Goal: Information Seeking & Learning: Learn about a topic

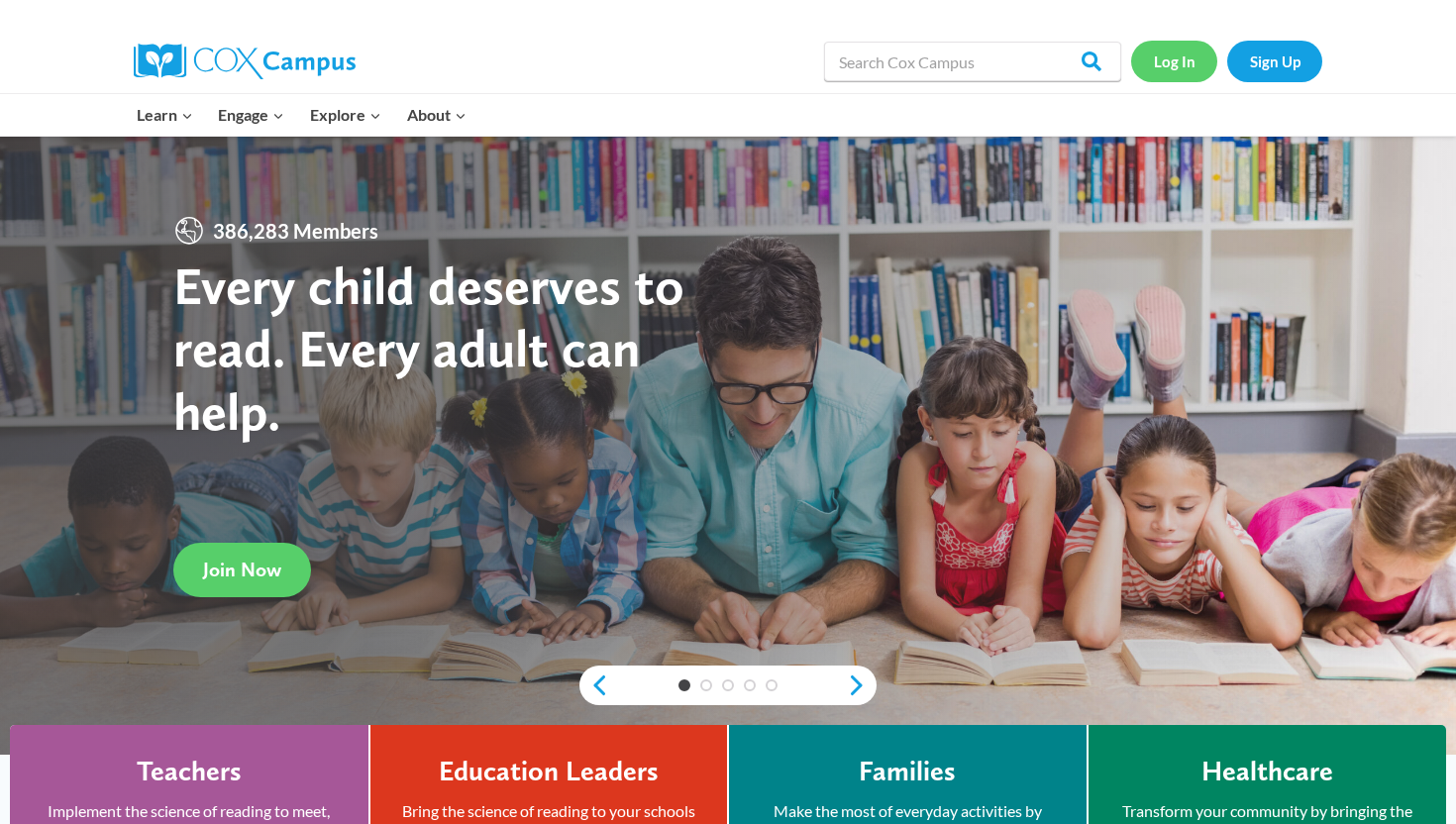
click at [1156, 54] on link "Log In" at bounding box center [1174, 61] width 86 height 41
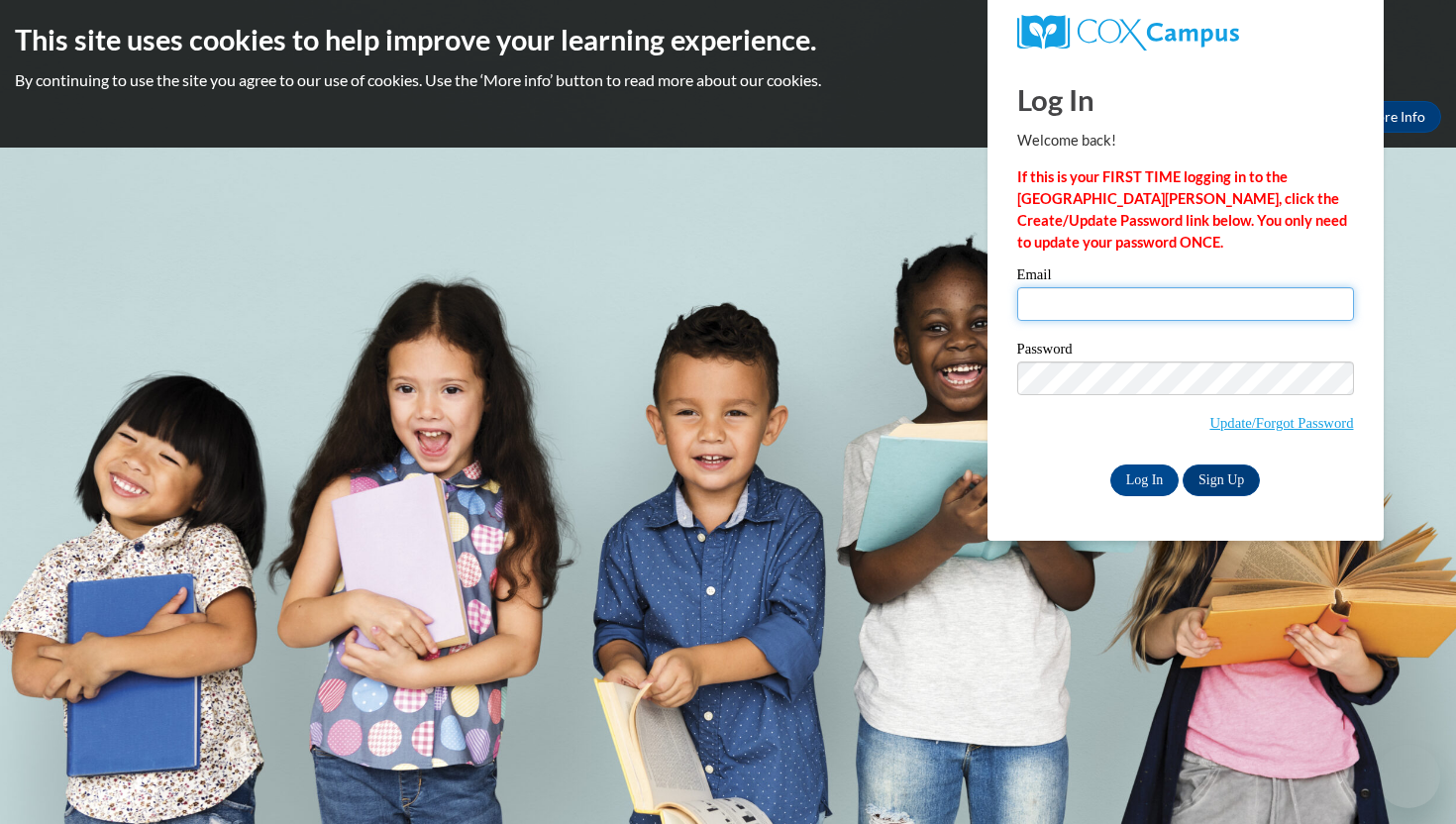
click at [1117, 301] on input "Email" at bounding box center [1186, 304] width 337 height 34
type input "[EMAIL_ADDRESS][DOMAIN_NAME][PERSON_NAME]"
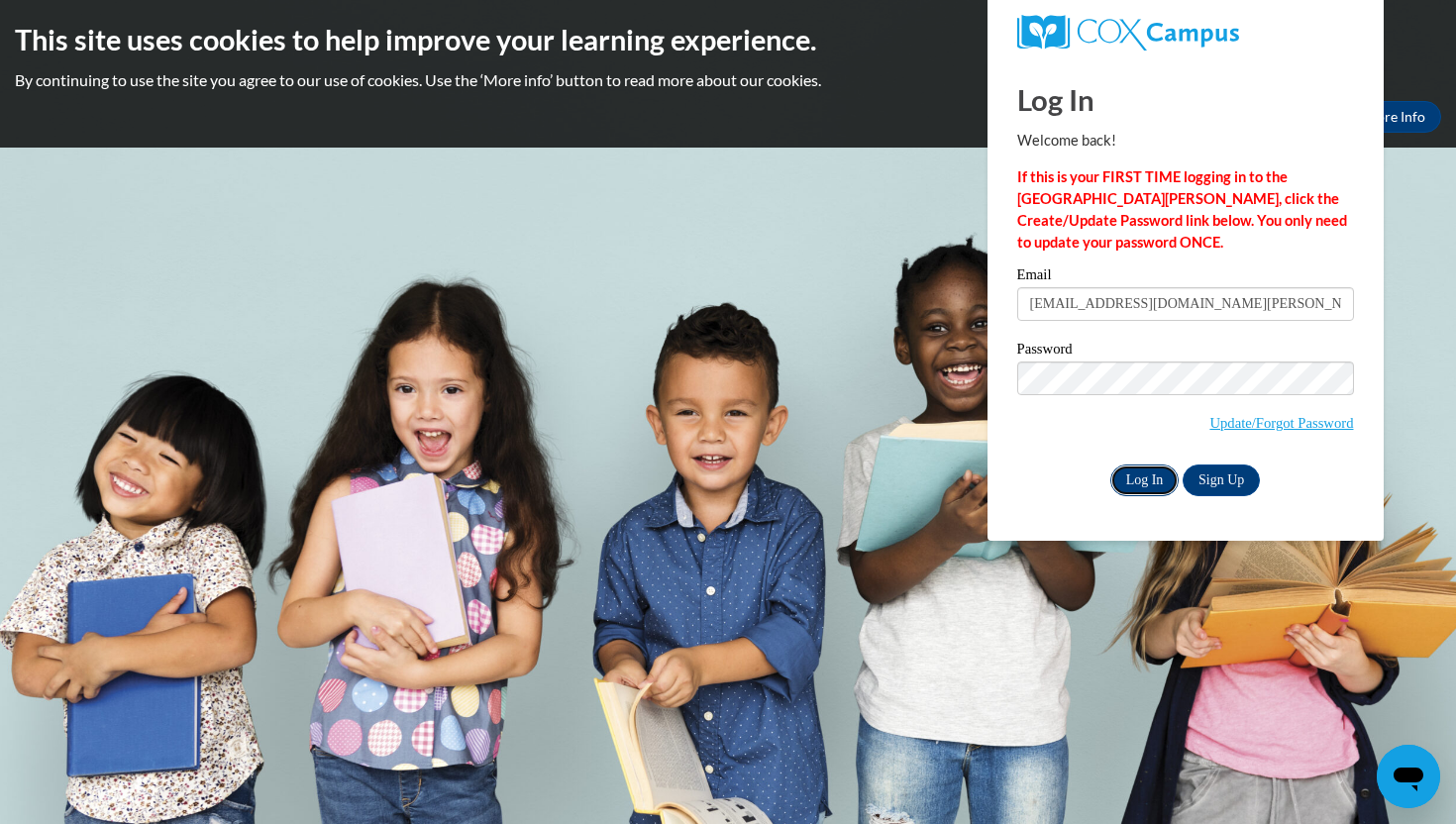
click at [1136, 477] on input "Log In" at bounding box center [1145, 480] width 70 height 32
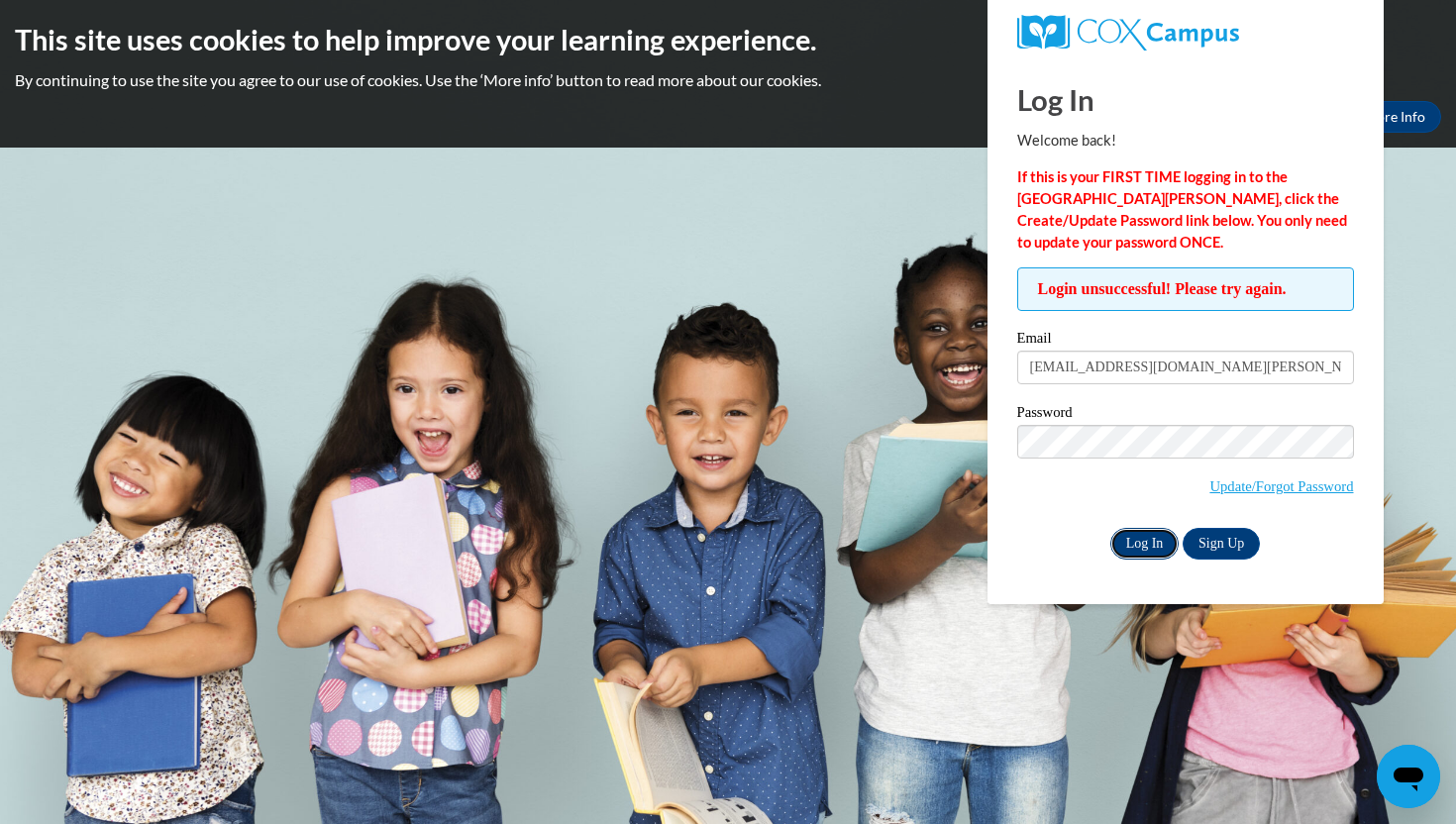
click at [1154, 545] on input "Log In" at bounding box center [1145, 544] width 70 height 32
click at [1152, 531] on input "Log In" at bounding box center [1145, 544] width 70 height 32
click at [1166, 377] on input "bnfuchs@mail.lipscomb.edu" at bounding box center [1186, 368] width 337 height 34
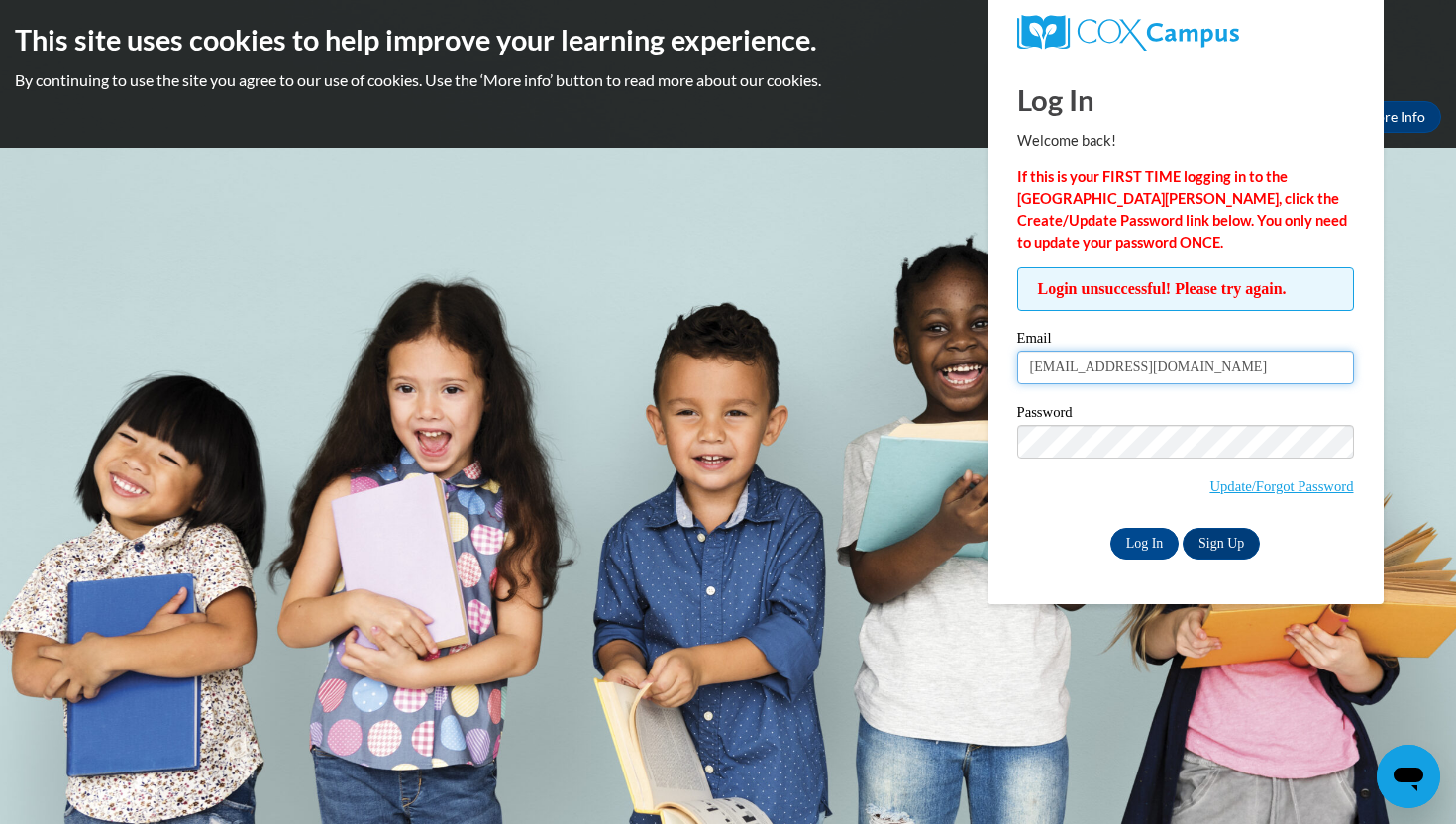
type input "bfuchs2005@gmail.com"
click at [1137, 546] on input "Log In" at bounding box center [1145, 544] width 70 height 32
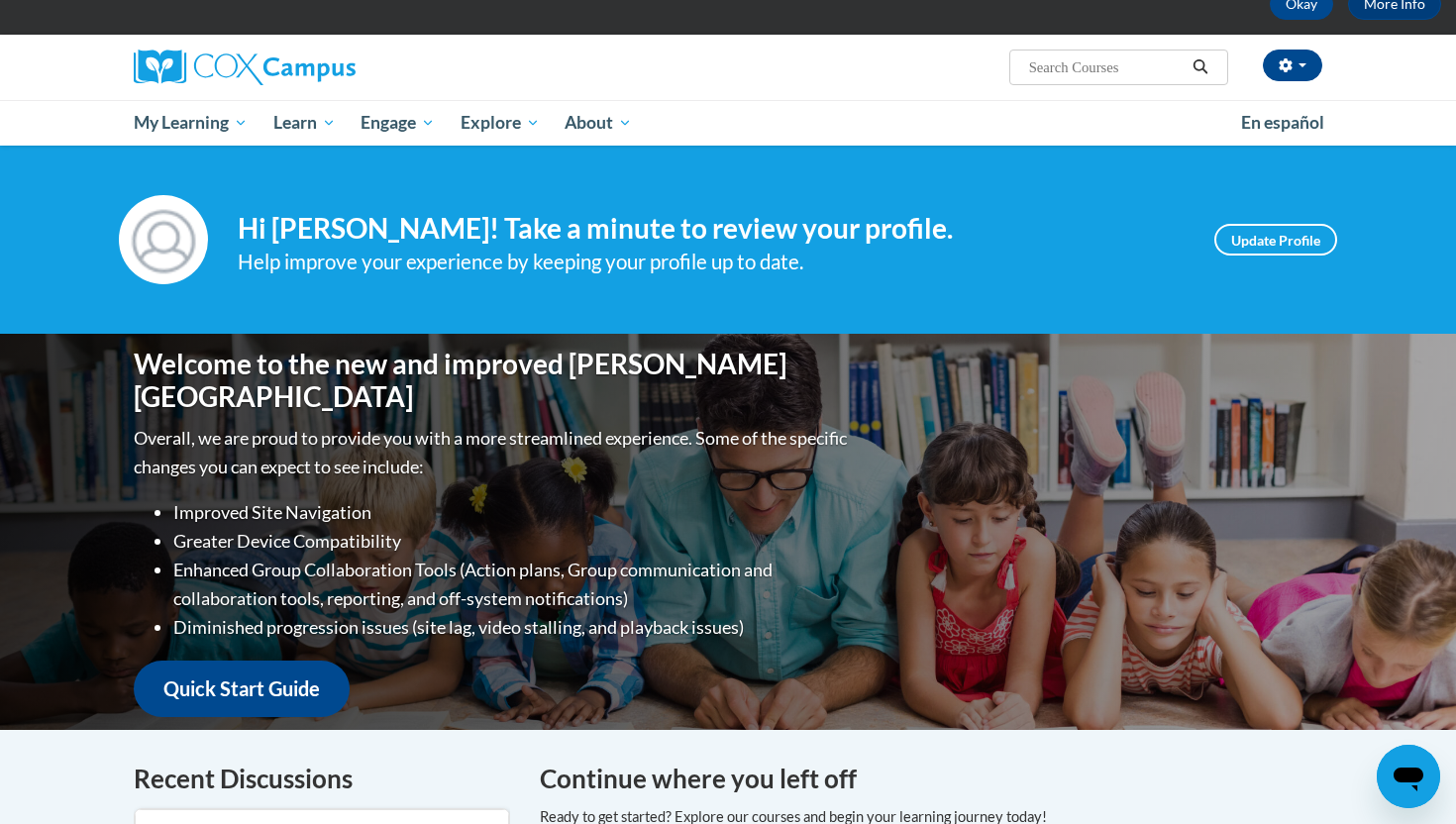
scroll to position [114, 0]
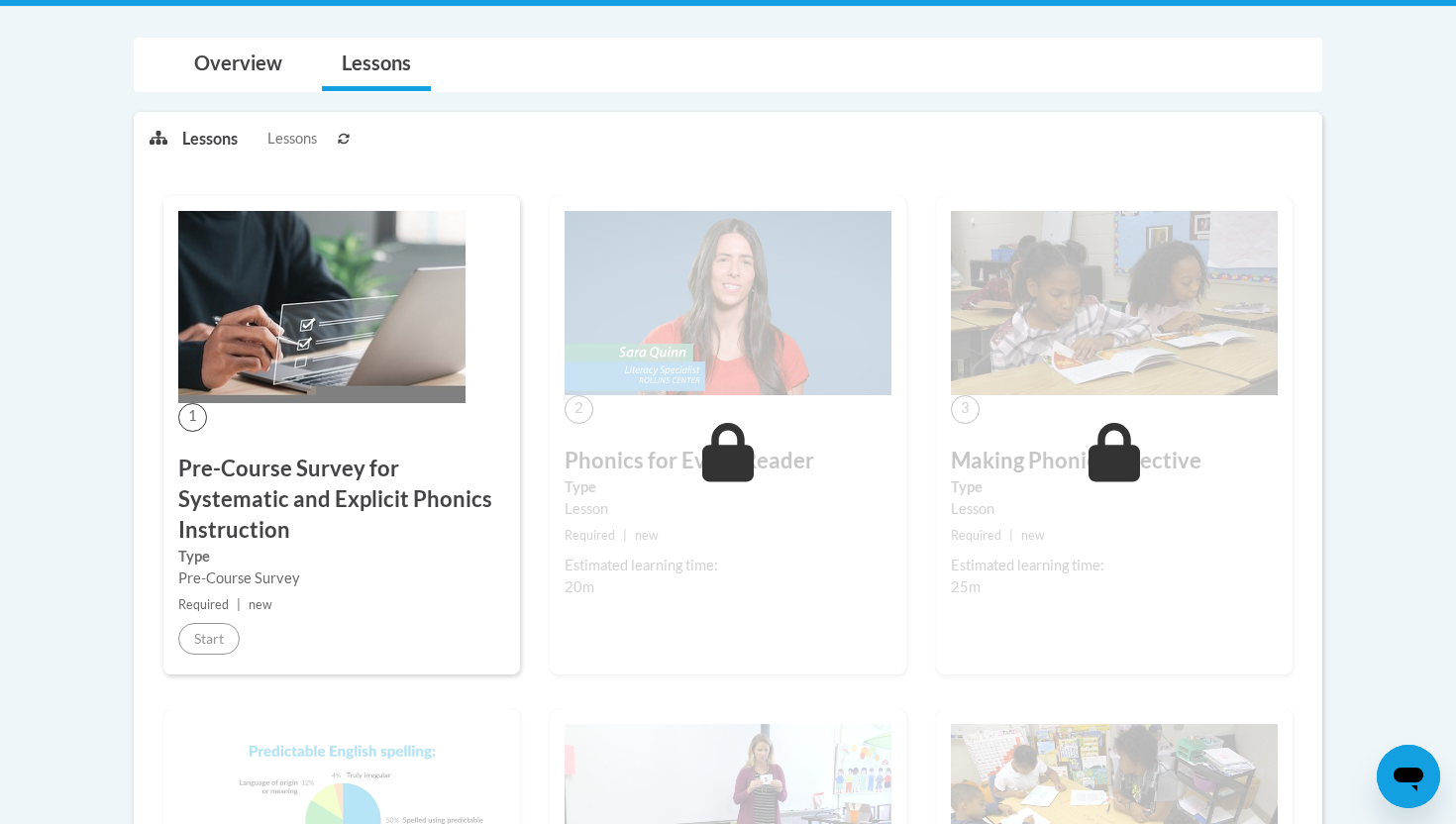
scroll to position [405, 0]
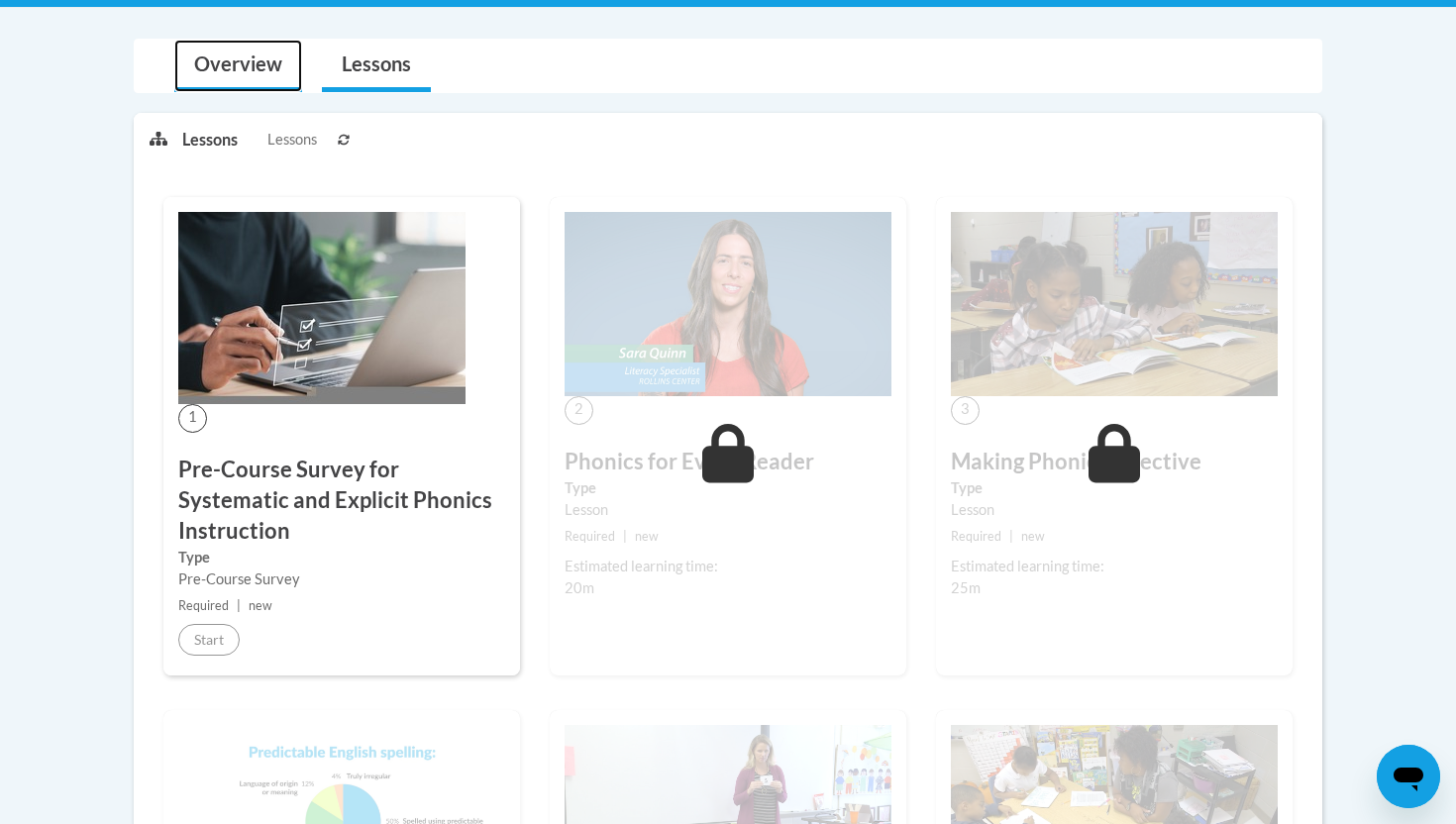
click at [260, 77] on link "Overview" at bounding box center [238, 66] width 128 height 53
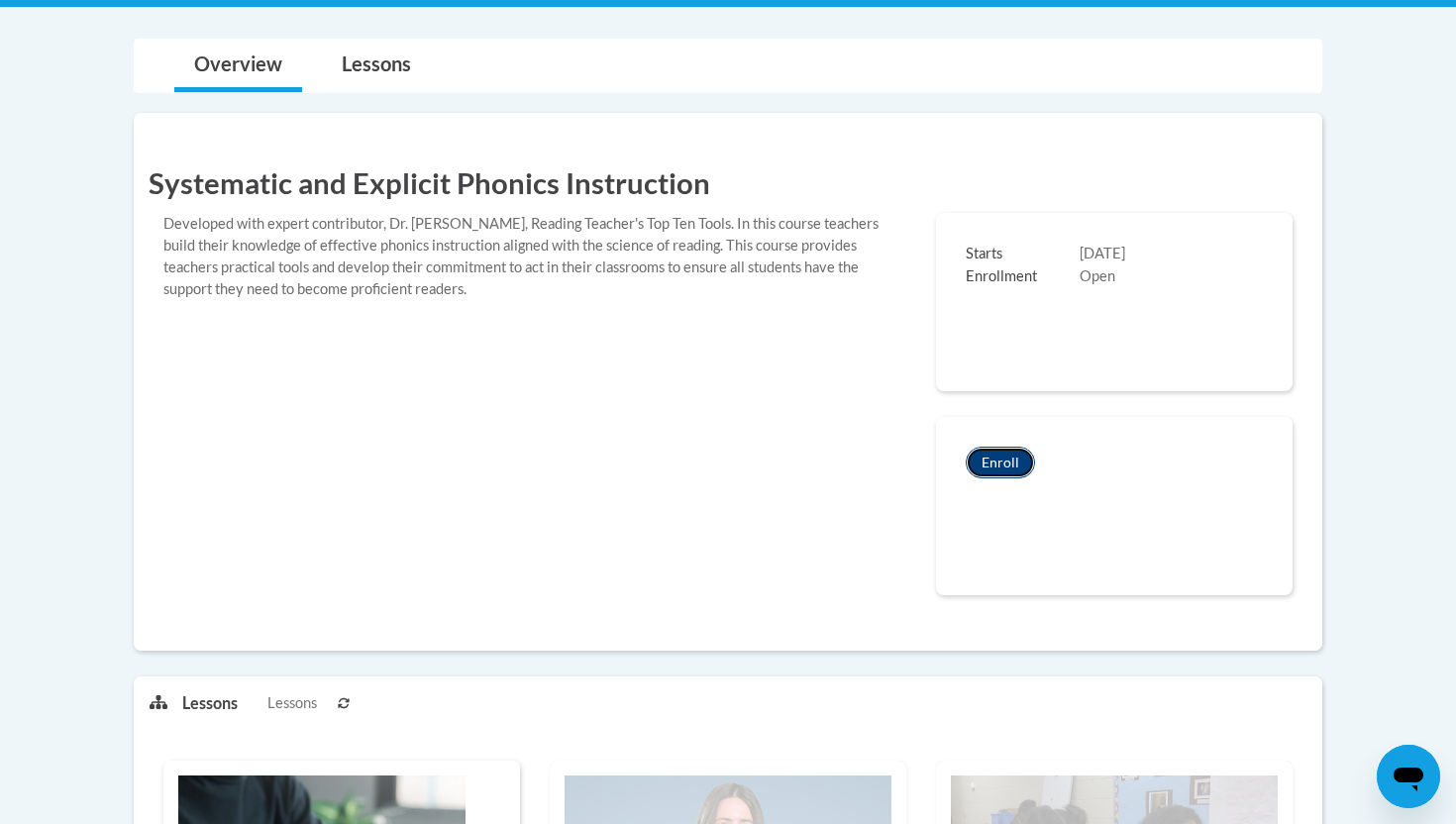
click at [1009, 466] on button "Enroll" at bounding box center [1001, 462] width 70 height 32
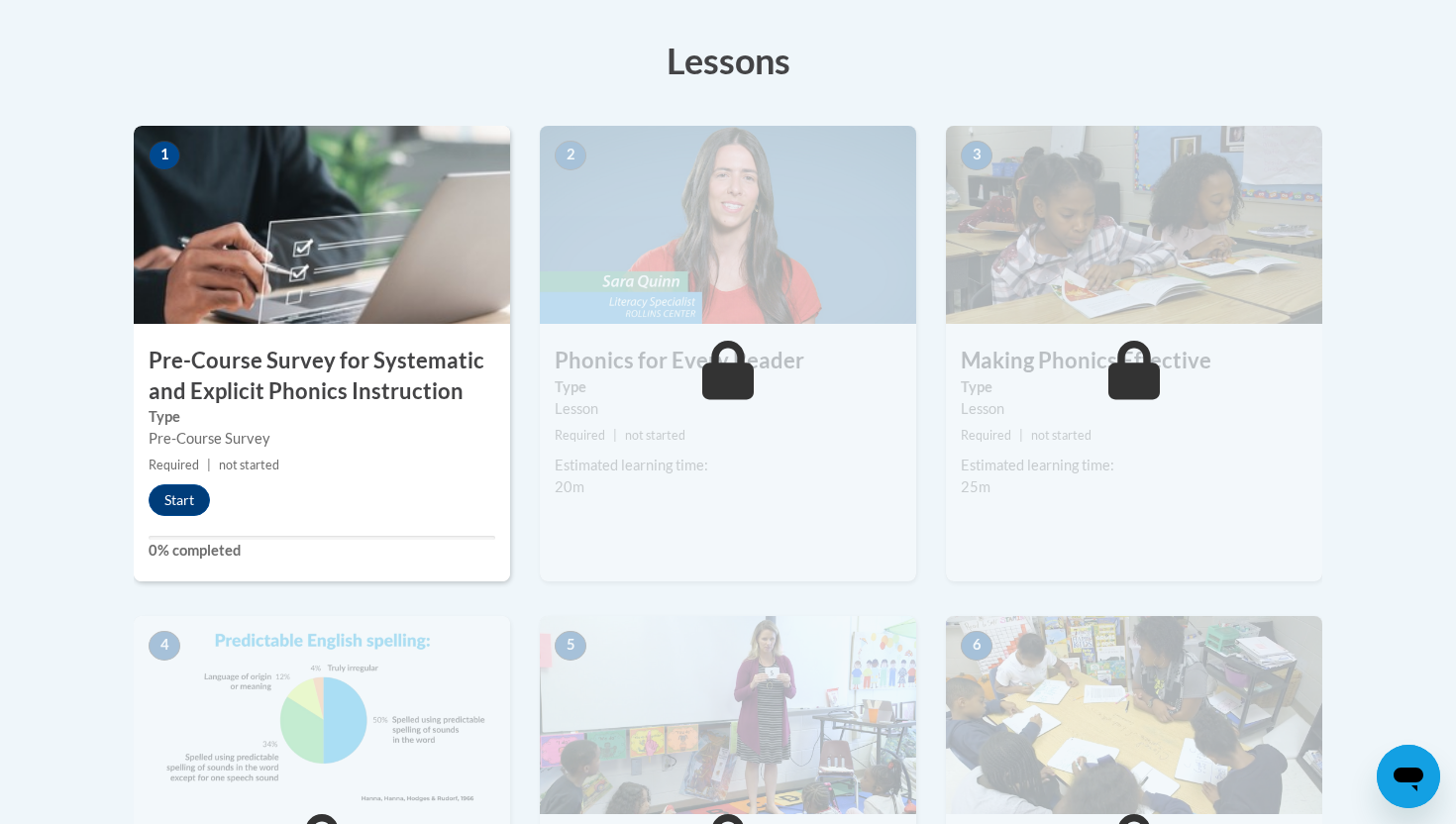
scroll to position [554, 0]
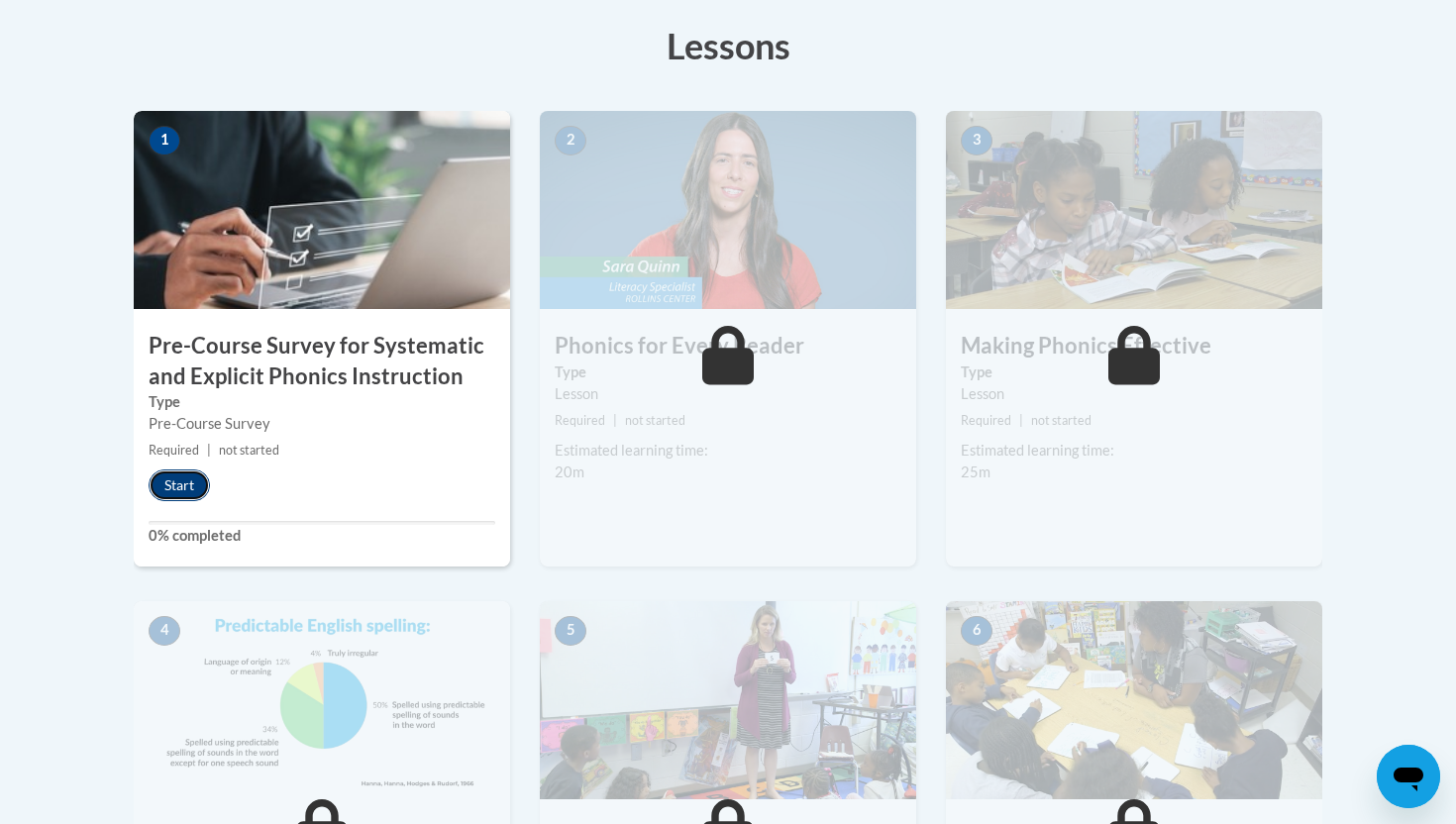
click at [191, 481] on button "Start" at bounding box center [179, 485] width 62 height 32
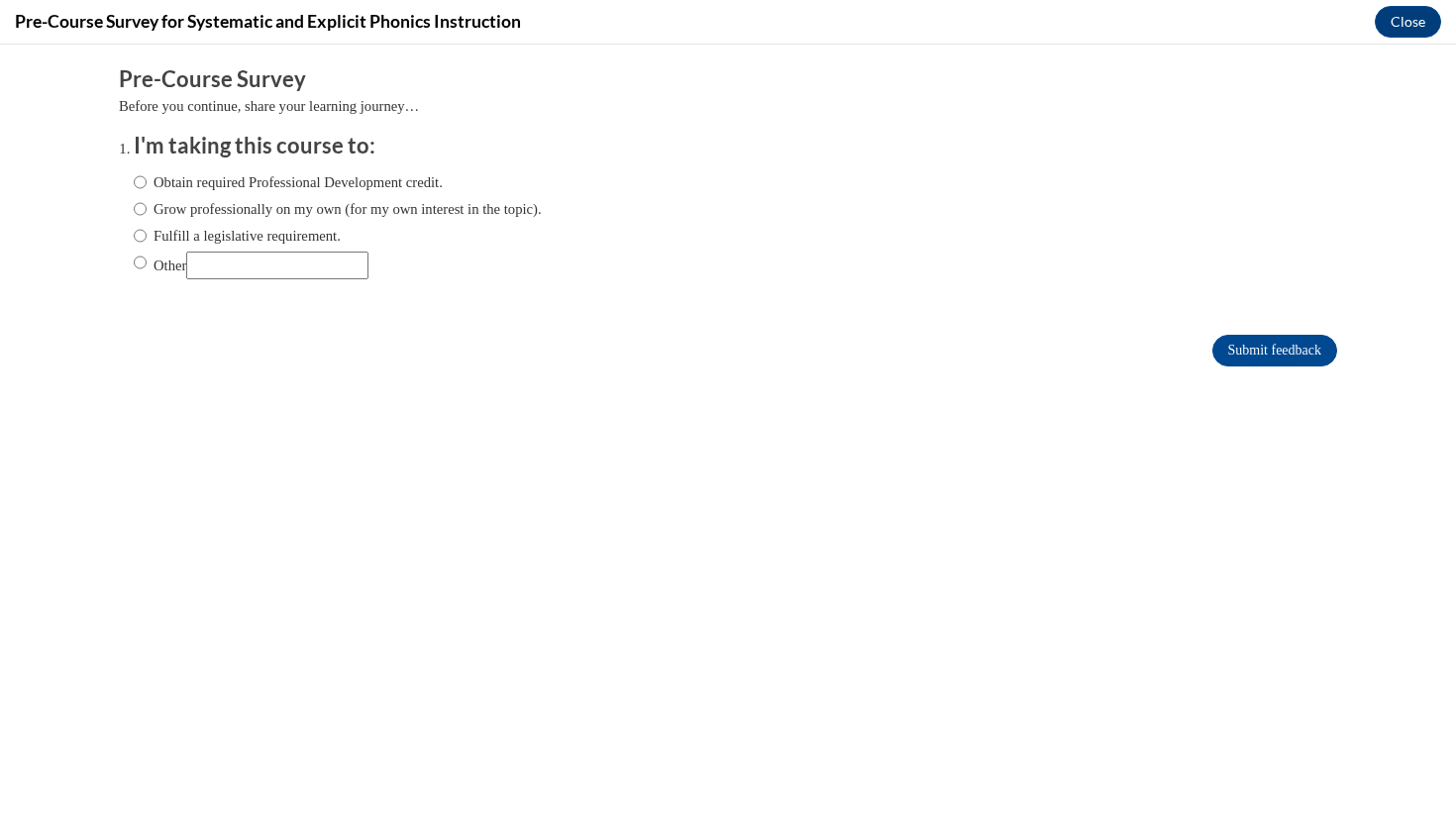
scroll to position [0, 0]
click at [298, 211] on label "Grow professionally on my own (for my own interest in the topic)." at bounding box center [337, 209] width 408 height 22
click at [146, 211] on input "Grow professionally on my own (for my own interest in the topic)." at bounding box center [140, 209] width 13 height 22
radio input "true"
click at [1301, 353] on input "Submit feedback" at bounding box center [1274, 351] width 125 height 32
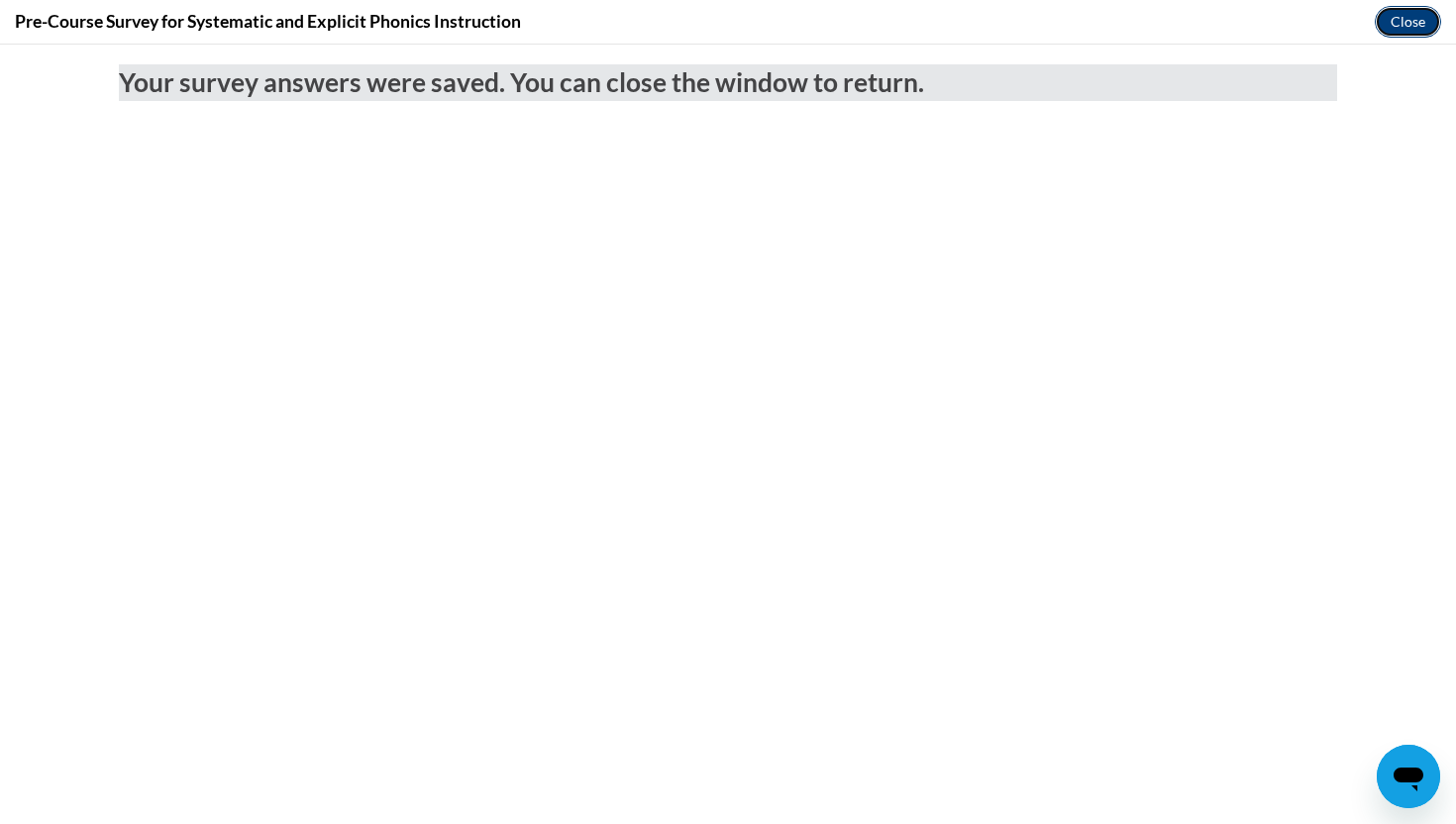
click at [1403, 29] on button "Close" at bounding box center [1407, 22] width 67 height 32
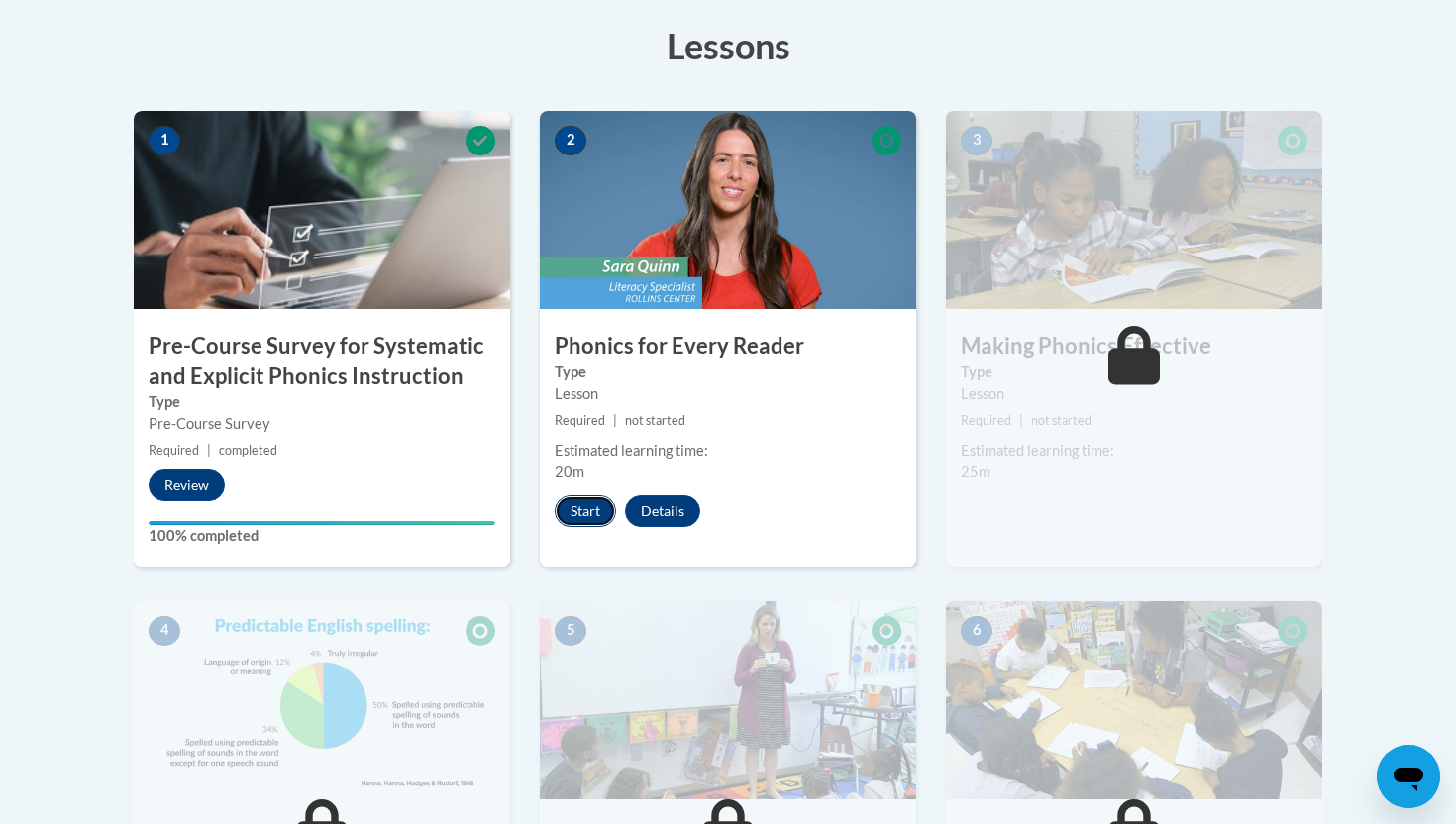
click at [582, 510] on button "Start" at bounding box center [585, 511] width 62 height 32
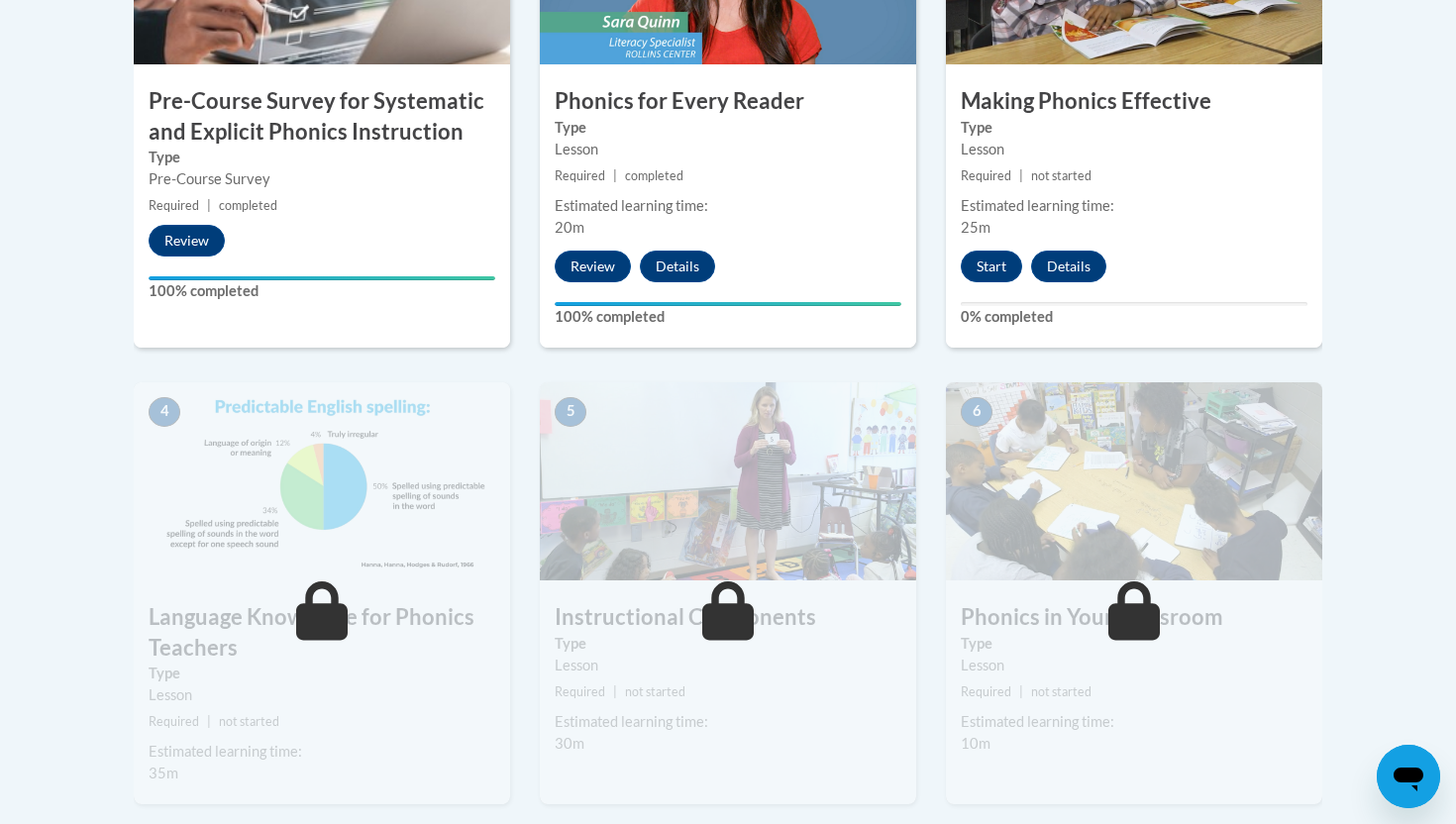
scroll to position [619, 0]
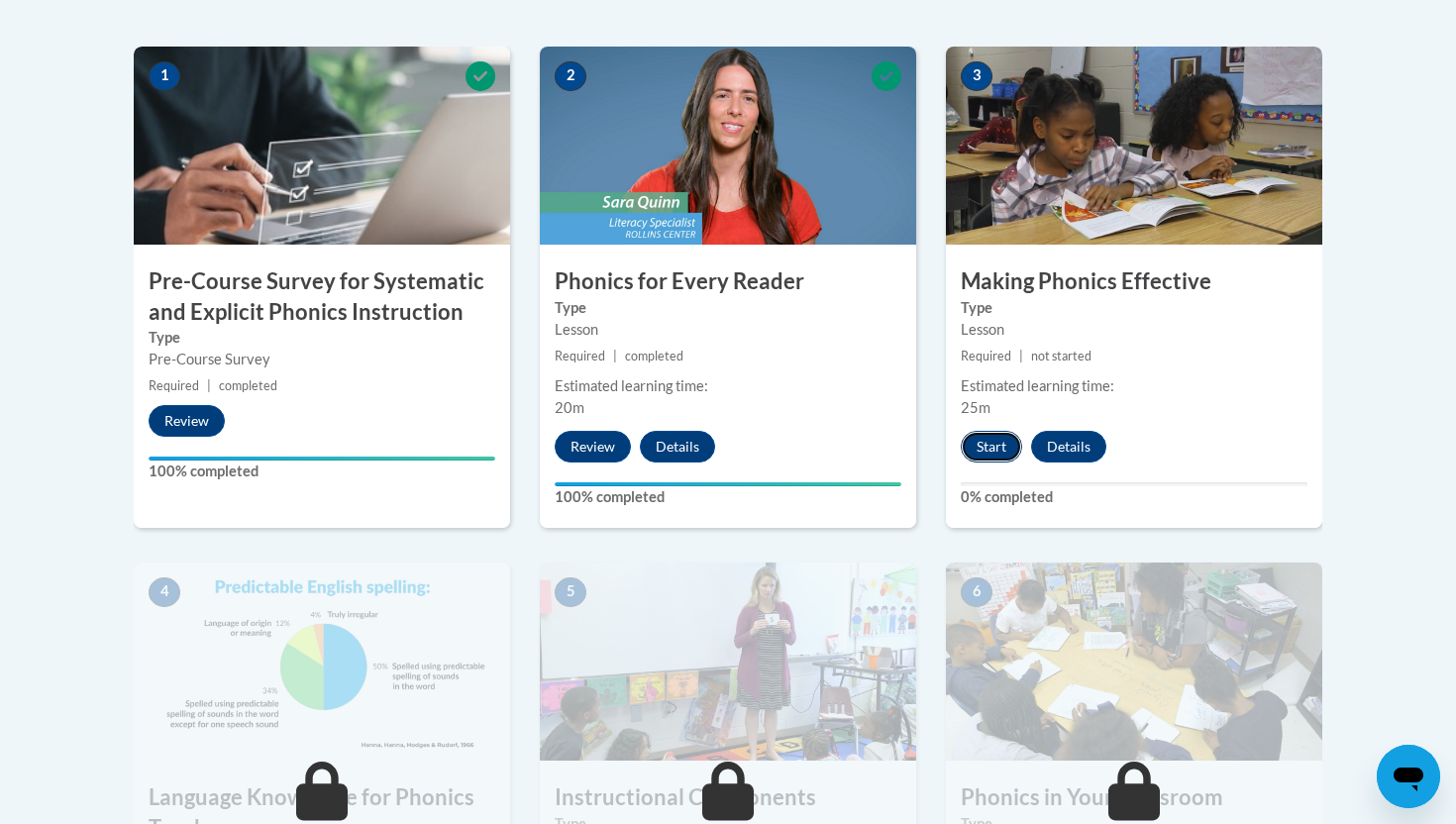
click at [990, 439] on button "Start" at bounding box center [992, 446] width 62 height 32
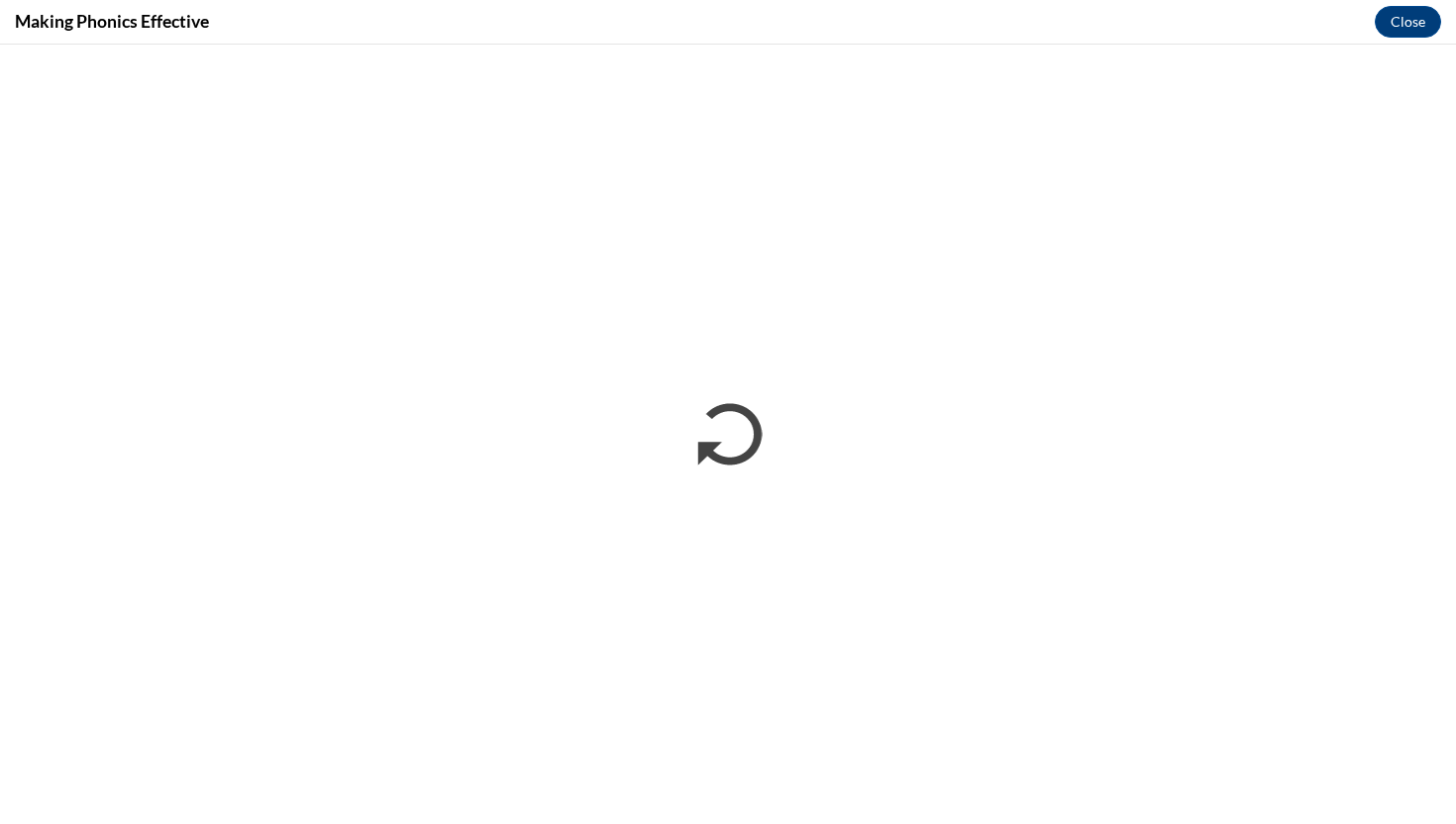
scroll to position [0, 0]
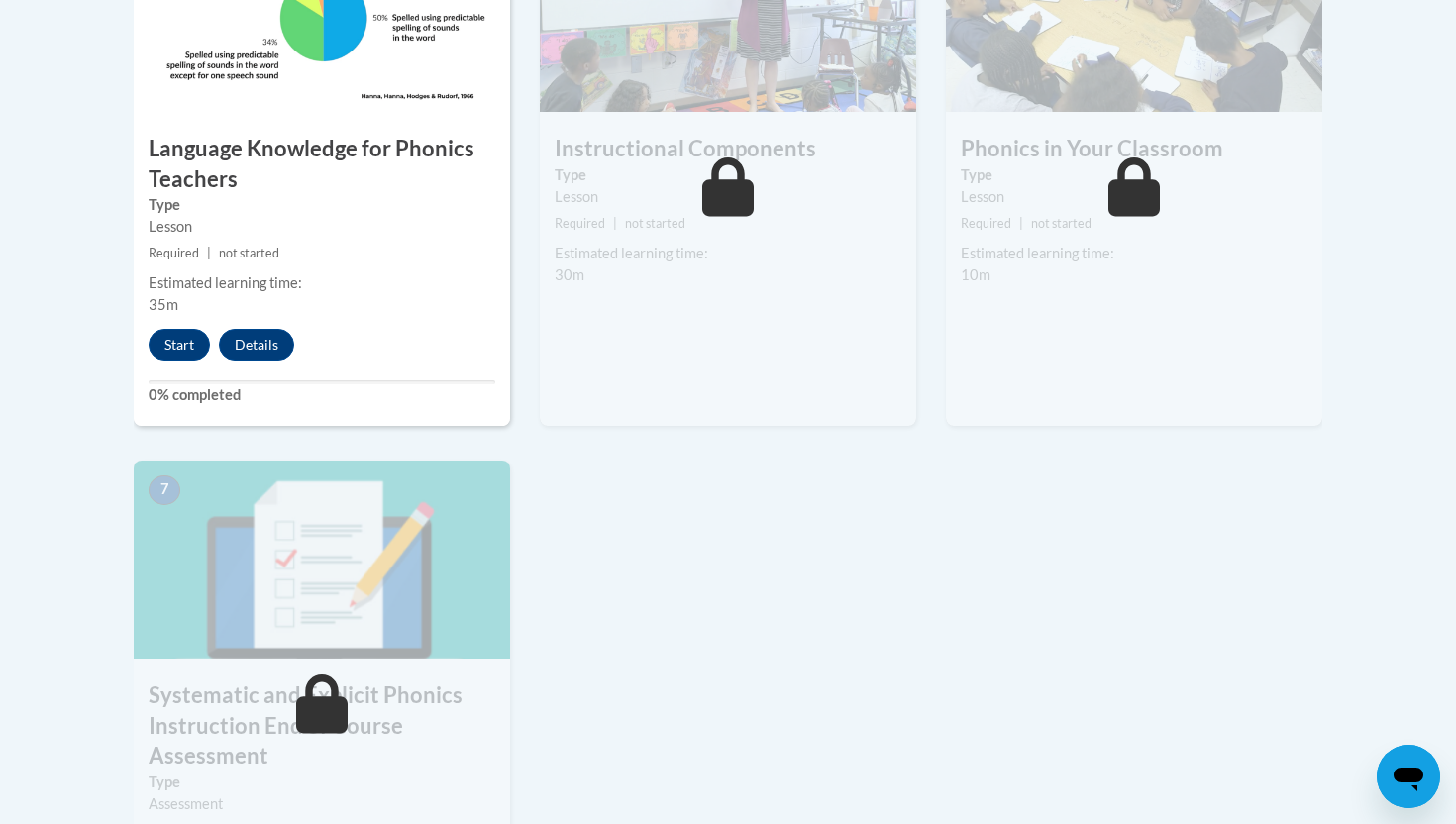
scroll to position [1294, 0]
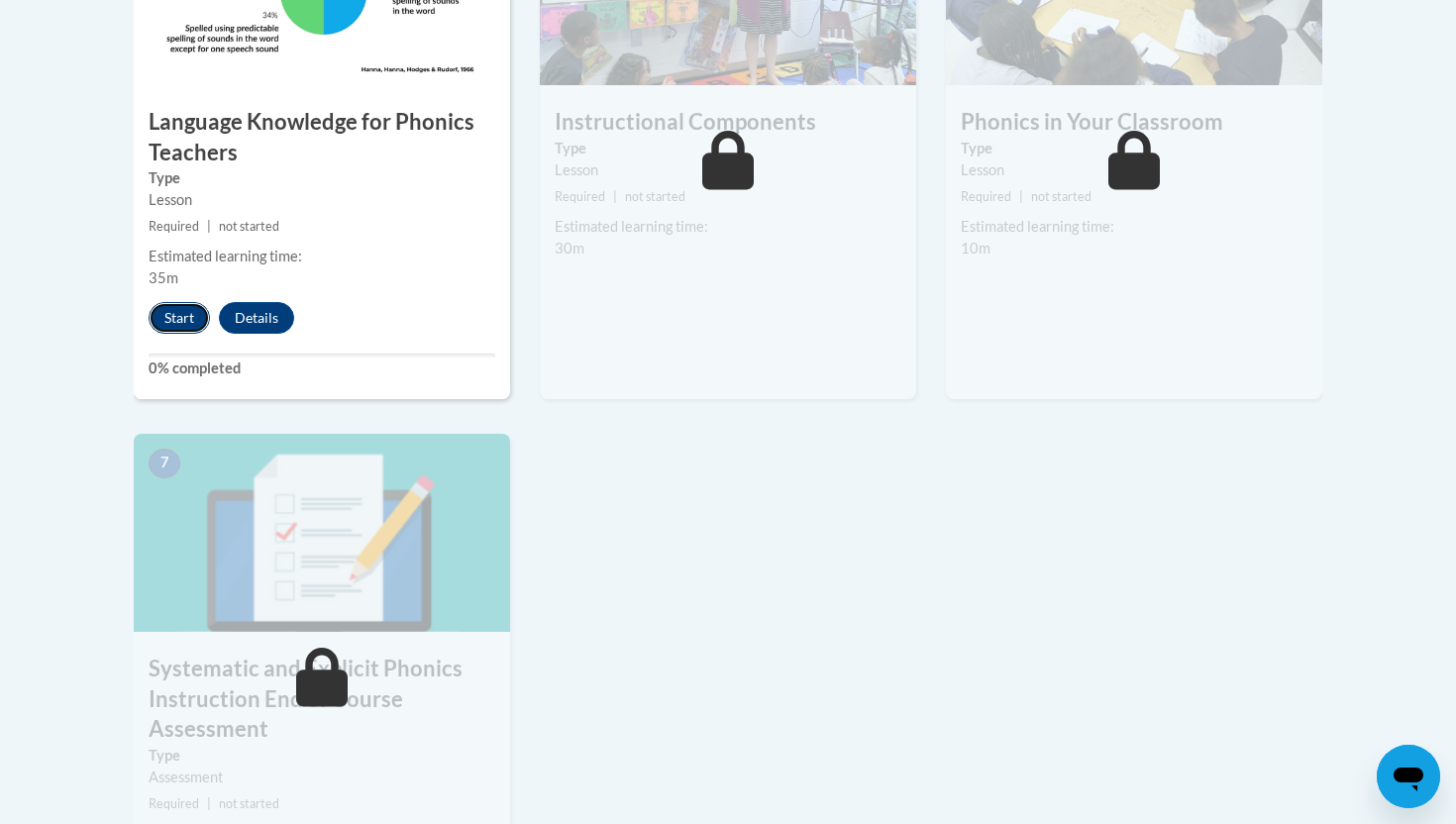
click at [172, 323] on button "Start" at bounding box center [179, 318] width 62 height 32
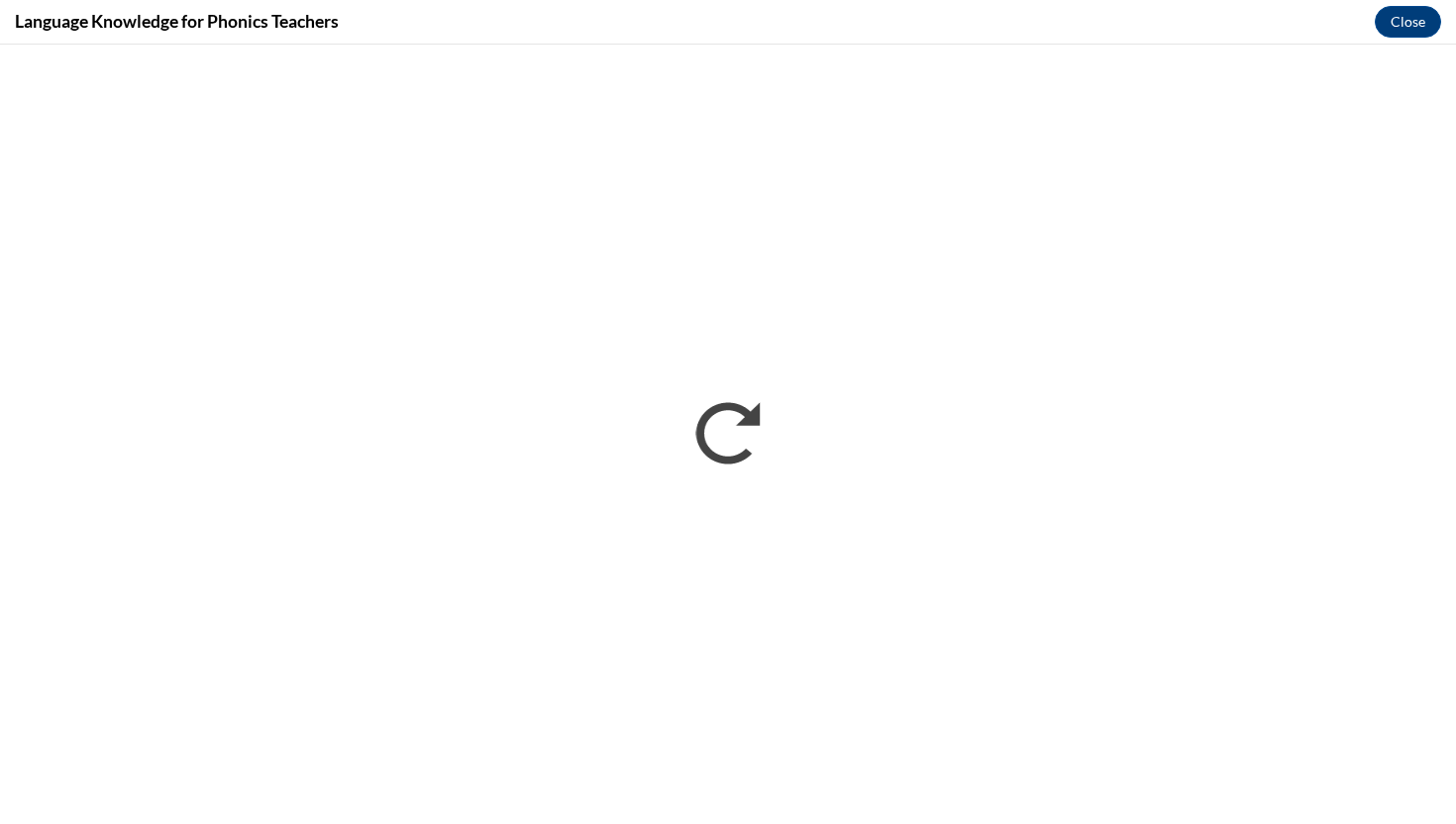
scroll to position [0, 0]
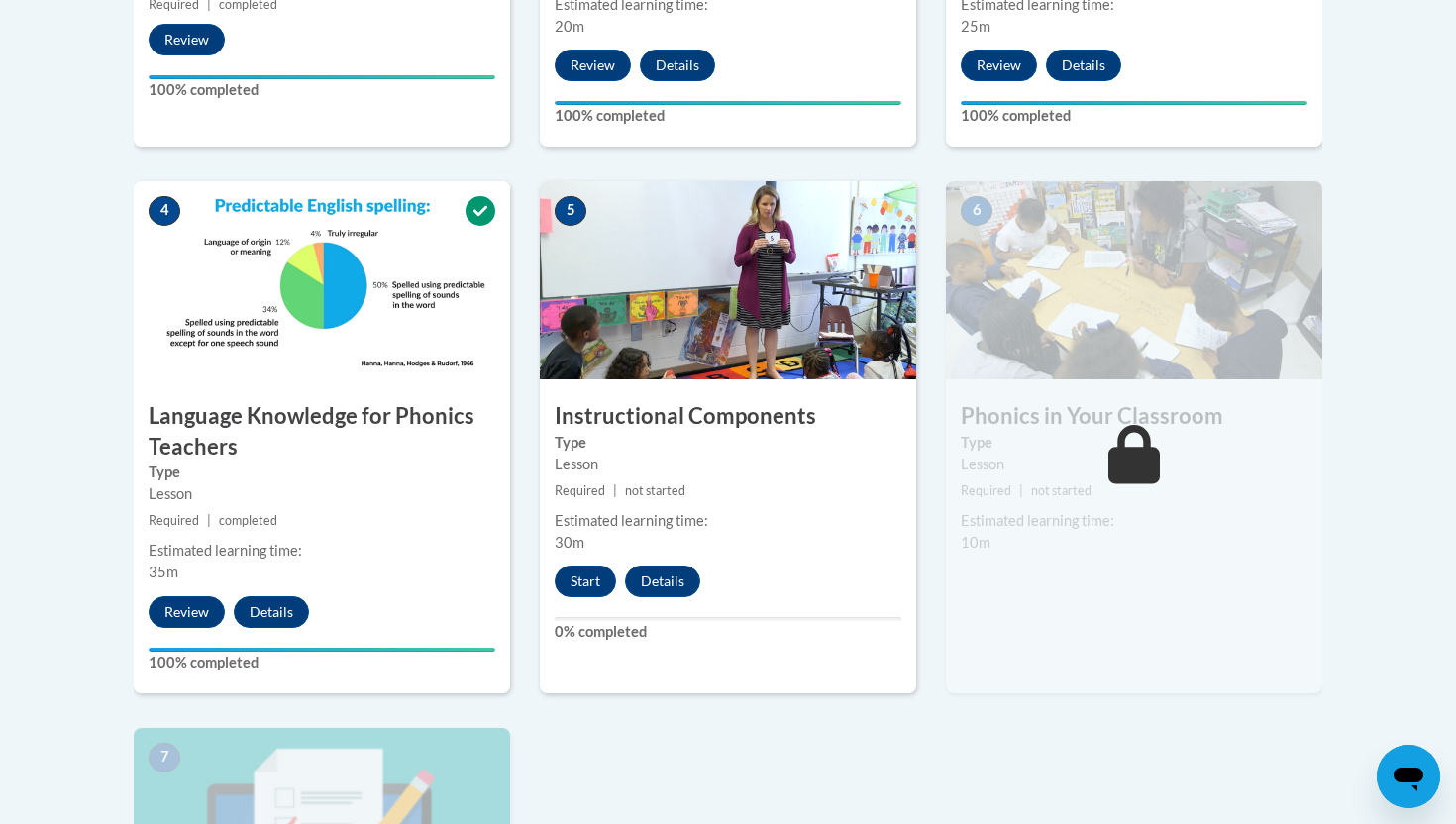
scroll to position [991, 0]
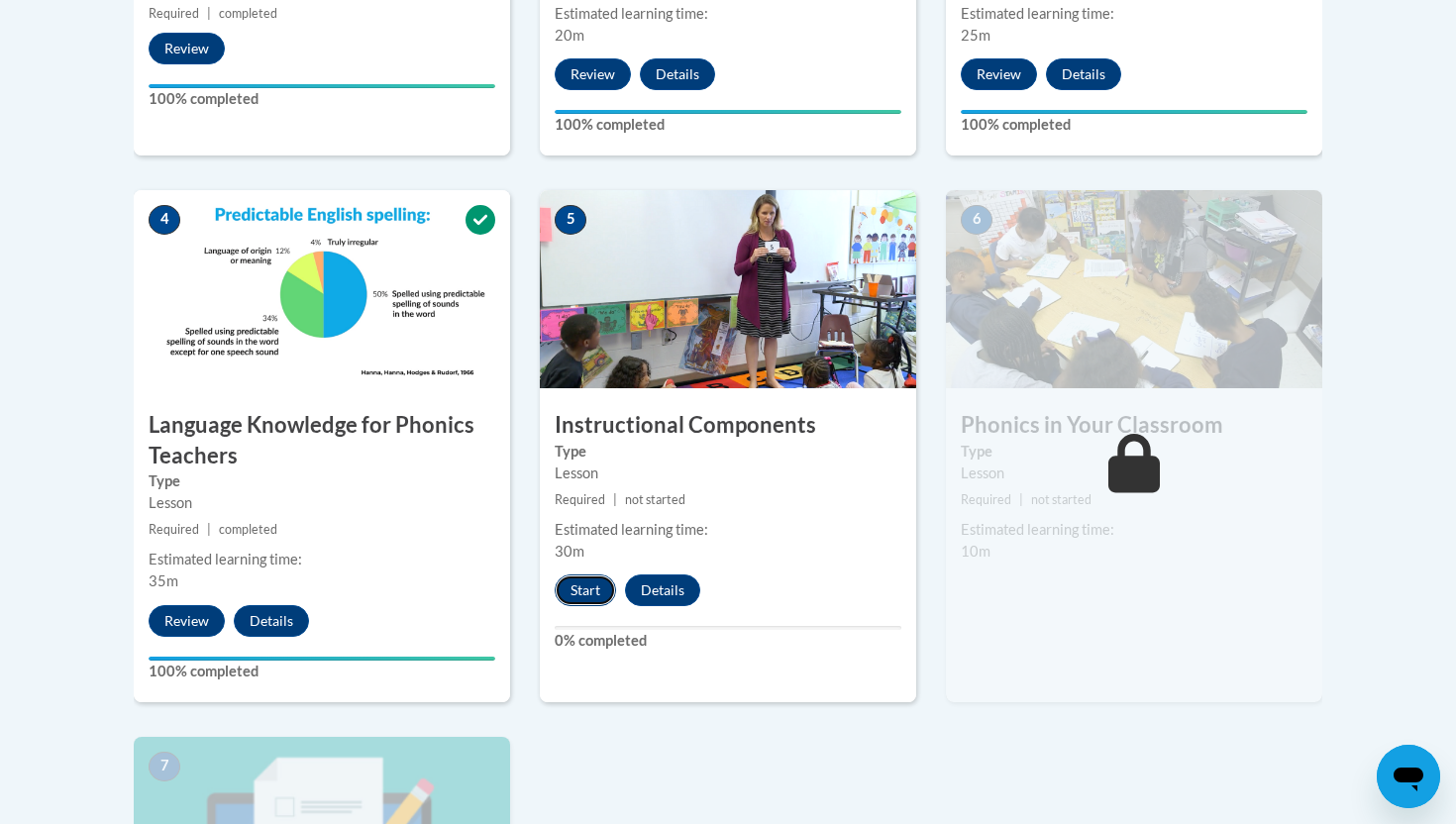
click at [579, 594] on button "Start" at bounding box center [585, 590] width 62 height 32
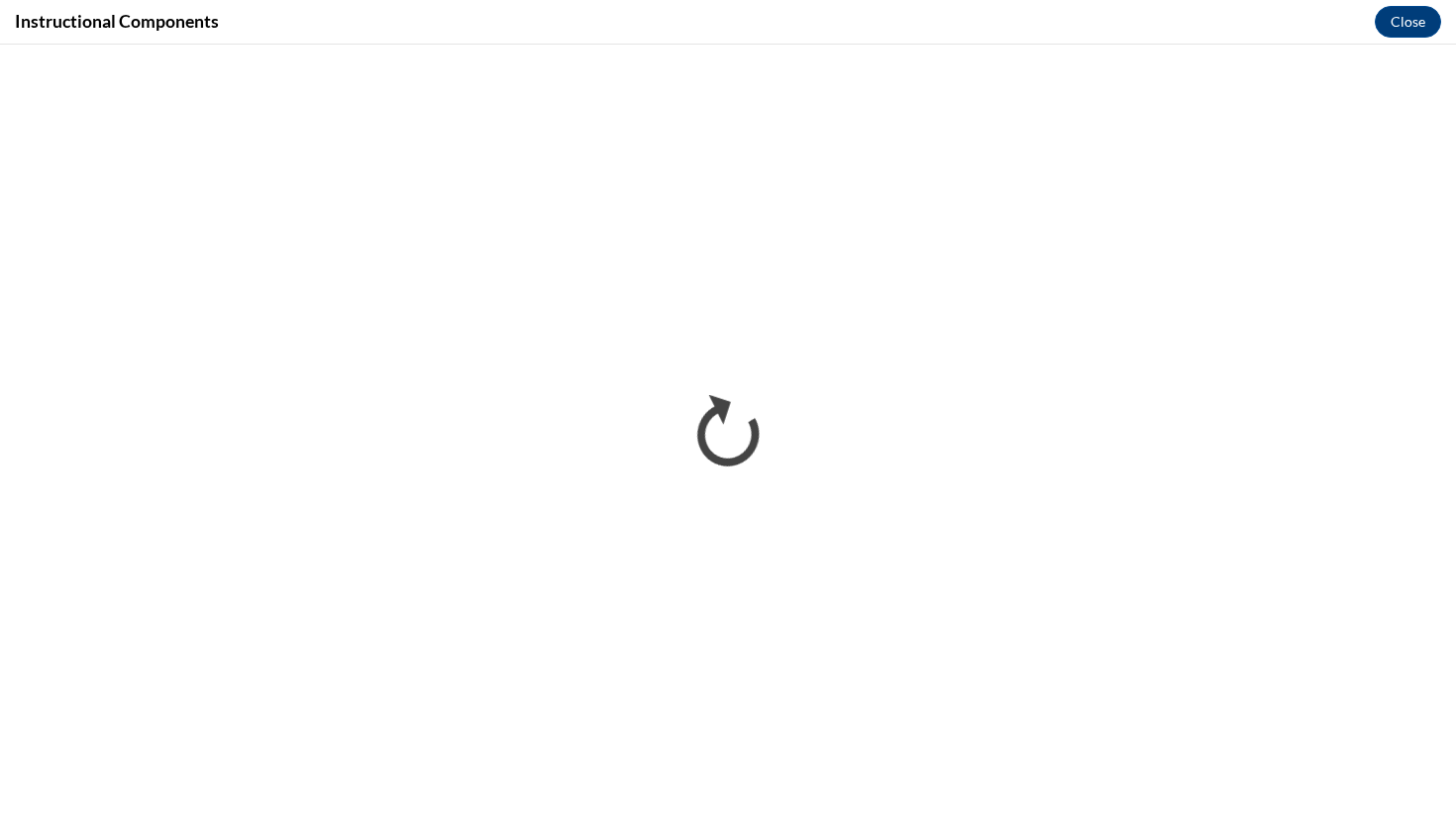
scroll to position [0, 0]
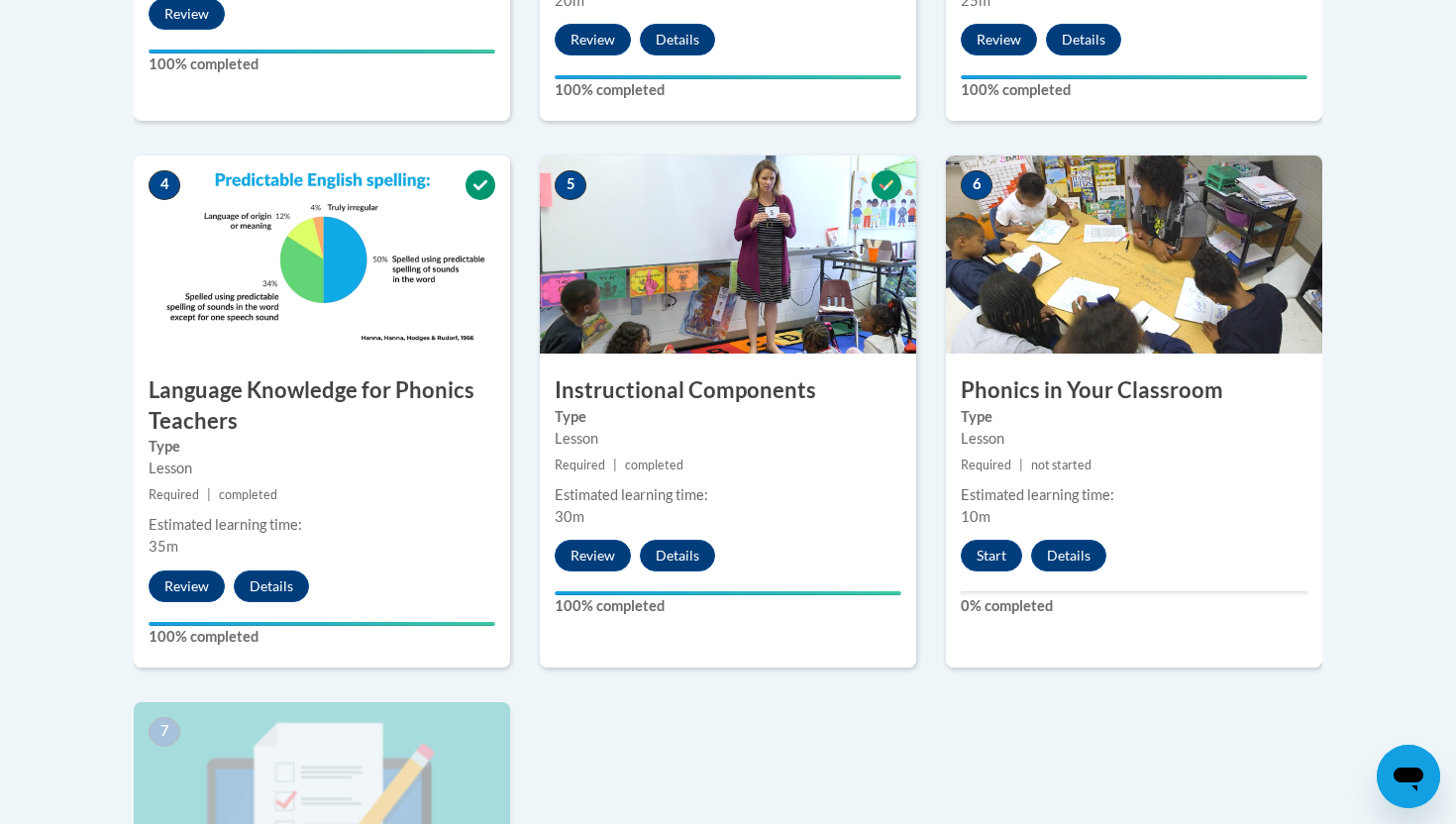
scroll to position [1029, 0]
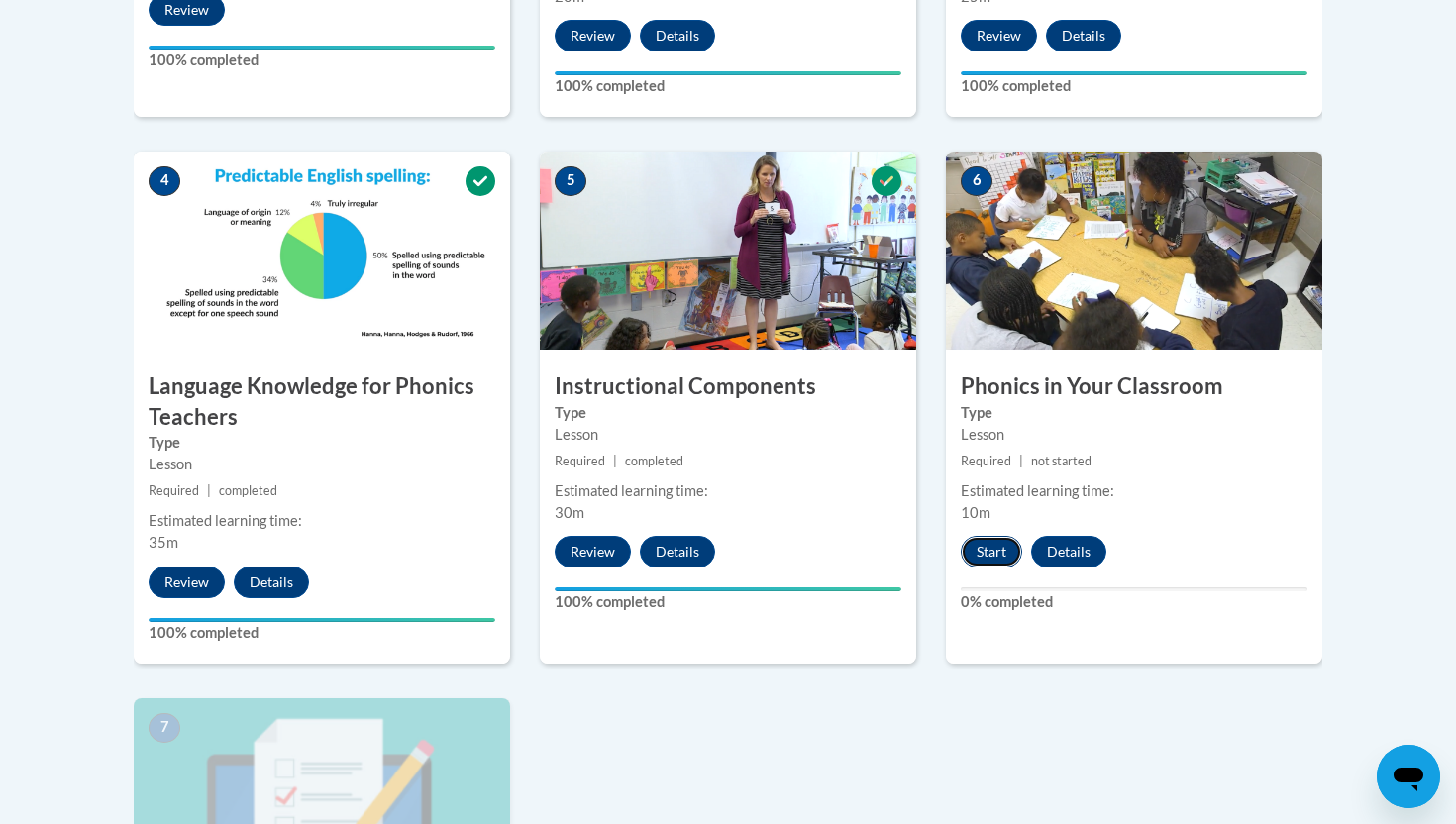
click at [988, 553] on button "Start" at bounding box center [992, 552] width 62 height 32
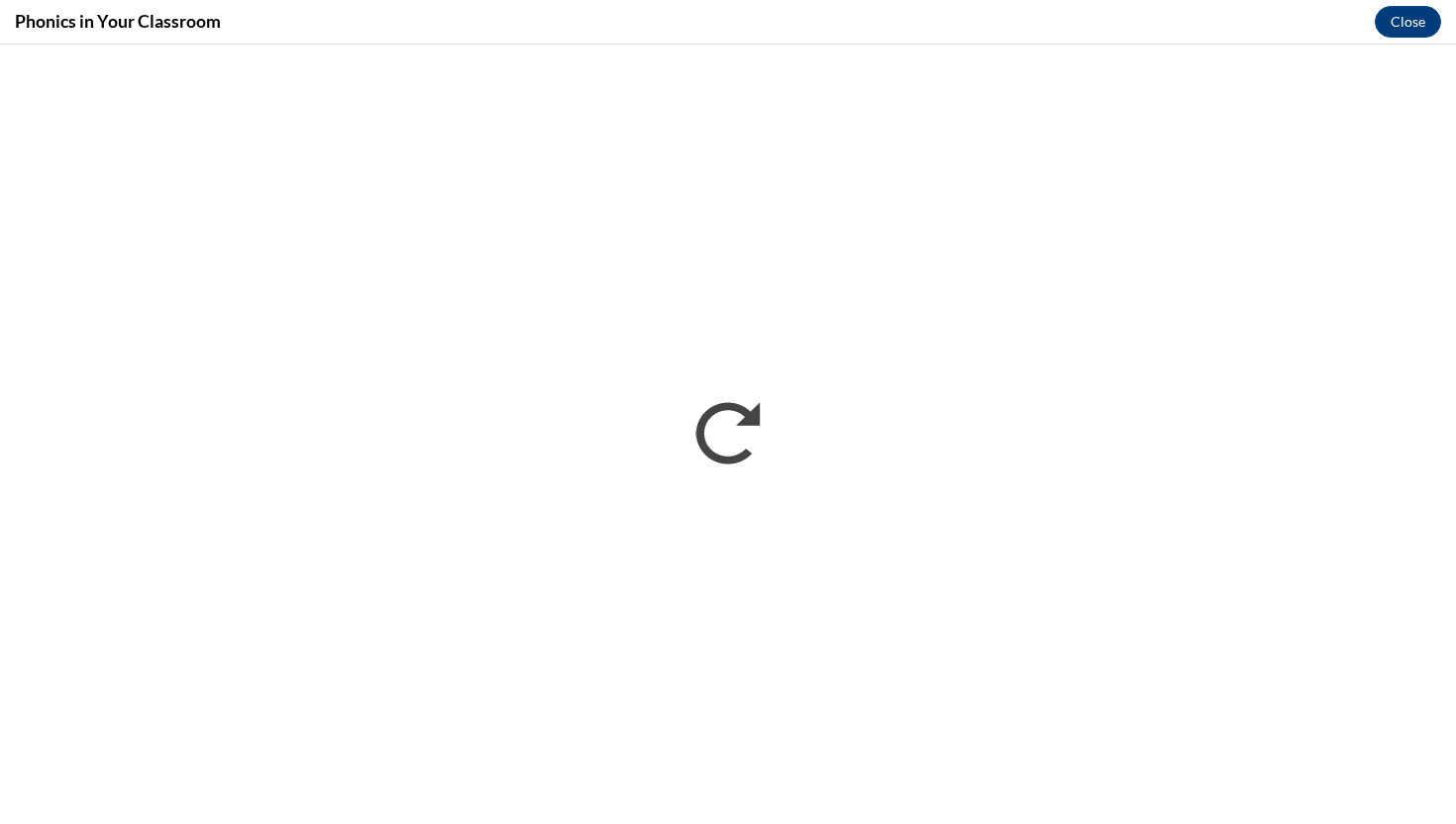
scroll to position [0, 0]
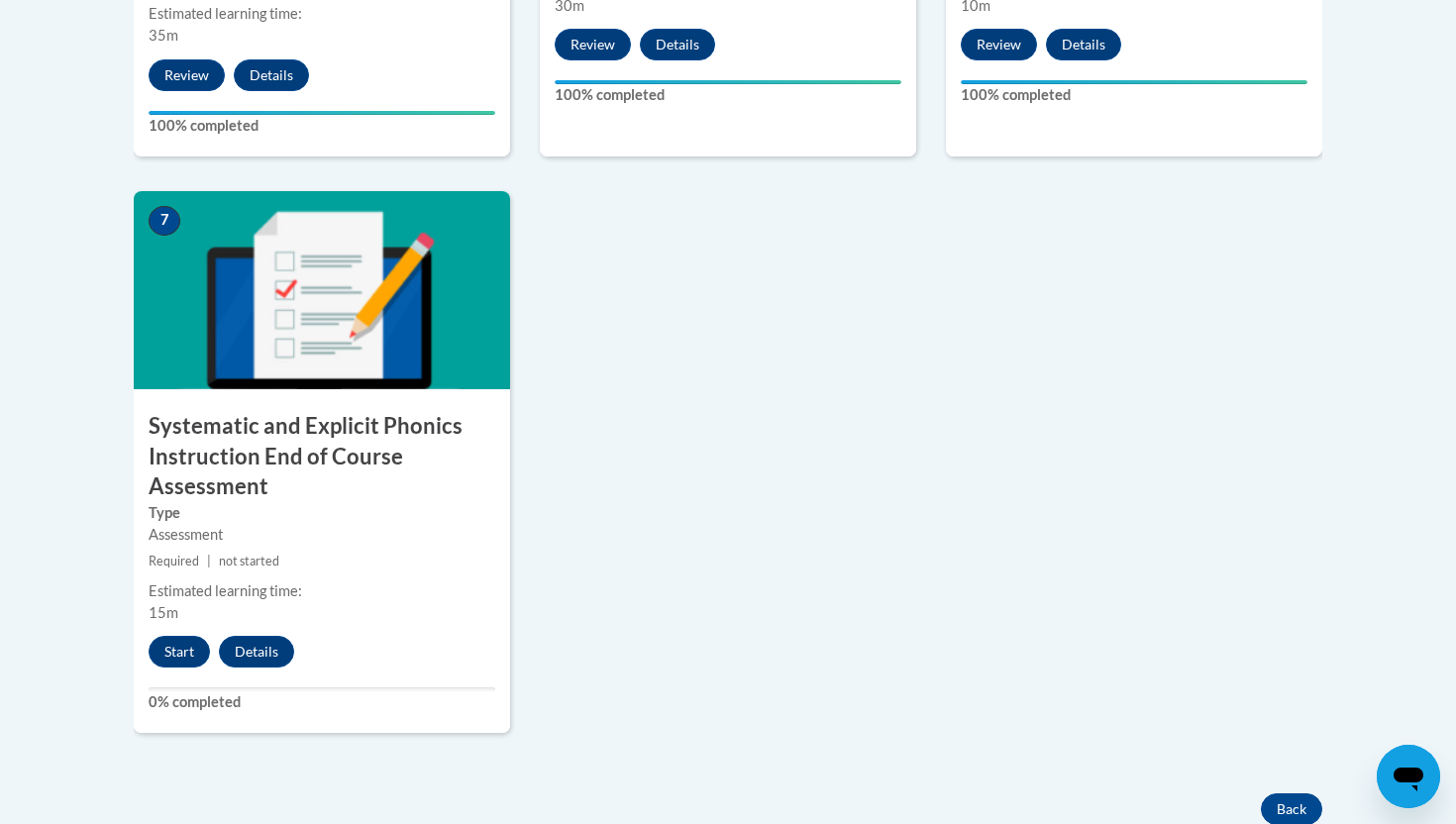
scroll to position [1560, 0]
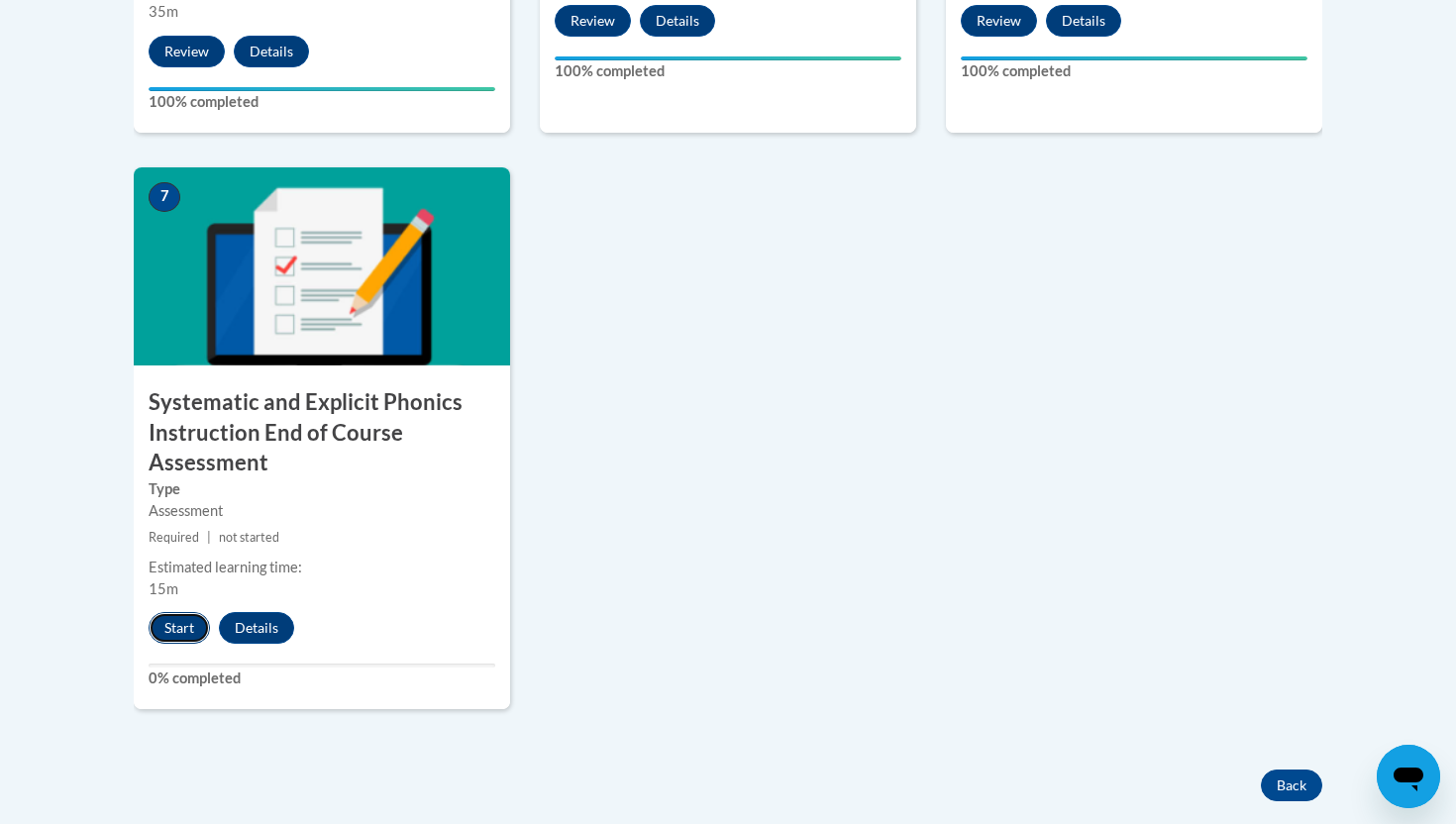
click at [189, 629] on button "Start" at bounding box center [179, 628] width 62 height 32
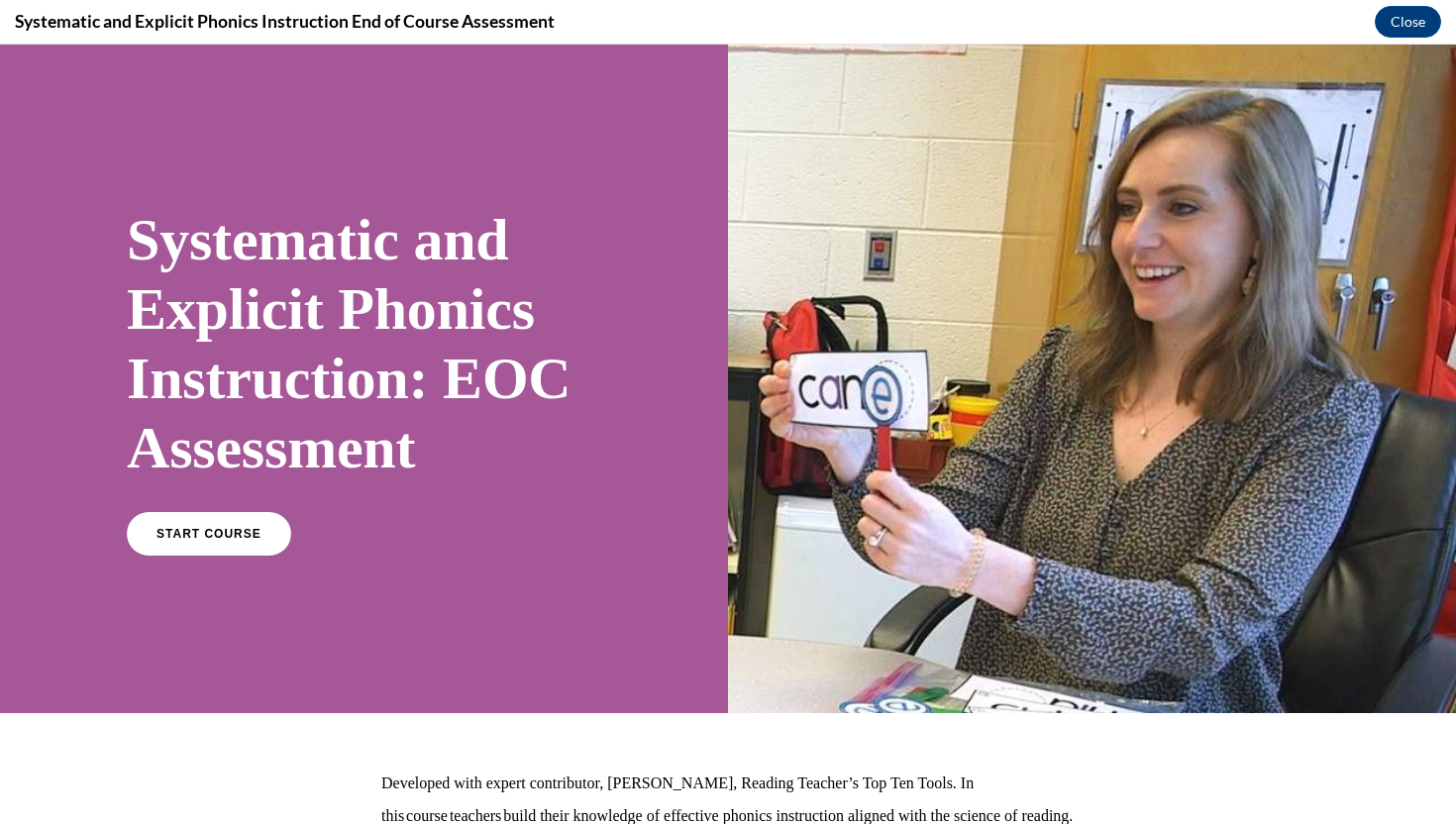
scroll to position [0, 0]
click at [246, 529] on span "START COURSE" at bounding box center [208, 534] width 110 height 15
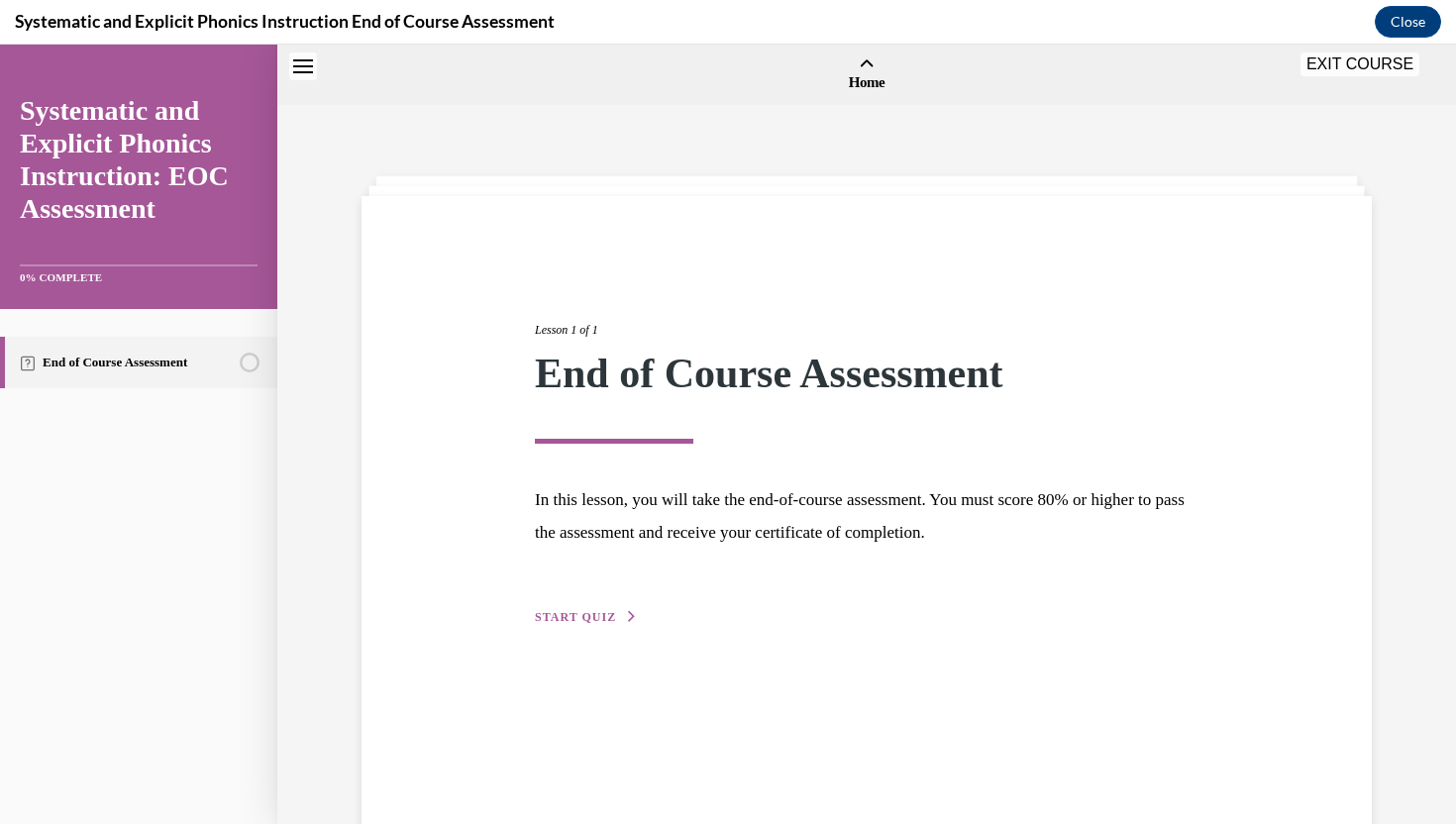
scroll to position [62, 0]
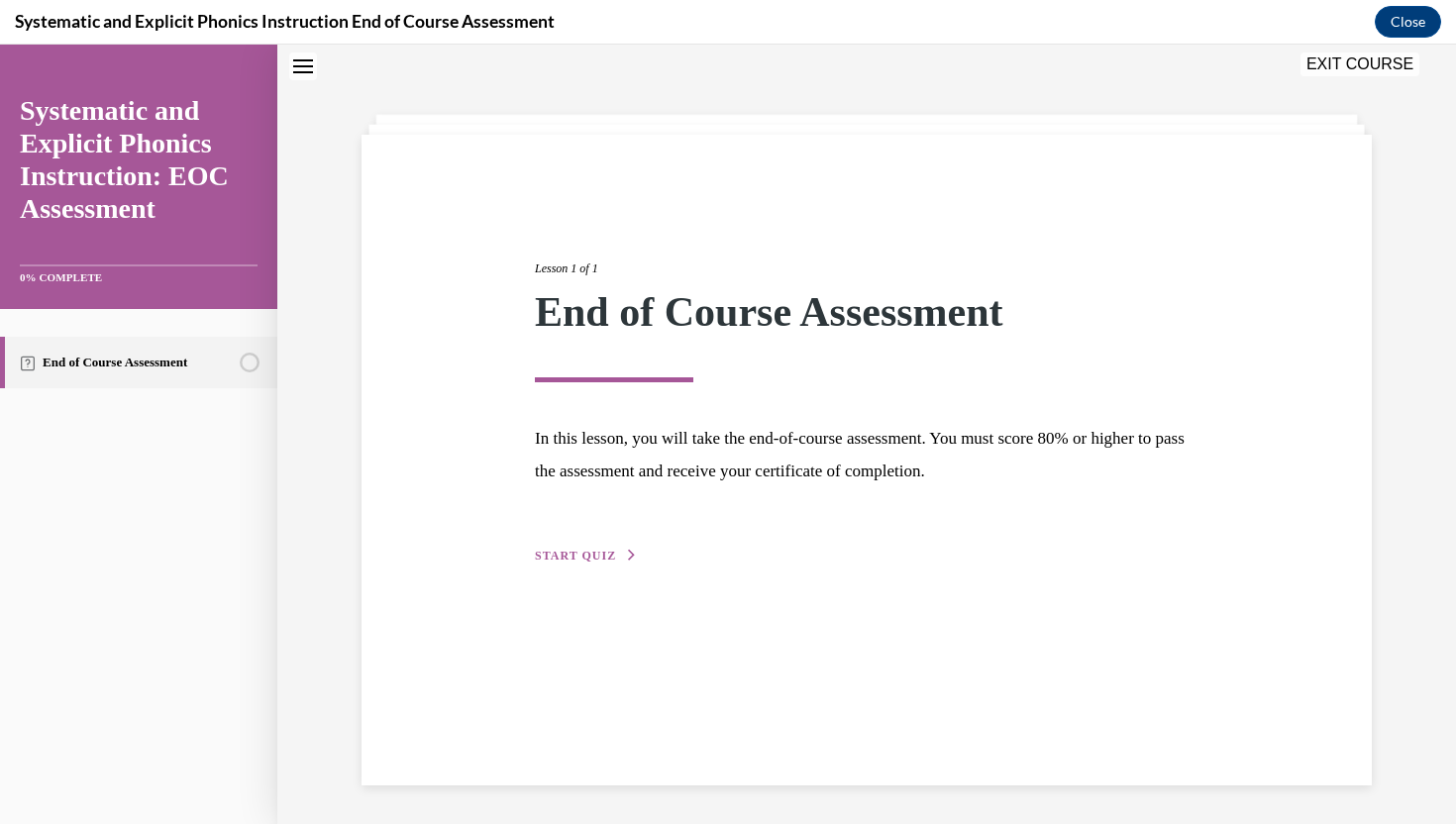
click at [545, 544] on div "Lesson 1 of 1 End of Course Assessment In this lesson, you will take the end-of…" at bounding box center [867, 391] width 694 height 353
click at [603, 551] on span "START QUIZ" at bounding box center [575, 556] width 81 height 14
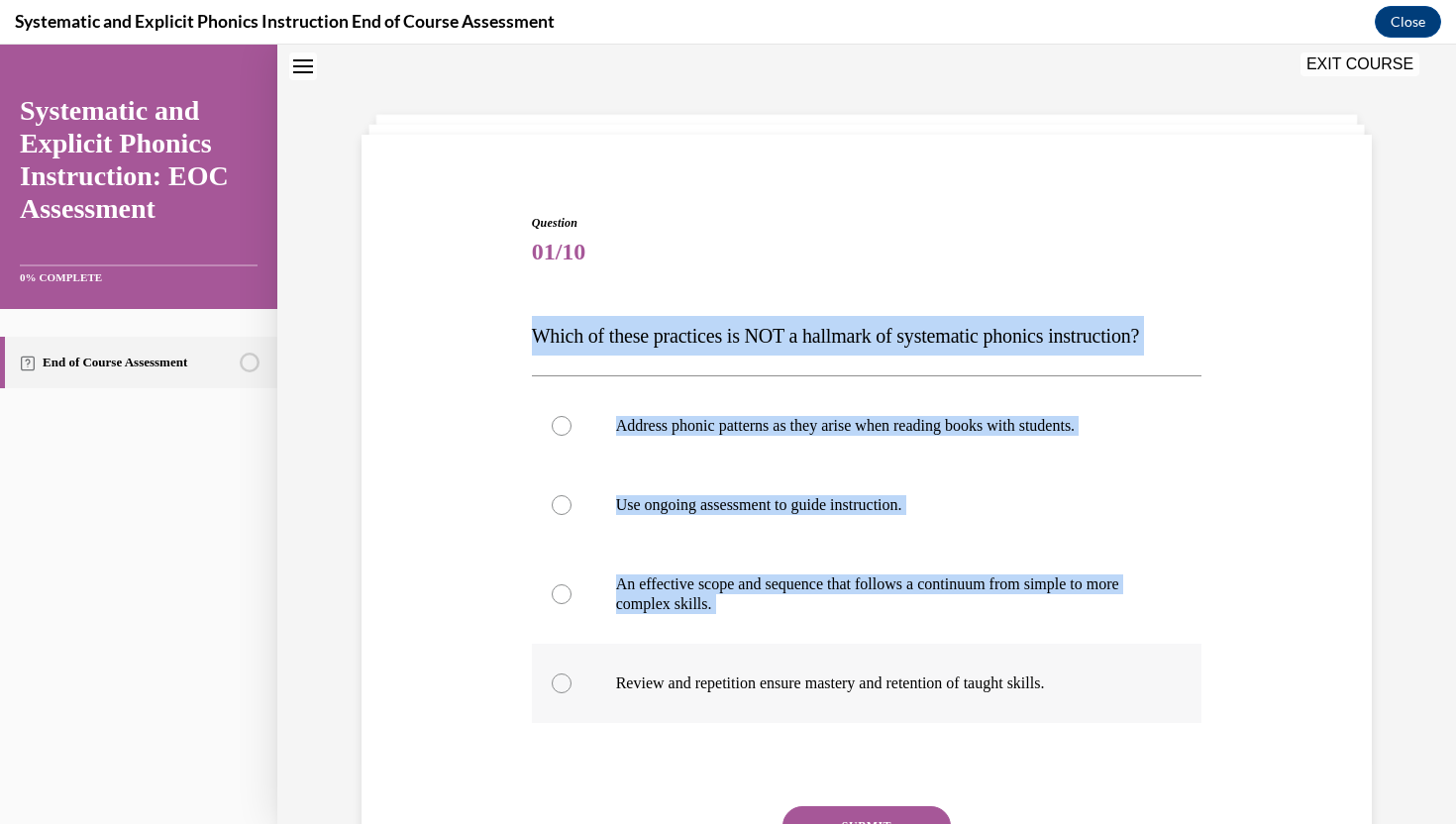
drag, startPoint x: 533, startPoint y: 336, endPoint x: 1081, endPoint y: 693, distance: 654.0
click at [1081, 693] on div "Question 01/10 Which of these practices is NOT a hallmark of systematic phonics…" at bounding box center [867, 591] width 671 height 754
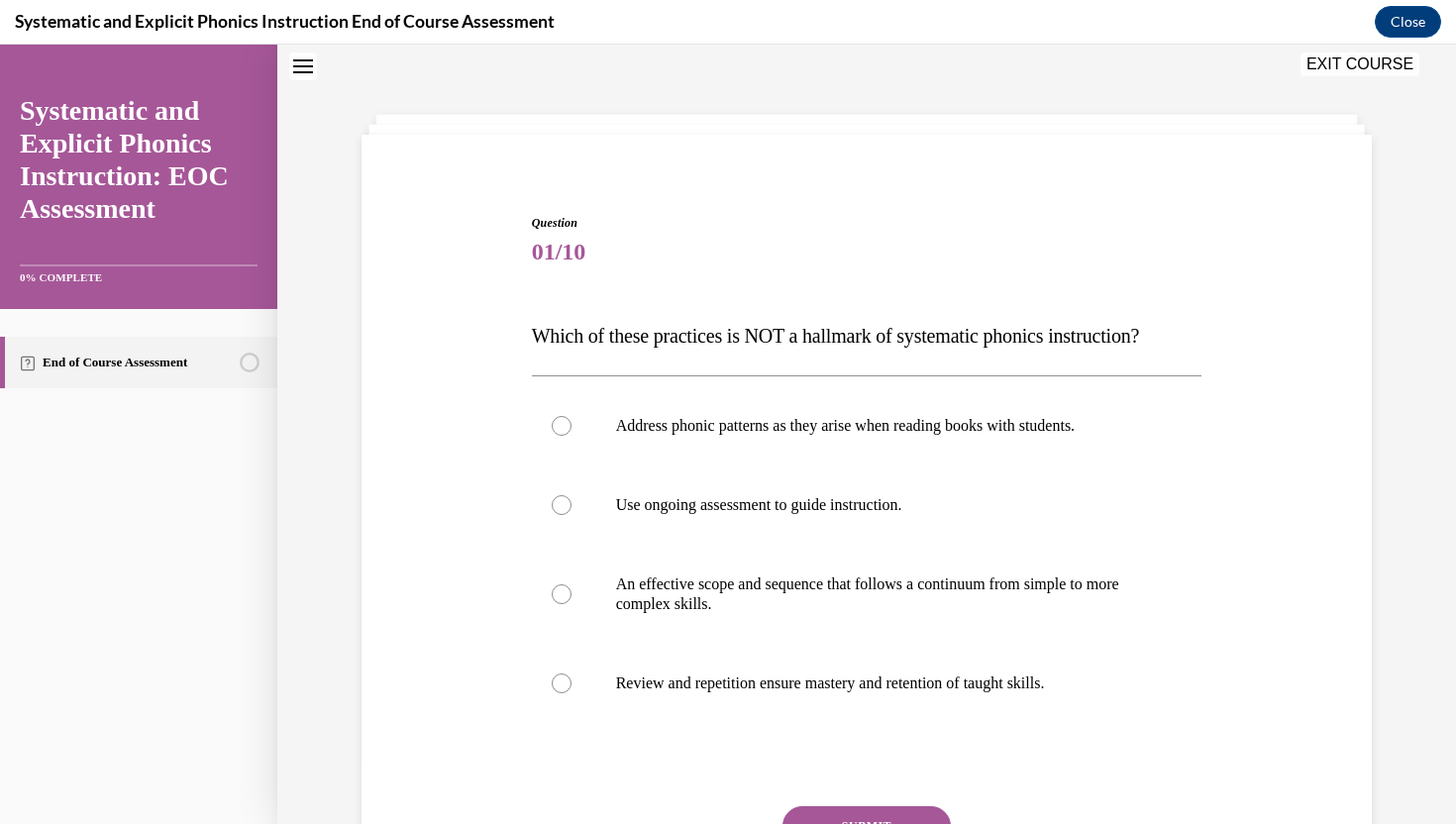
click at [529, 335] on div "Question 01/10 Which of these practices is NOT a hallmark of systematic phonics…" at bounding box center [867, 576] width 681 height 784
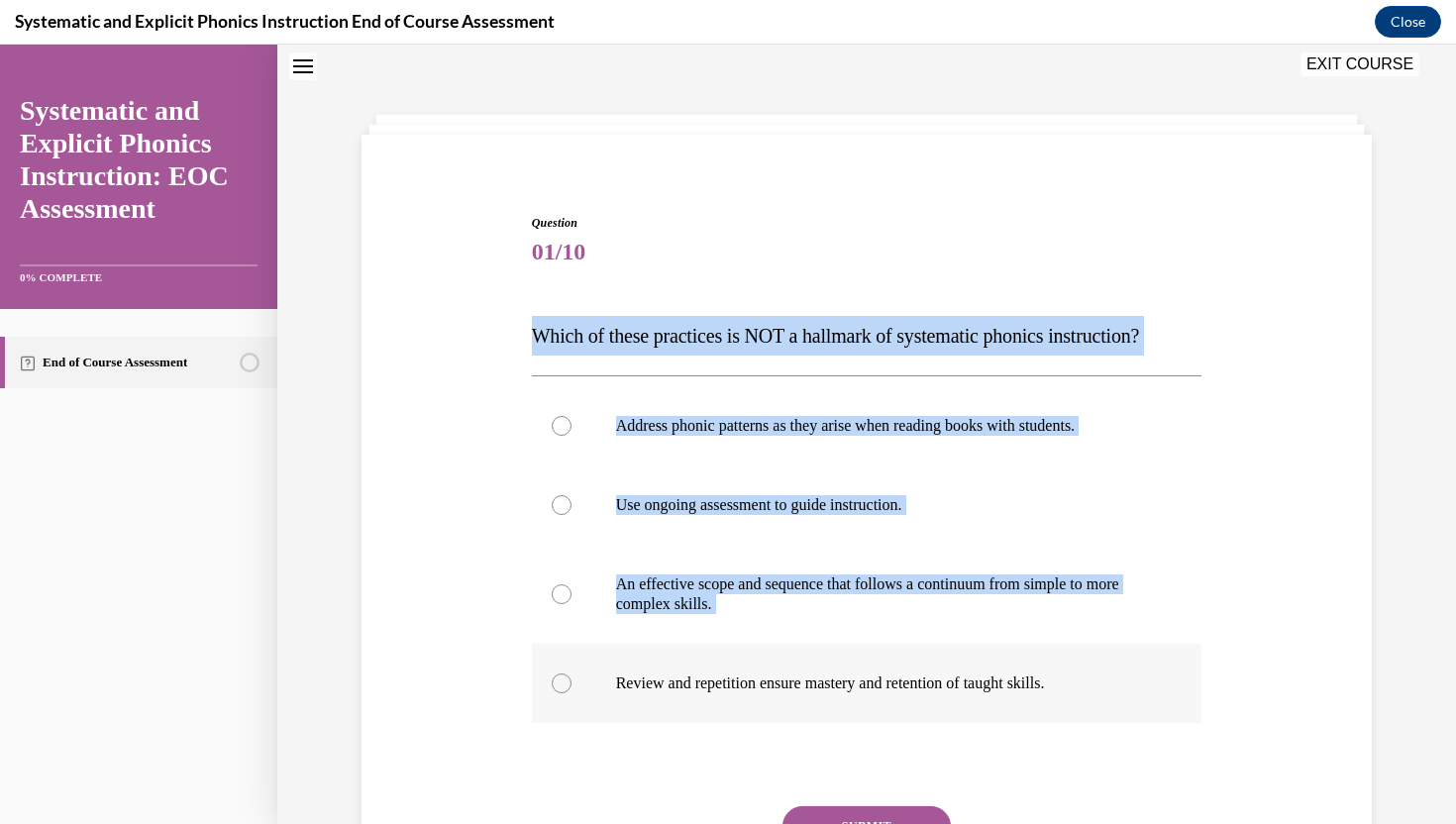
drag, startPoint x: 534, startPoint y: 335, endPoint x: 1138, endPoint y: 721, distance: 716.8
click at [1138, 721] on div "Question 01/10 Which of these practices is NOT a hallmark of systematic phonics…" at bounding box center [867, 591] width 671 height 754
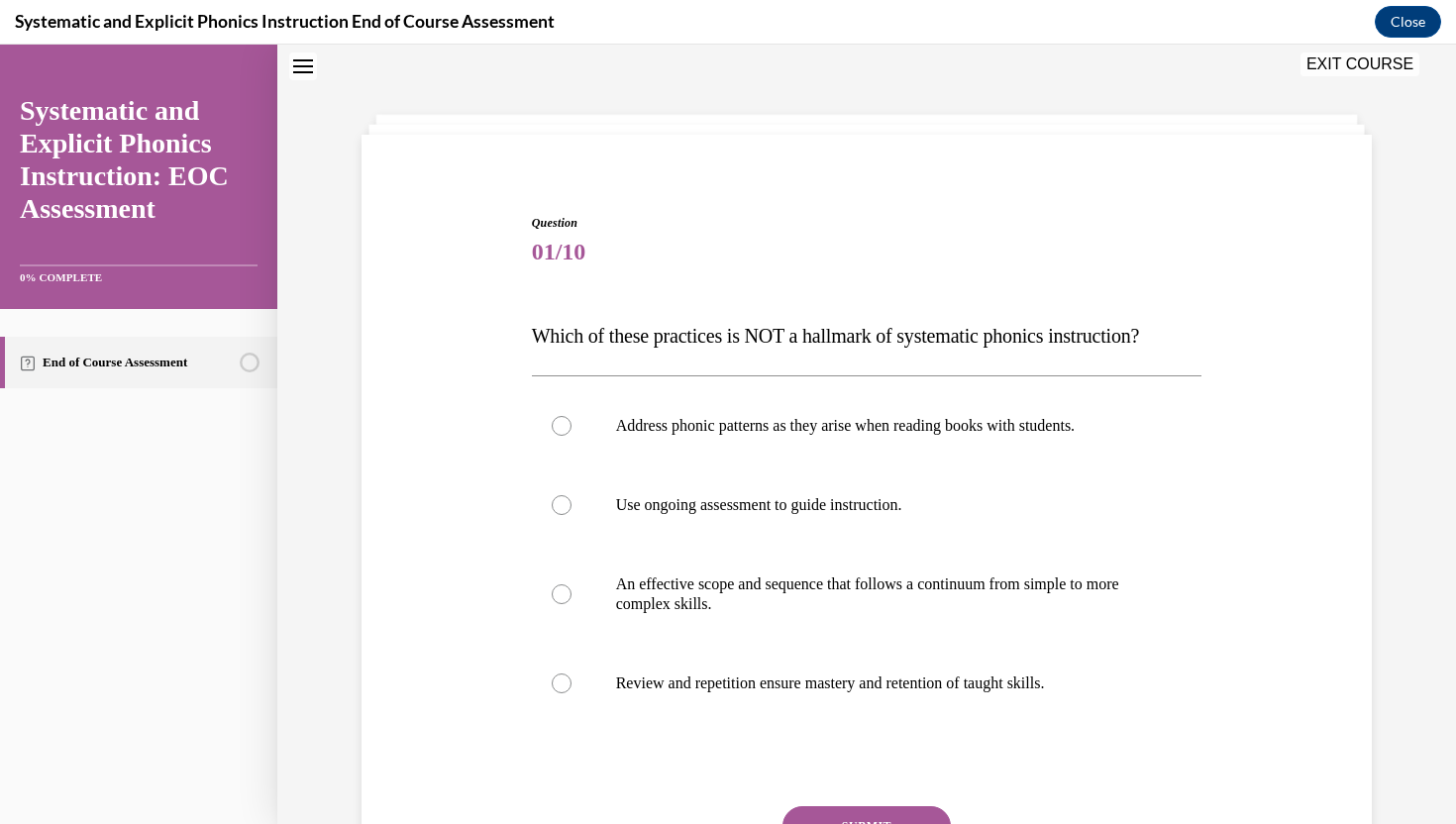
click at [535, 293] on div "Question 01/10 Which of these practices is NOT a hallmark of systematic phonics…" at bounding box center [867, 591] width 671 height 754
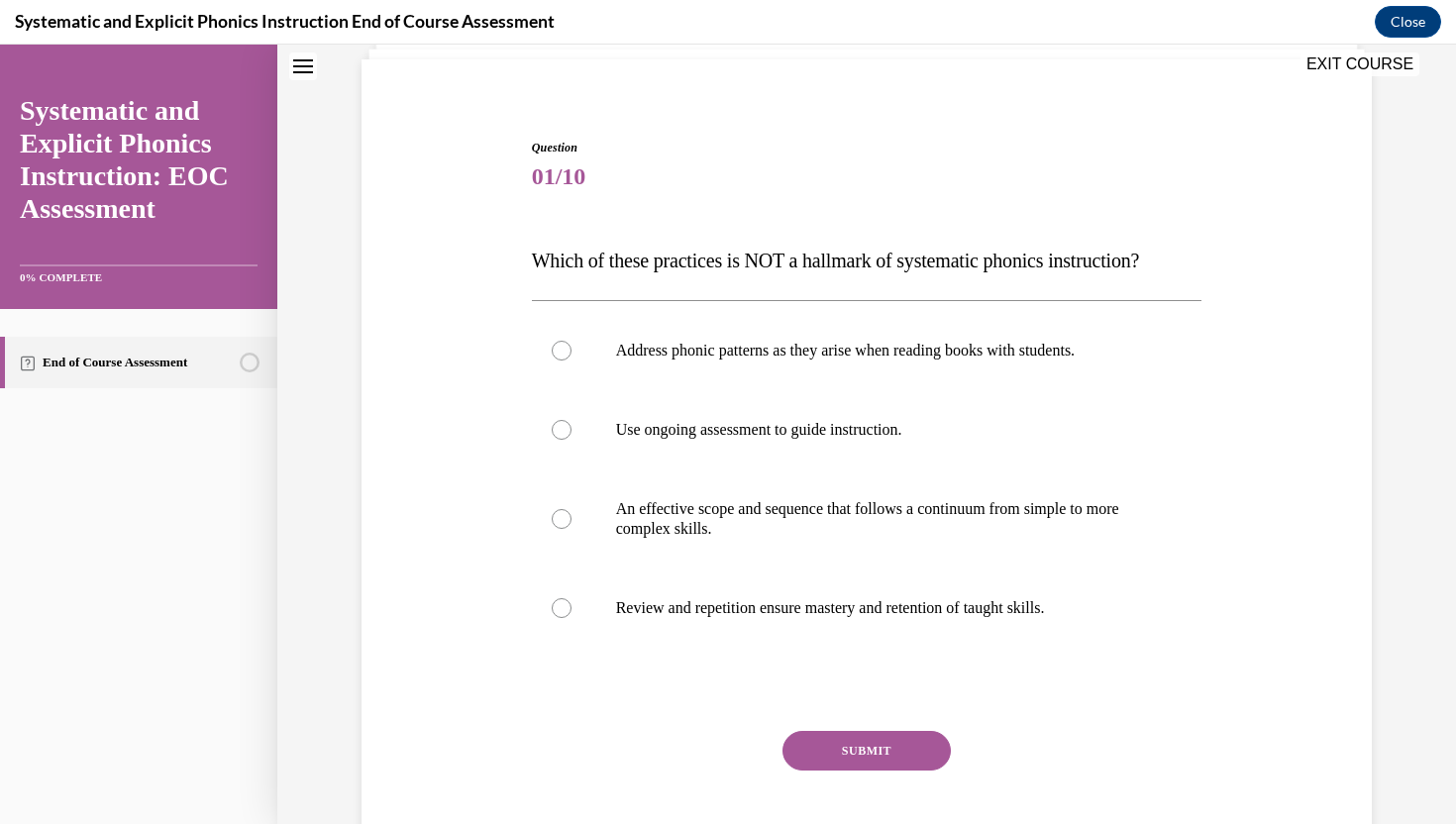
scroll to position [151, 0]
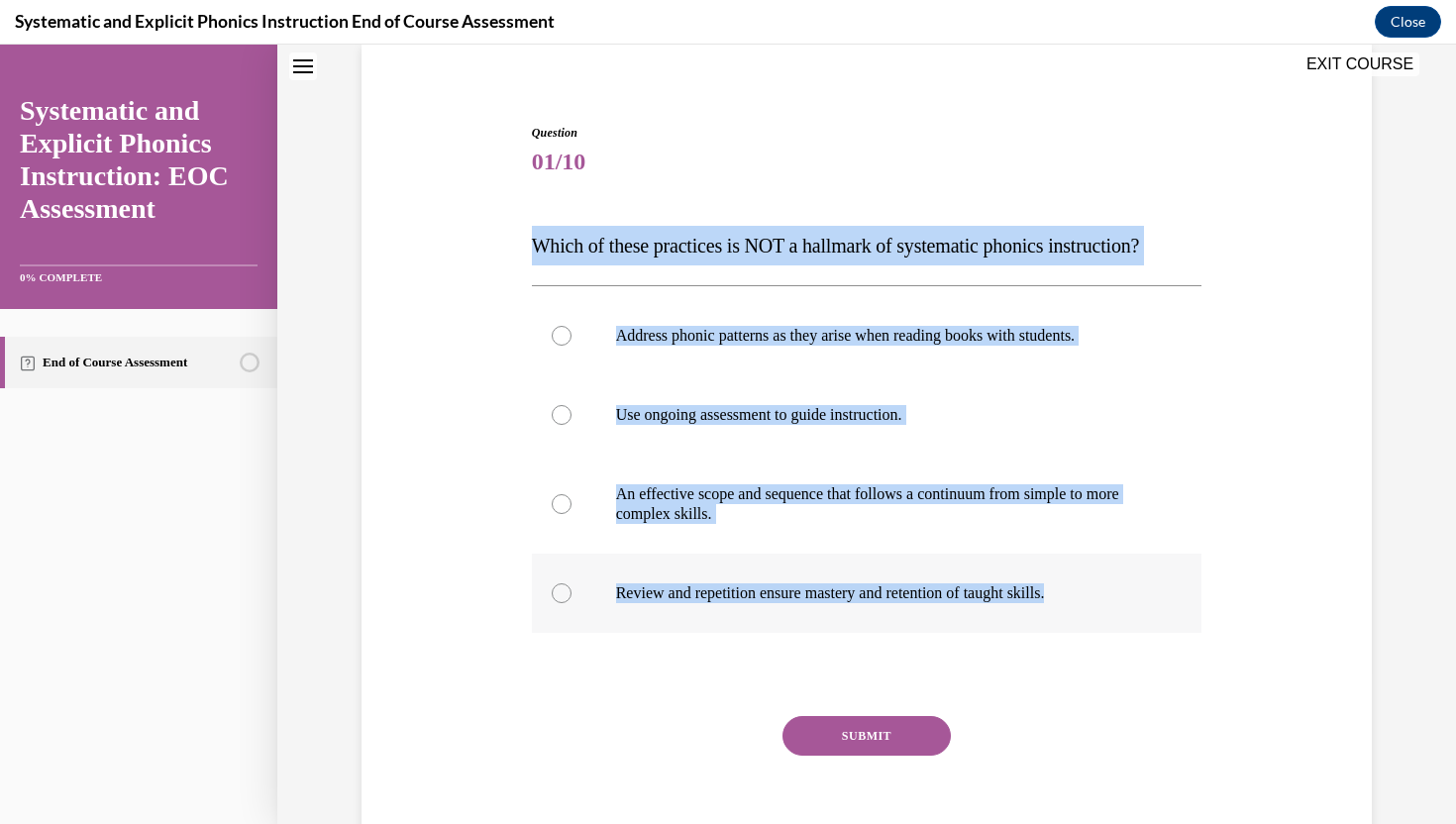
drag, startPoint x: 535, startPoint y: 241, endPoint x: 1098, endPoint y: 595, distance: 665.0
click at [1098, 595] on div "Question 01/10 Which of these practices is NOT a hallmark of systematic phonics…" at bounding box center [867, 500] width 671 height 754
copy div "Which of these practices is NOT a hallmark of systematic phonics instruction? A…"
click at [739, 331] on p "Address phonic patterns as they arise when reading books with students." at bounding box center [884, 336] width 537 height 20
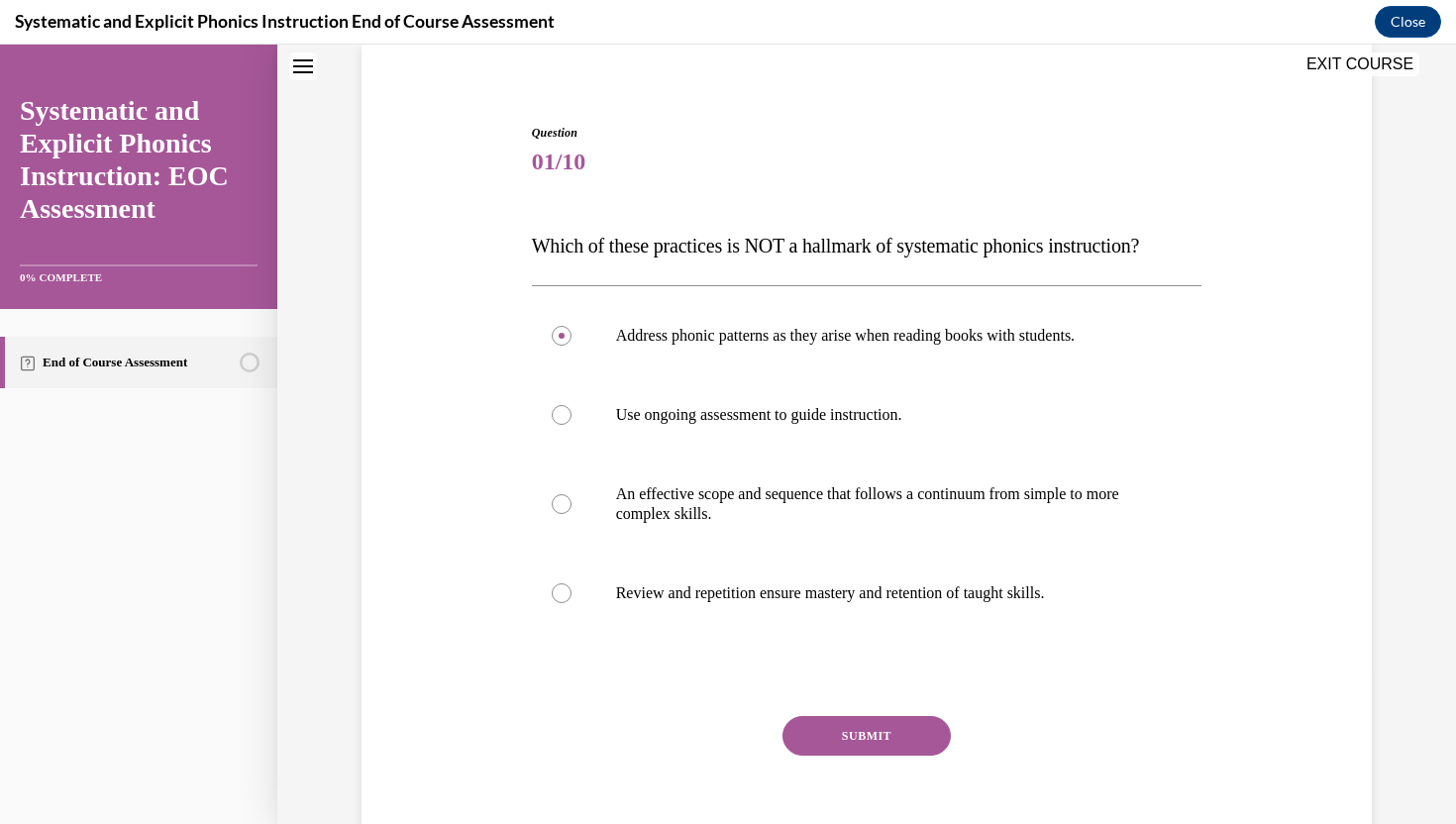
click at [840, 740] on button "SUBMIT" at bounding box center [866, 735] width 168 height 40
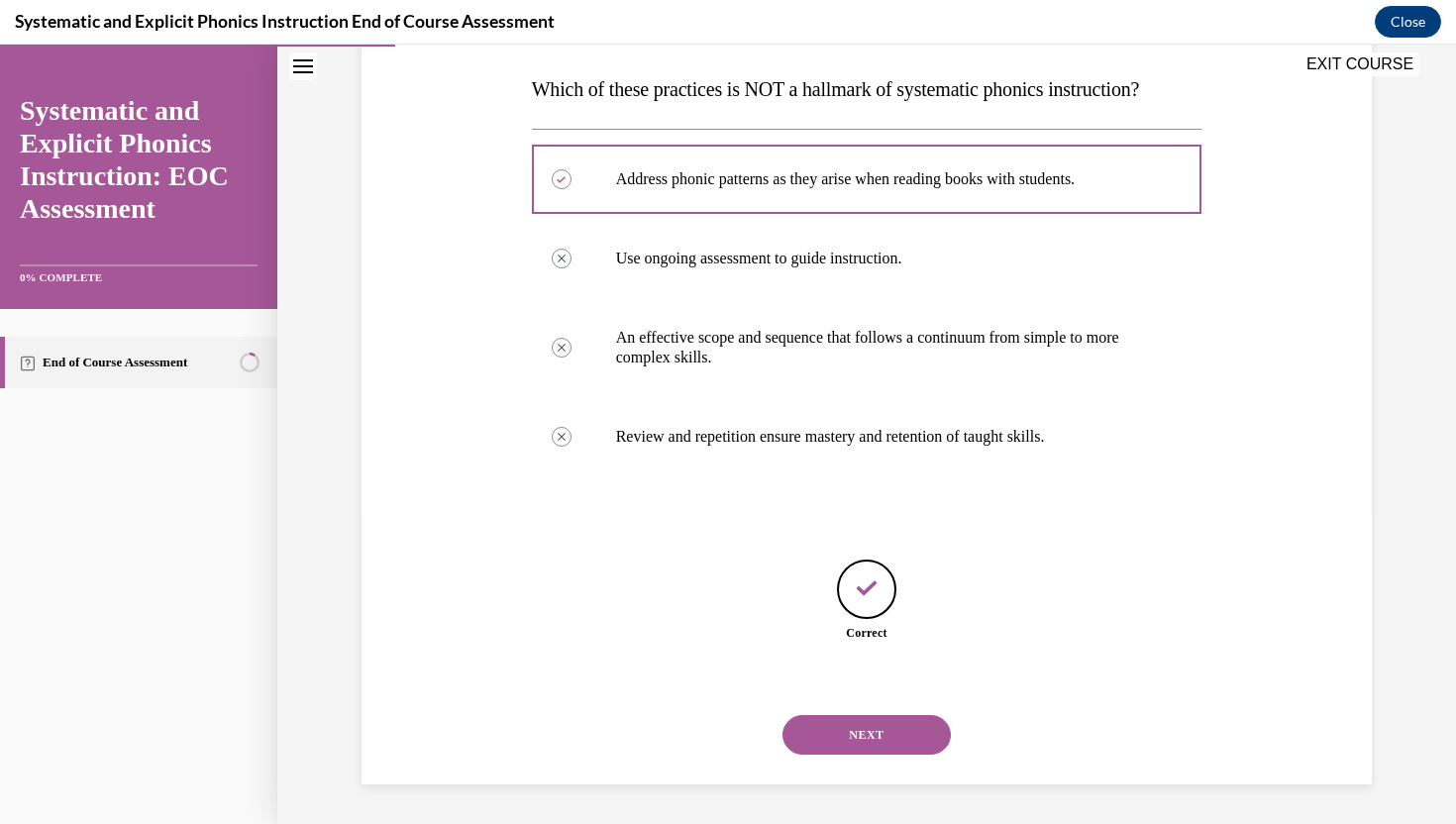
click at [880, 741] on button "NEXT" at bounding box center [866, 734] width 168 height 40
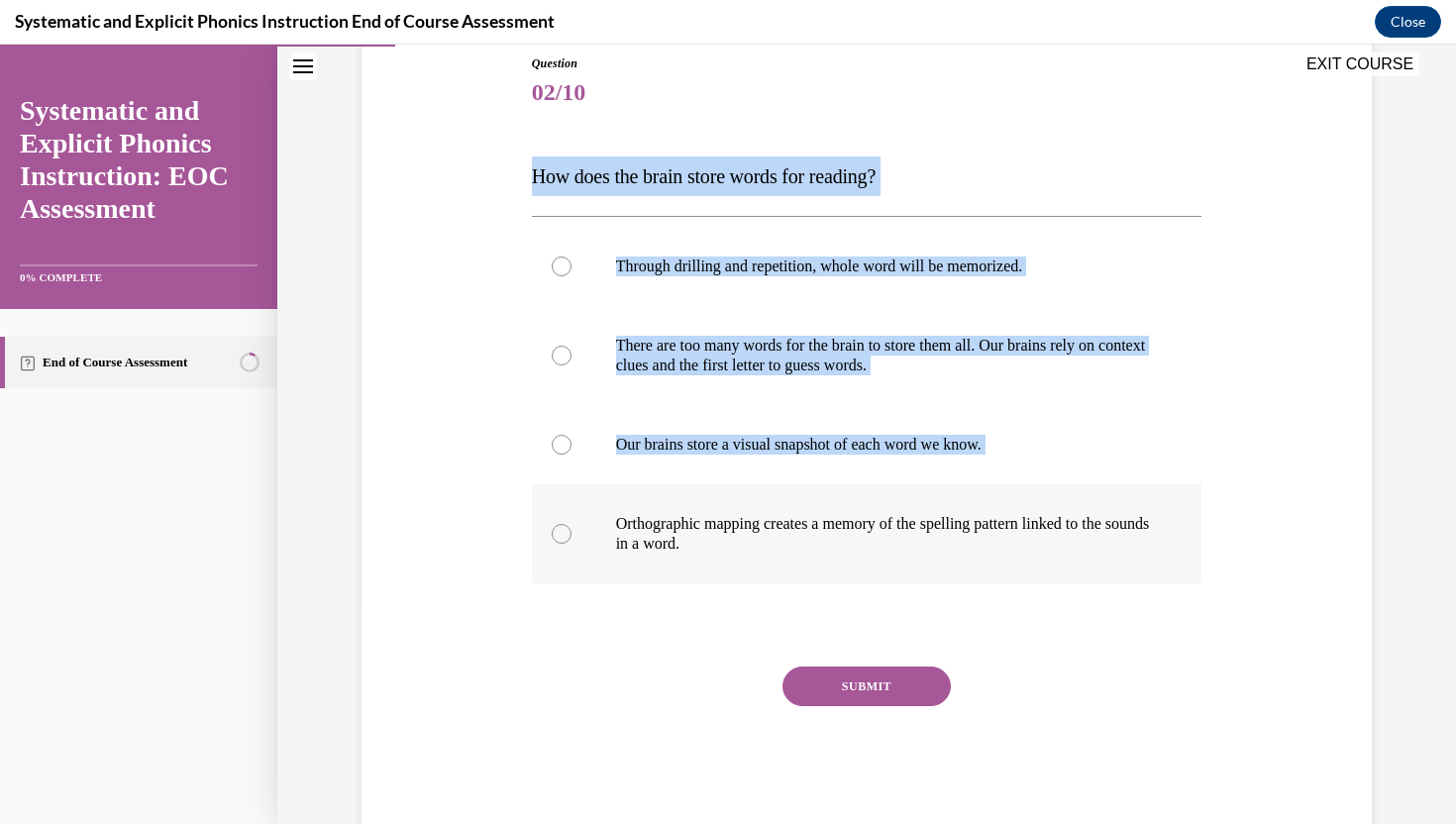
drag, startPoint x: 531, startPoint y: 179, endPoint x: 794, endPoint y: 554, distance: 458.0
click at [794, 554] on div "Question 02/10 How does the brain store words for reading? Through drilling and…" at bounding box center [867, 441] width 671 height 774
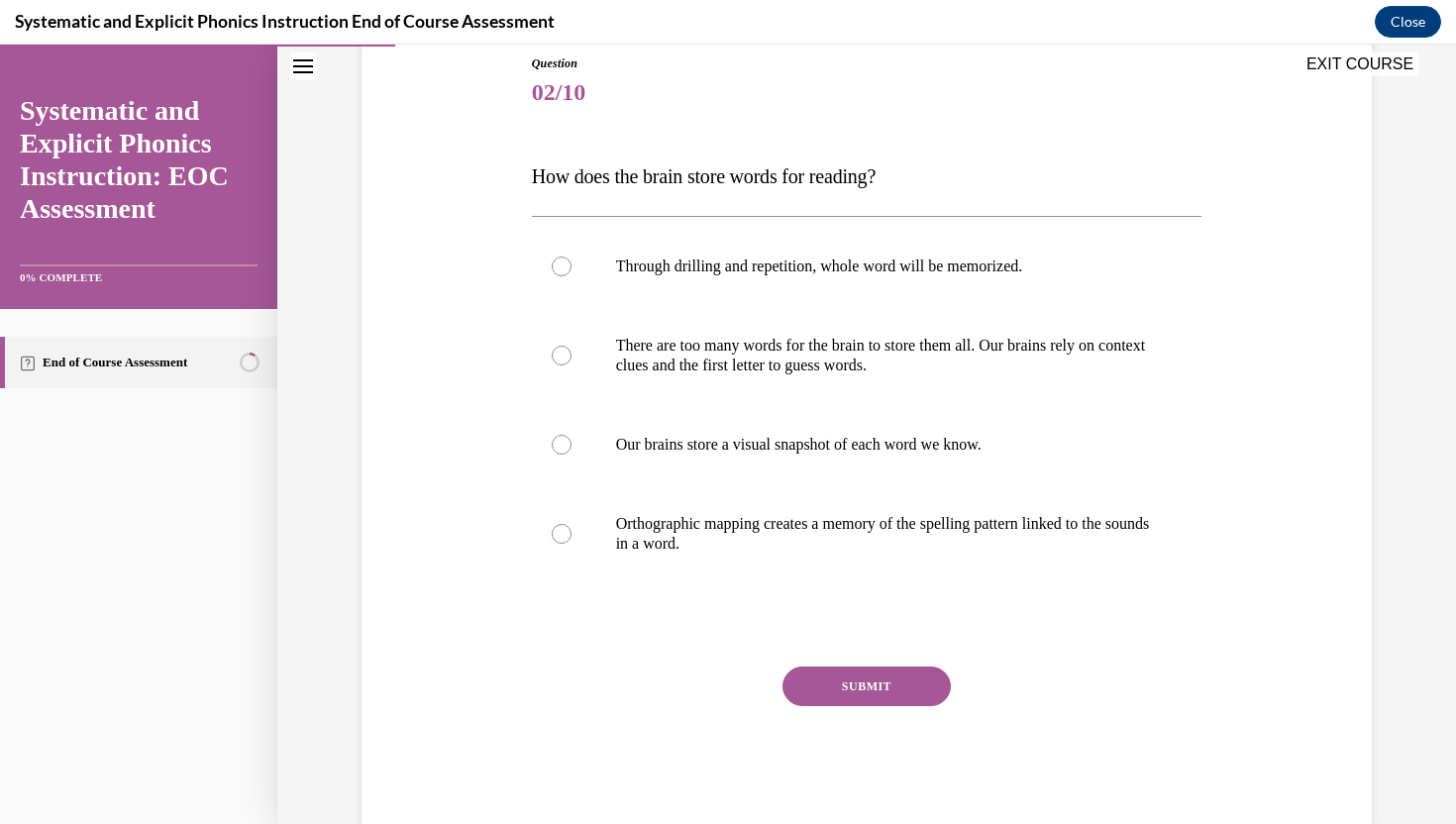
click at [524, 149] on div "Question 02/10 How does the brain store words for reading? Through drilling and…" at bounding box center [866, 412] width 1019 height 834
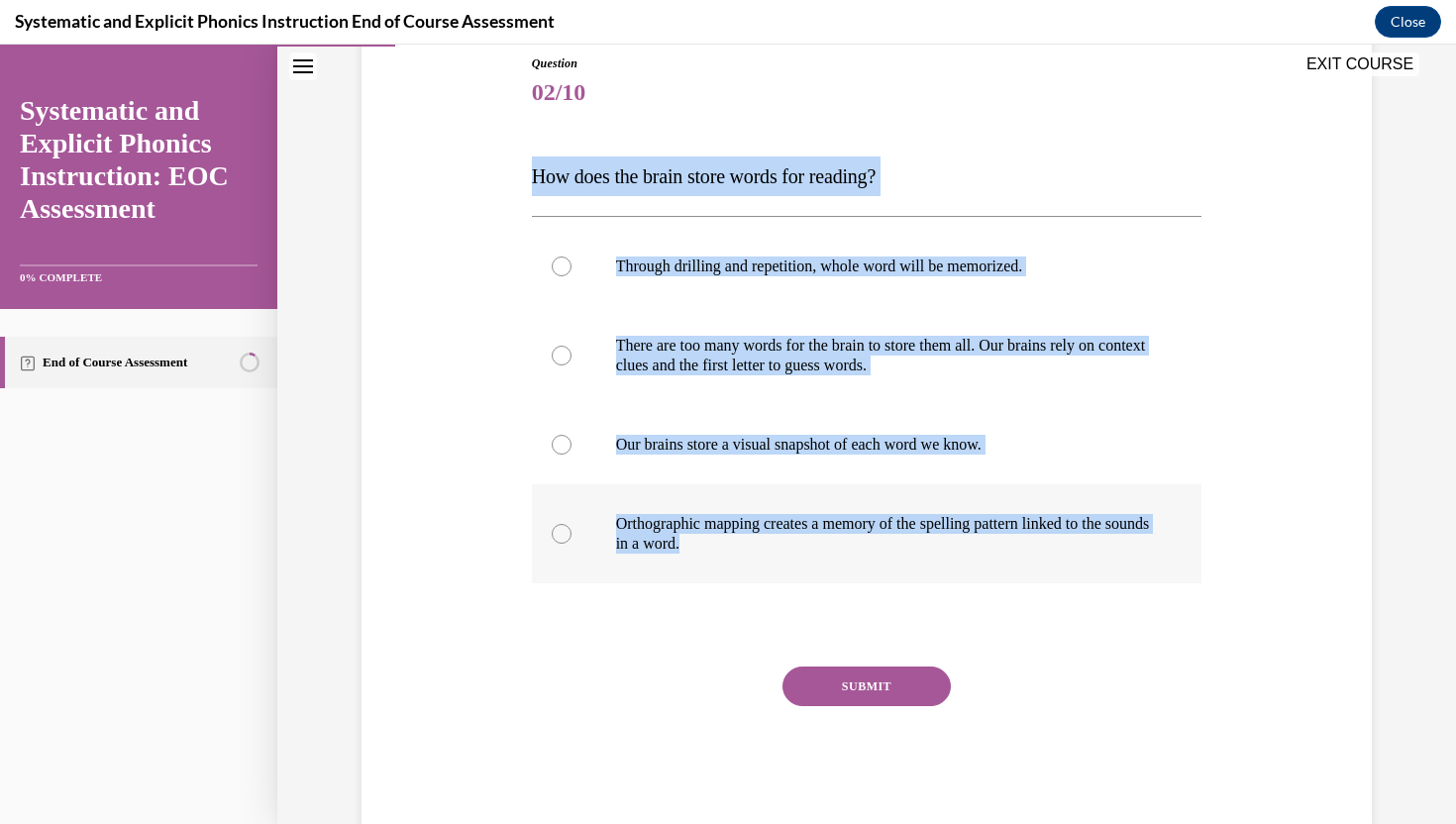
drag, startPoint x: 531, startPoint y: 175, endPoint x: 744, endPoint y: 545, distance: 426.9
click at [744, 545] on div "Question 02/10 How does the brain store words for reading? Through drilling and…" at bounding box center [867, 441] width 671 height 774
copy div "How does the brain store words for reading? Through drilling and repetition, wh…"
click at [768, 523] on p "Orthographic mapping creates a memory of the spelling pattern linked to the sou…" at bounding box center [884, 534] width 537 height 40
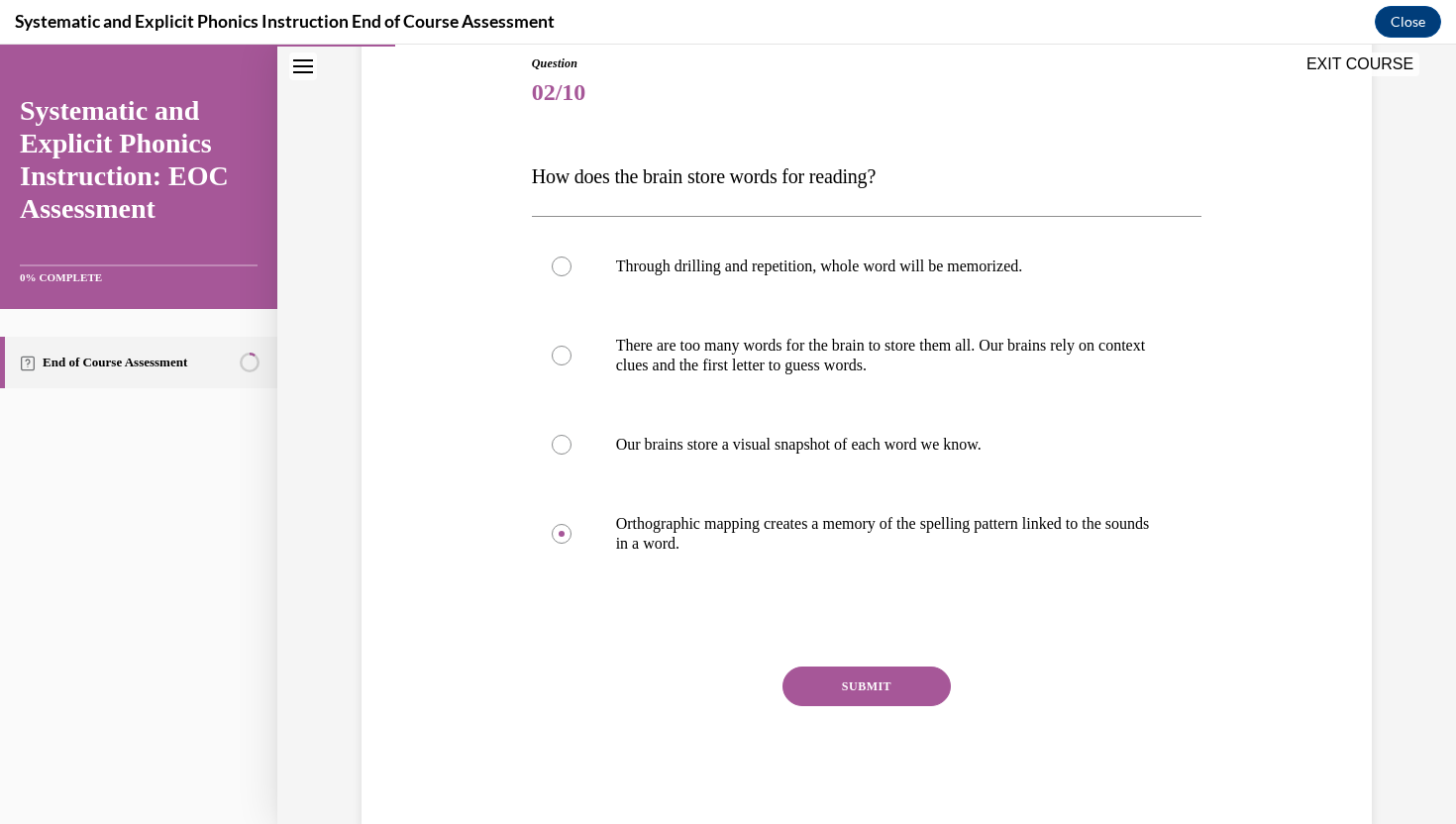
click at [894, 690] on button "SUBMIT" at bounding box center [866, 687] width 168 height 40
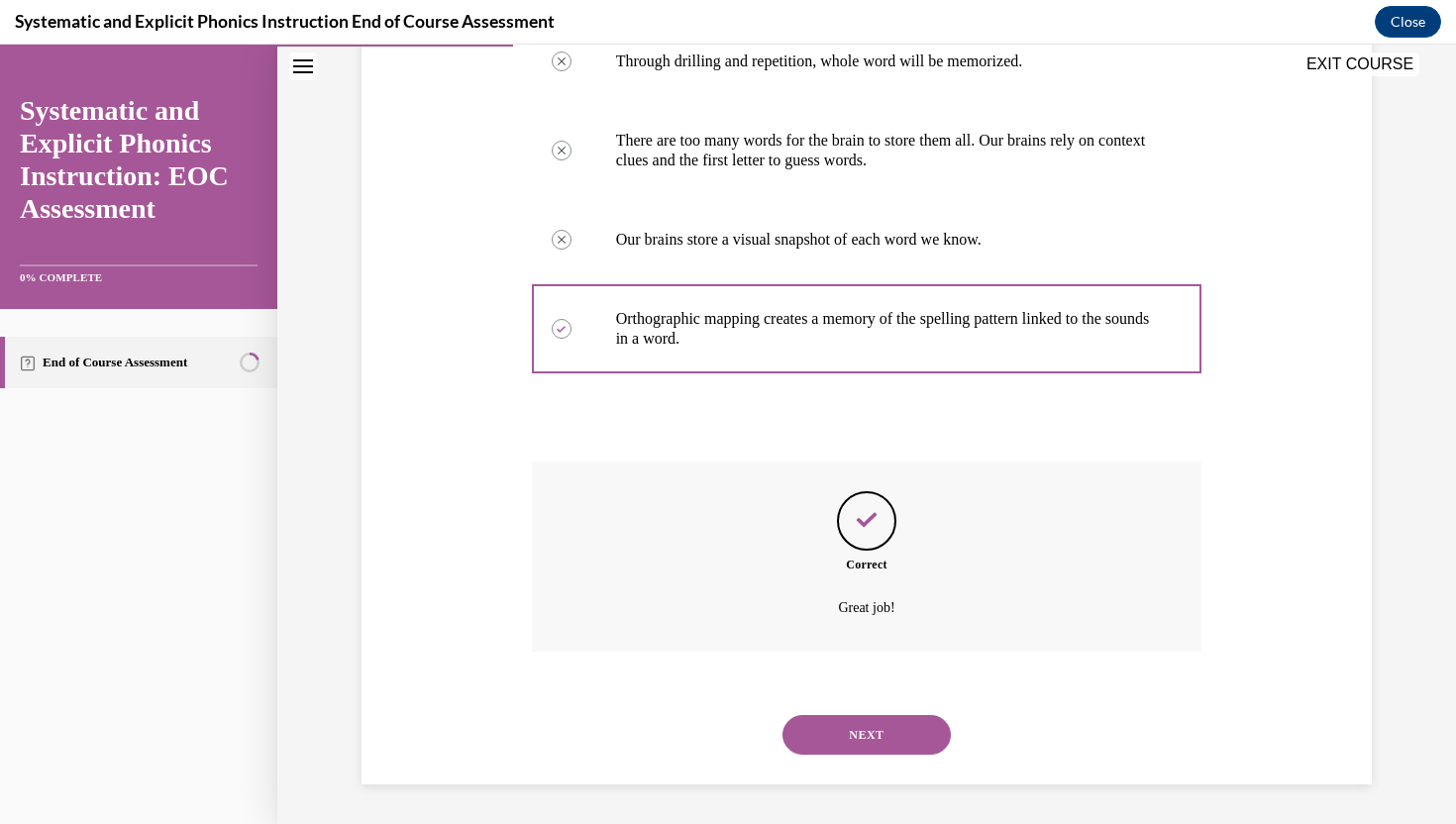
click at [856, 737] on button "NEXT" at bounding box center [866, 734] width 168 height 40
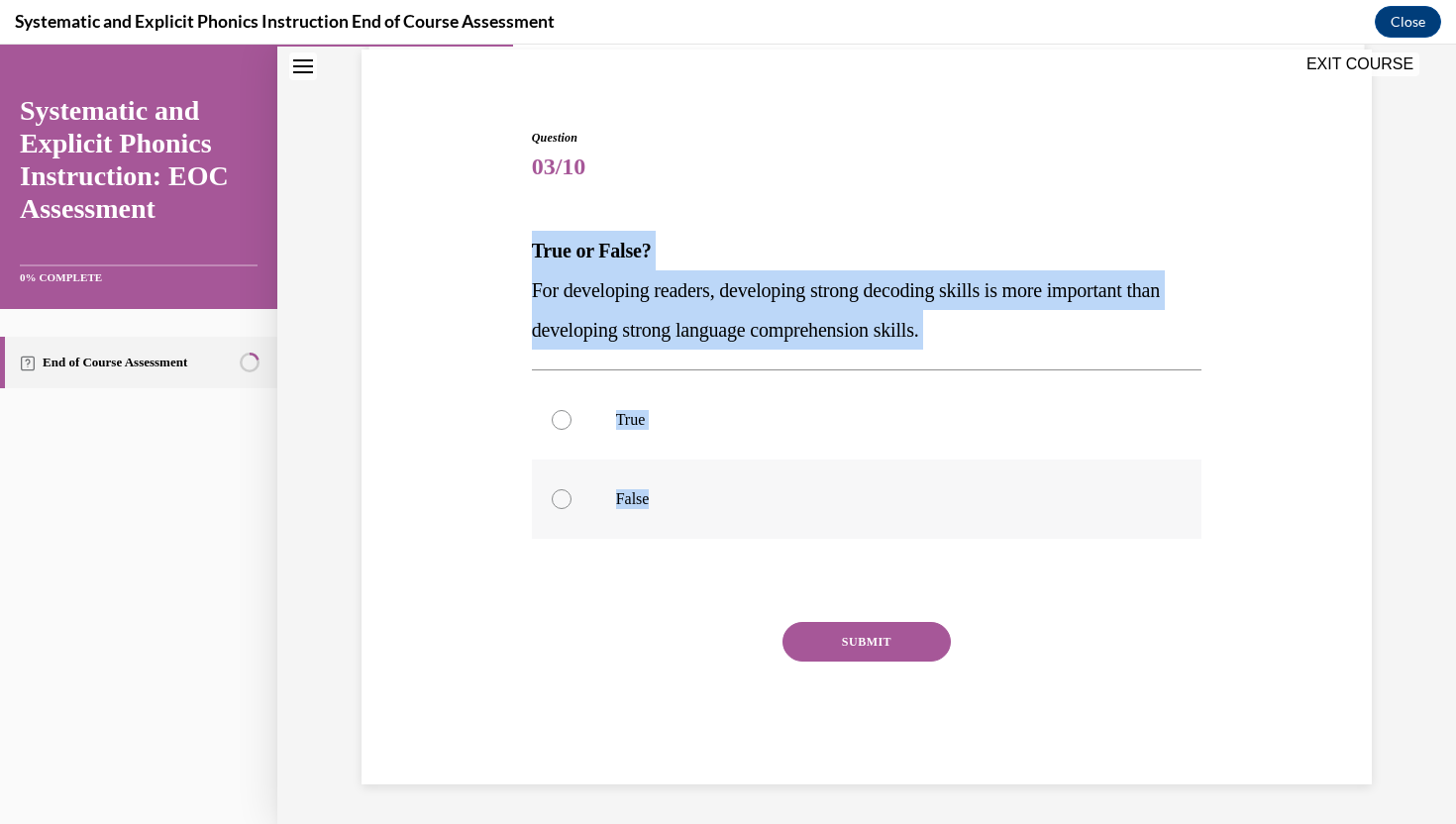
drag, startPoint x: 533, startPoint y: 247, endPoint x: 707, endPoint y: 506, distance: 312.0
click at [707, 506] on div "Question 03/10 True or False? For developing readers, developing strong decodin…" at bounding box center [867, 456] width 671 height 656
copy div "True or False? For developing readers, developing strong decoding skills is mor…"
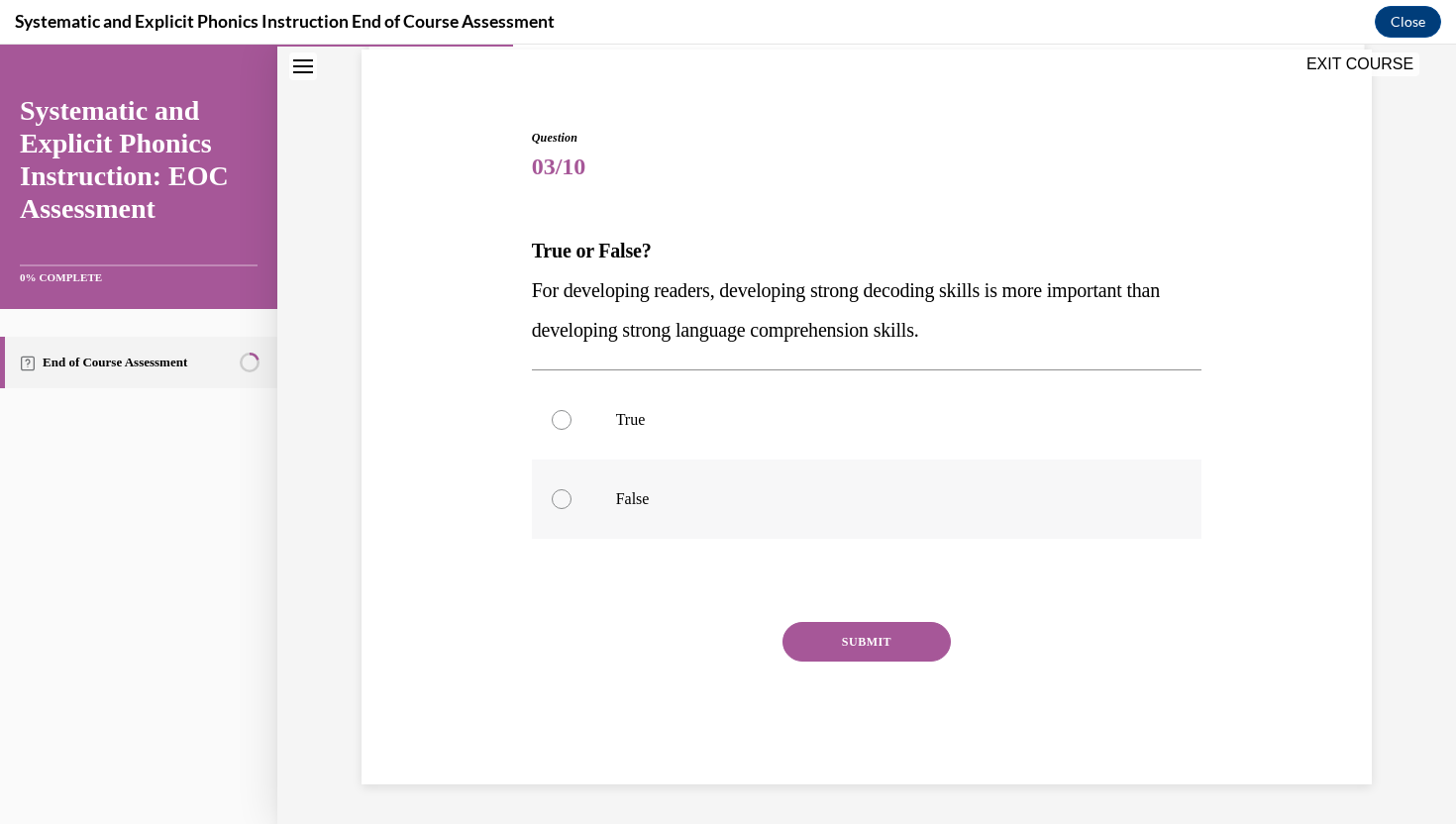
click at [609, 493] on div at bounding box center [867, 498] width 671 height 79
click at [831, 634] on button "SUBMIT" at bounding box center [866, 642] width 168 height 40
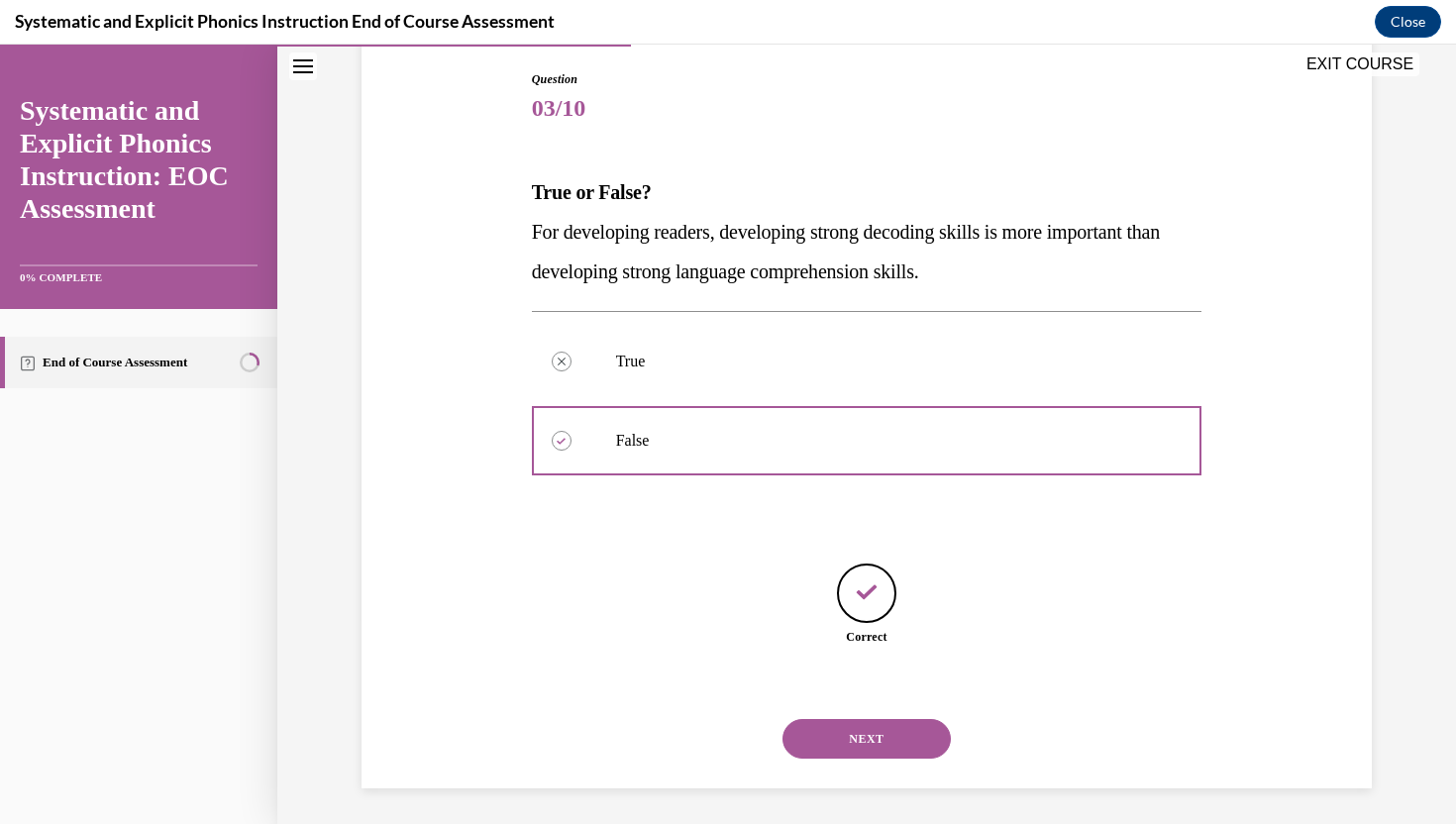
scroll to position [209, 0]
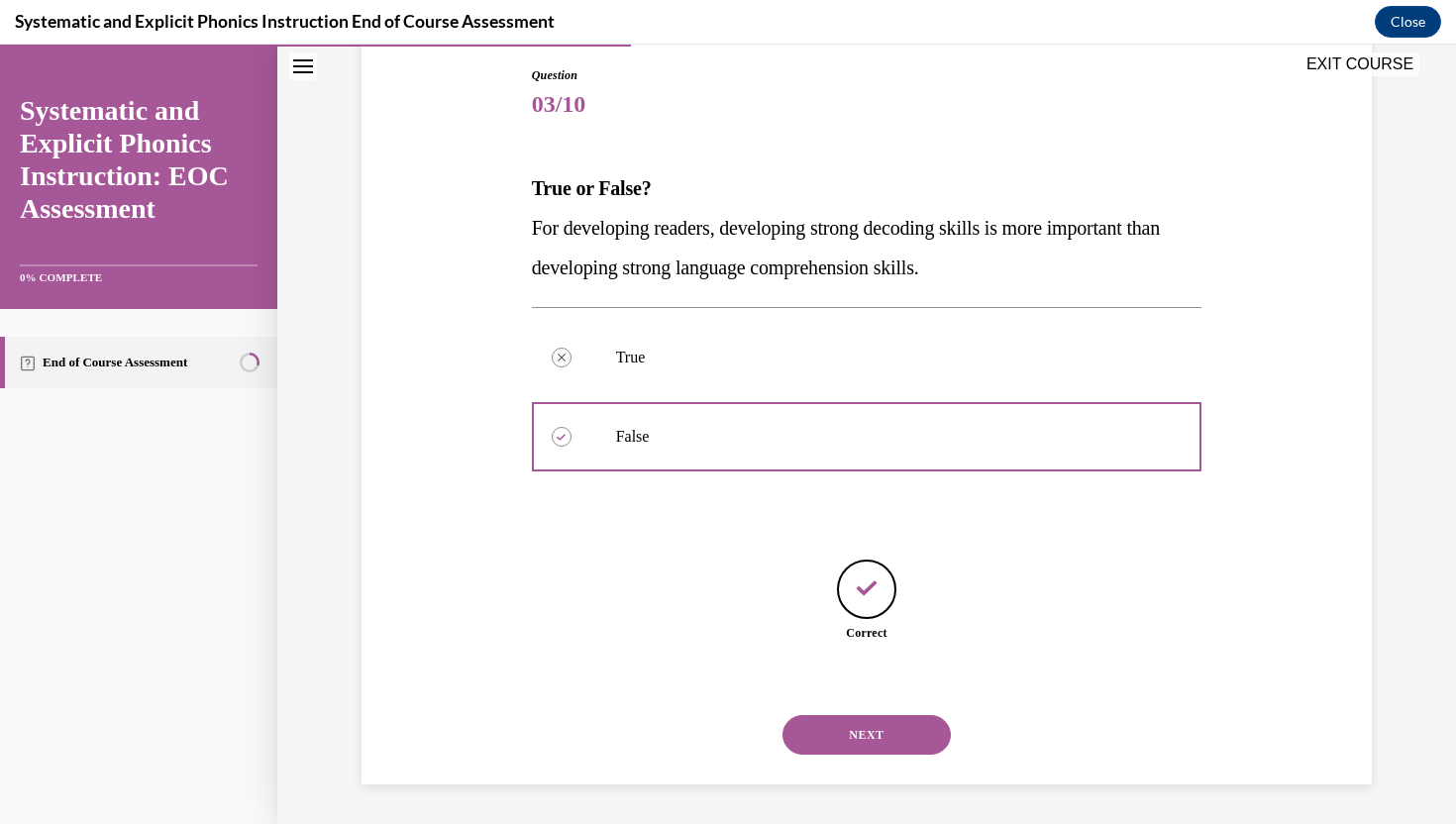
click at [849, 731] on button "NEXT" at bounding box center [866, 734] width 168 height 40
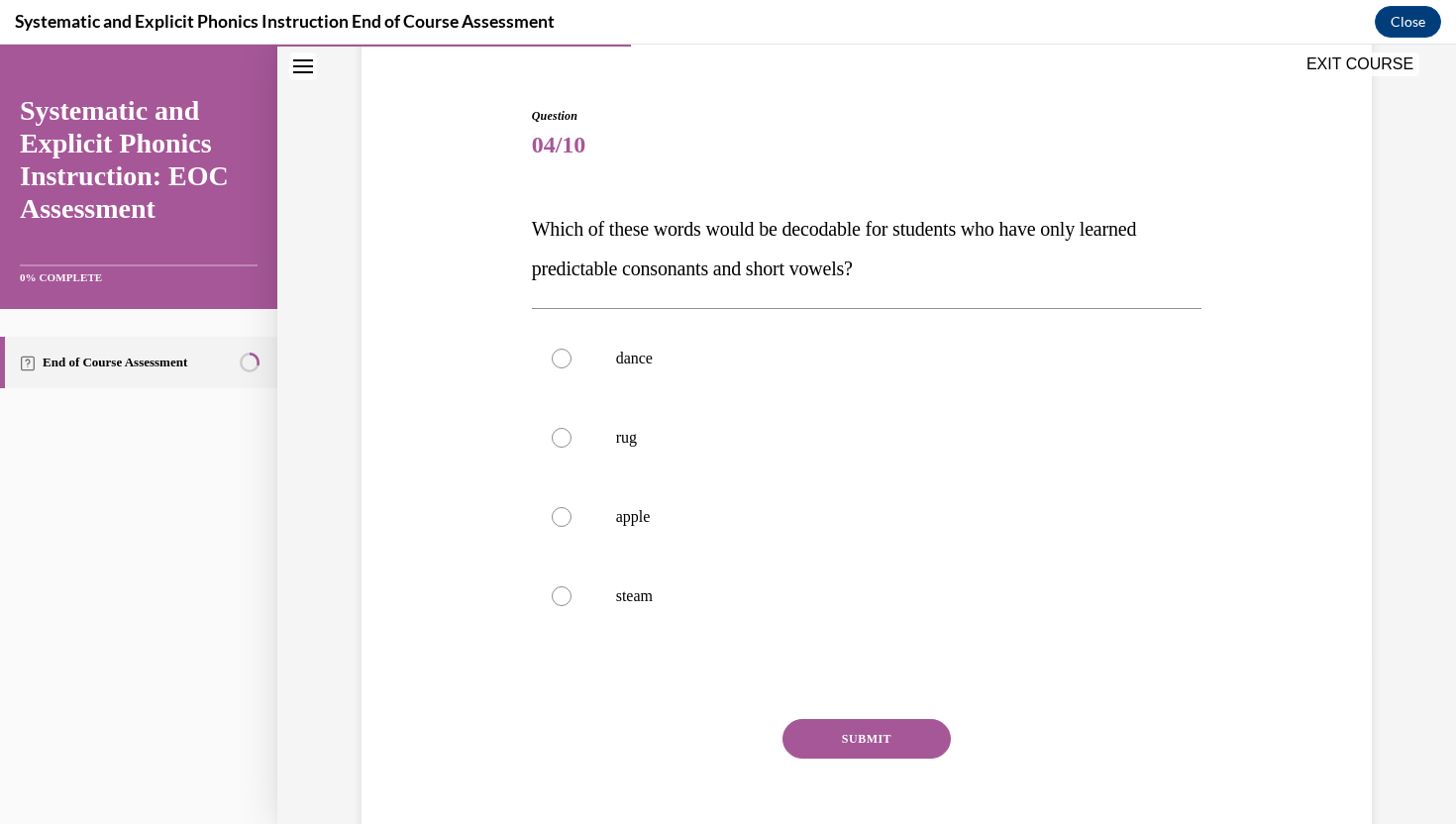
scroll to position [188, 0]
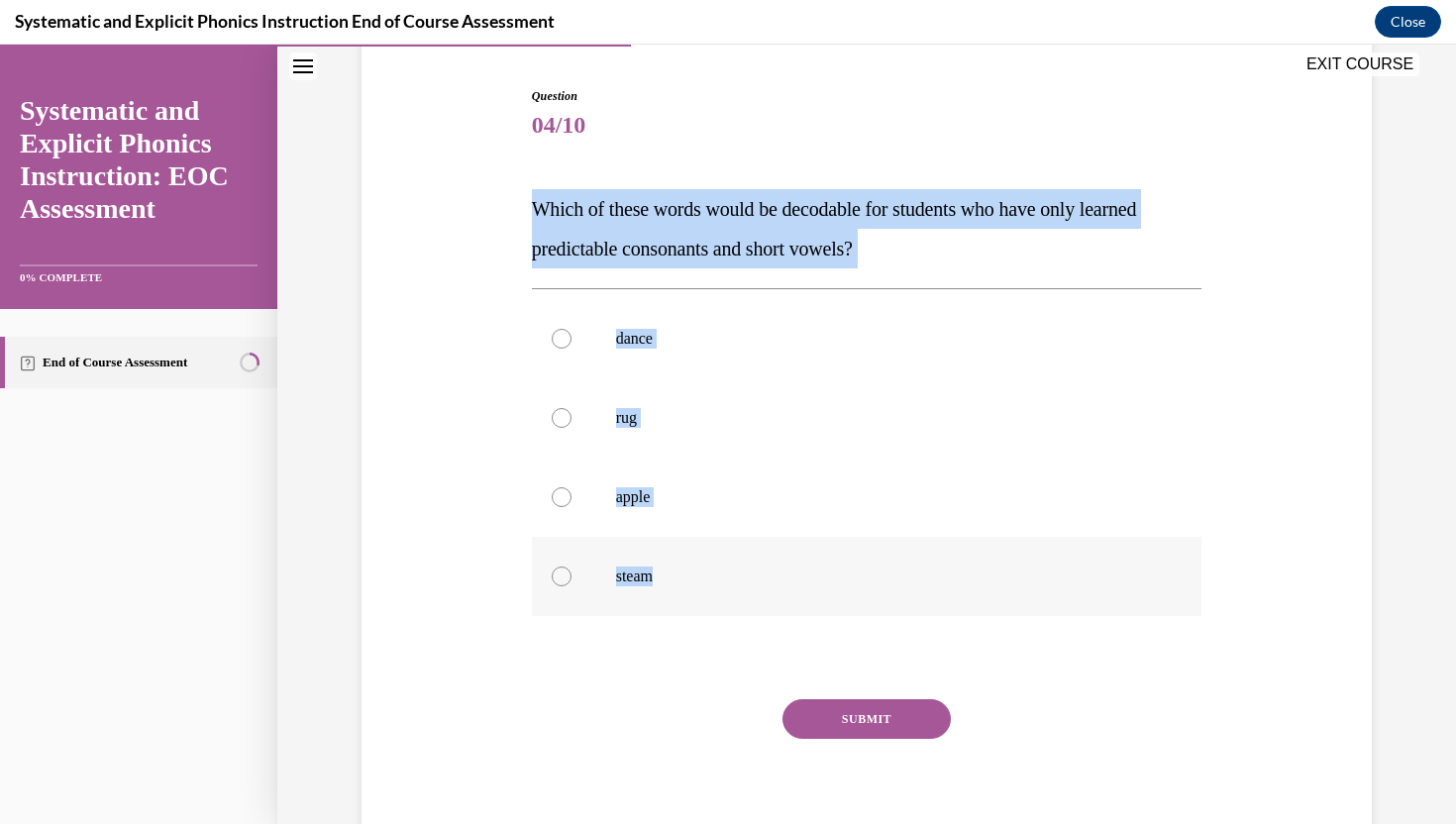
drag, startPoint x: 533, startPoint y: 202, endPoint x: 692, endPoint y: 573, distance: 403.6
click at [692, 573] on div "Question 04/10 Which of these words would be decodable for students who have on…" at bounding box center [867, 473] width 671 height 774
copy div "Which of these words would be decodable for students who have only learned pred…"
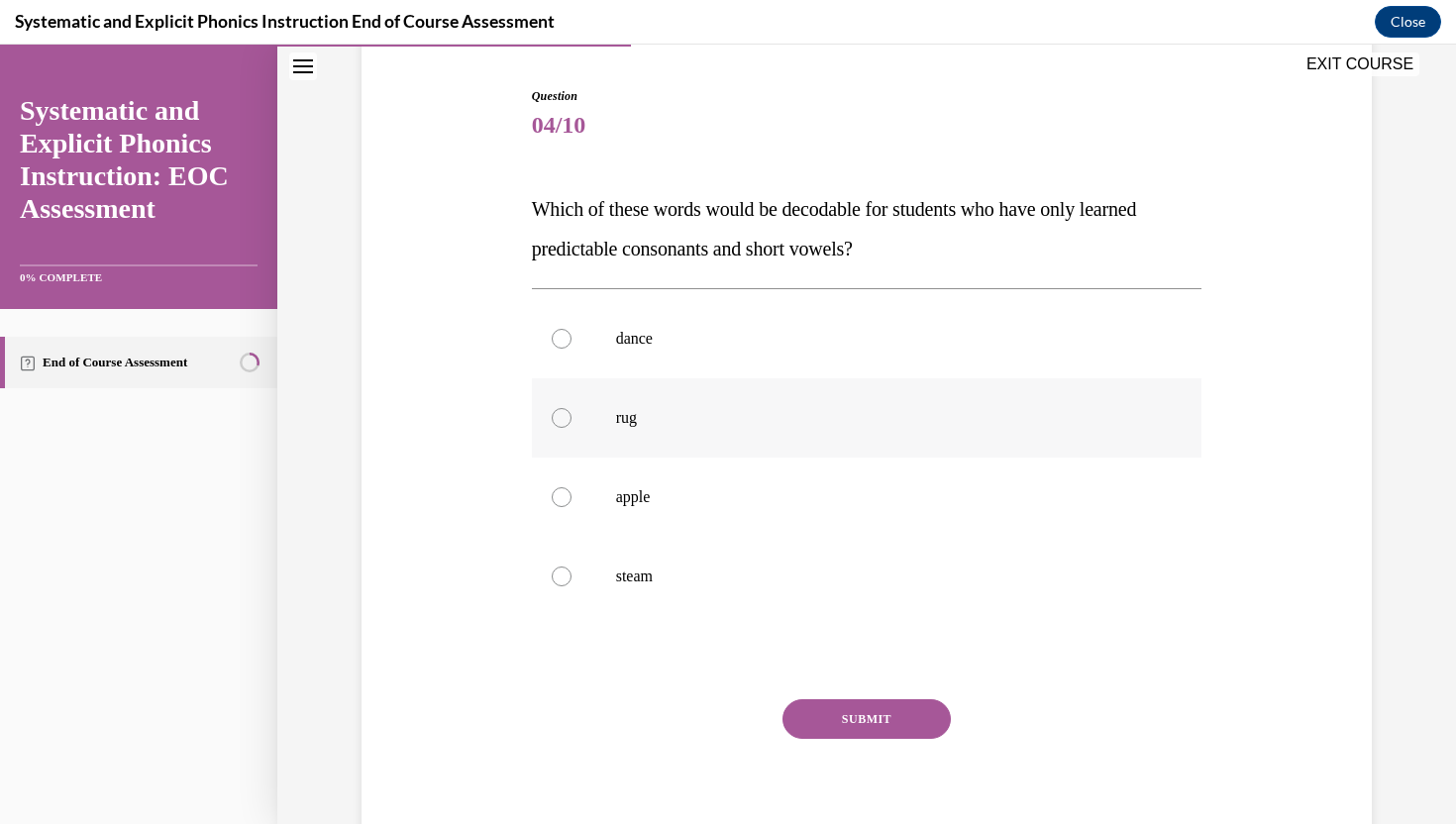
click at [573, 412] on div at bounding box center [867, 417] width 671 height 79
click at [870, 734] on button "SUBMIT" at bounding box center [866, 719] width 168 height 40
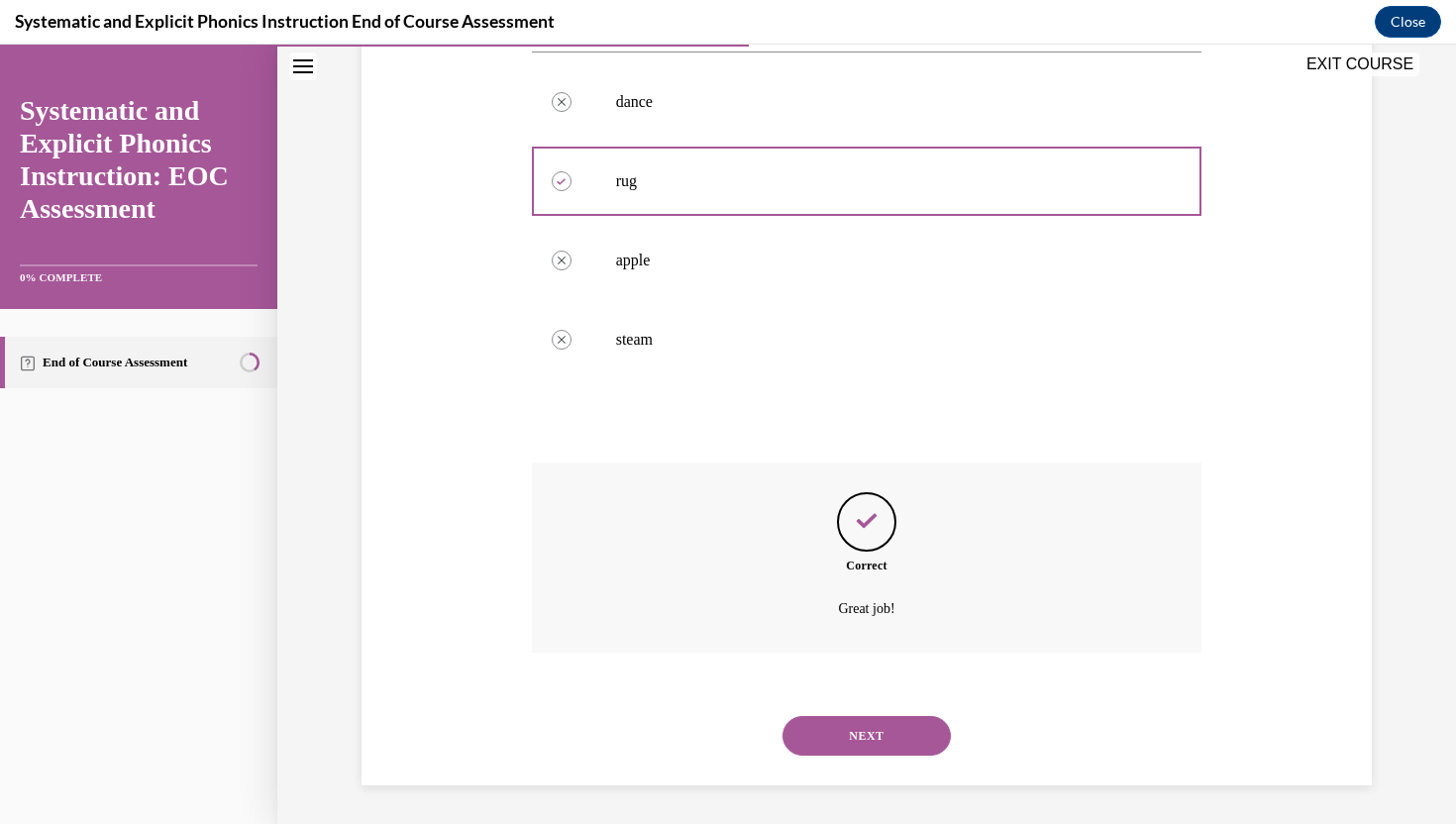
scroll to position [425, 0]
click at [894, 733] on button "NEXT" at bounding box center [866, 734] width 168 height 40
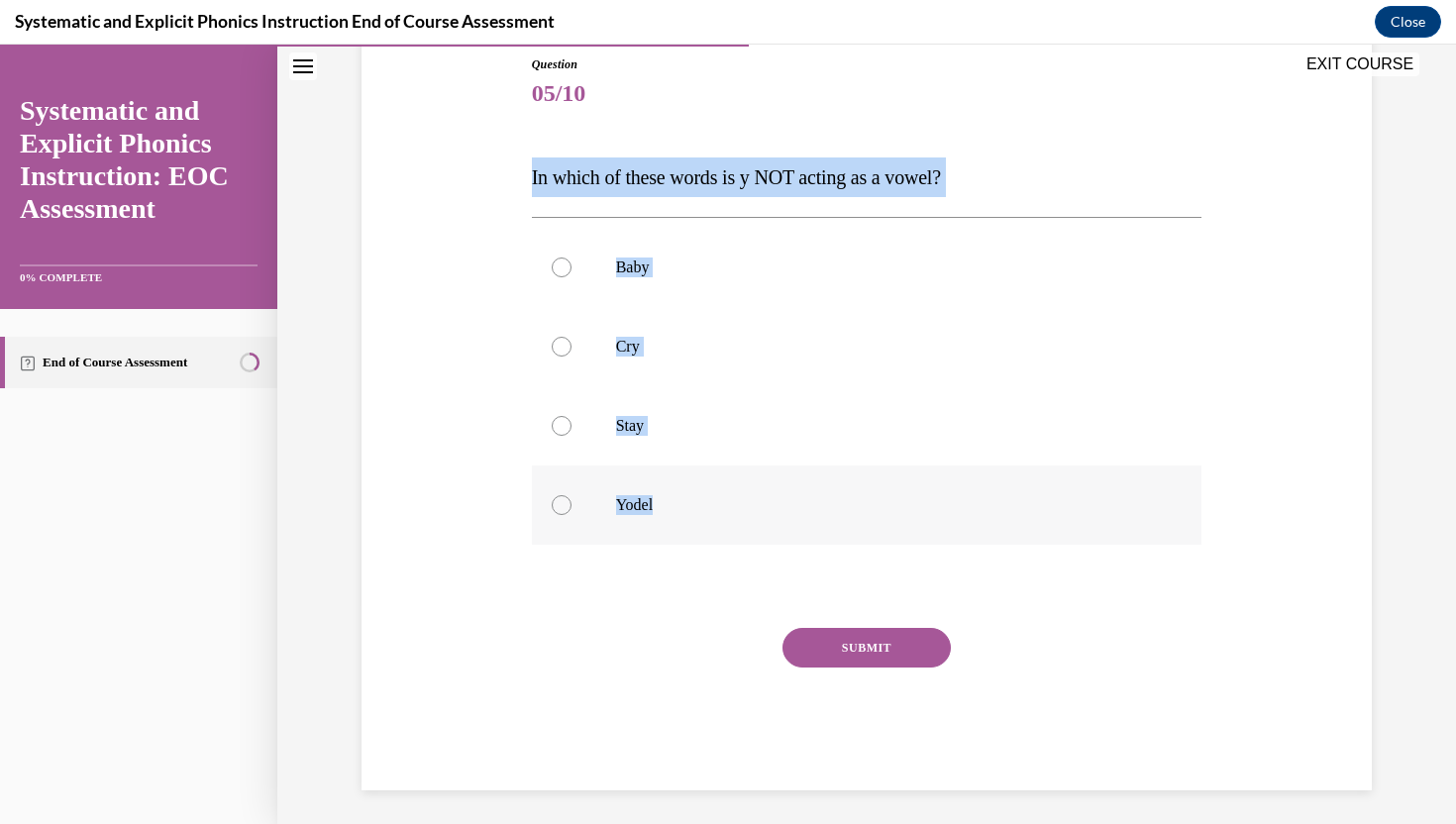
drag, startPoint x: 532, startPoint y: 179, endPoint x: 681, endPoint y: 507, distance: 360.3
click at [681, 507] on div "Question 05/10 In which of these words is y NOT acting as a vowel? Baby Cry Sta…" at bounding box center [867, 422] width 671 height 734
copy div "In which of these words is y NOT acting as a vowel? Baby Cry Stay Yodel"
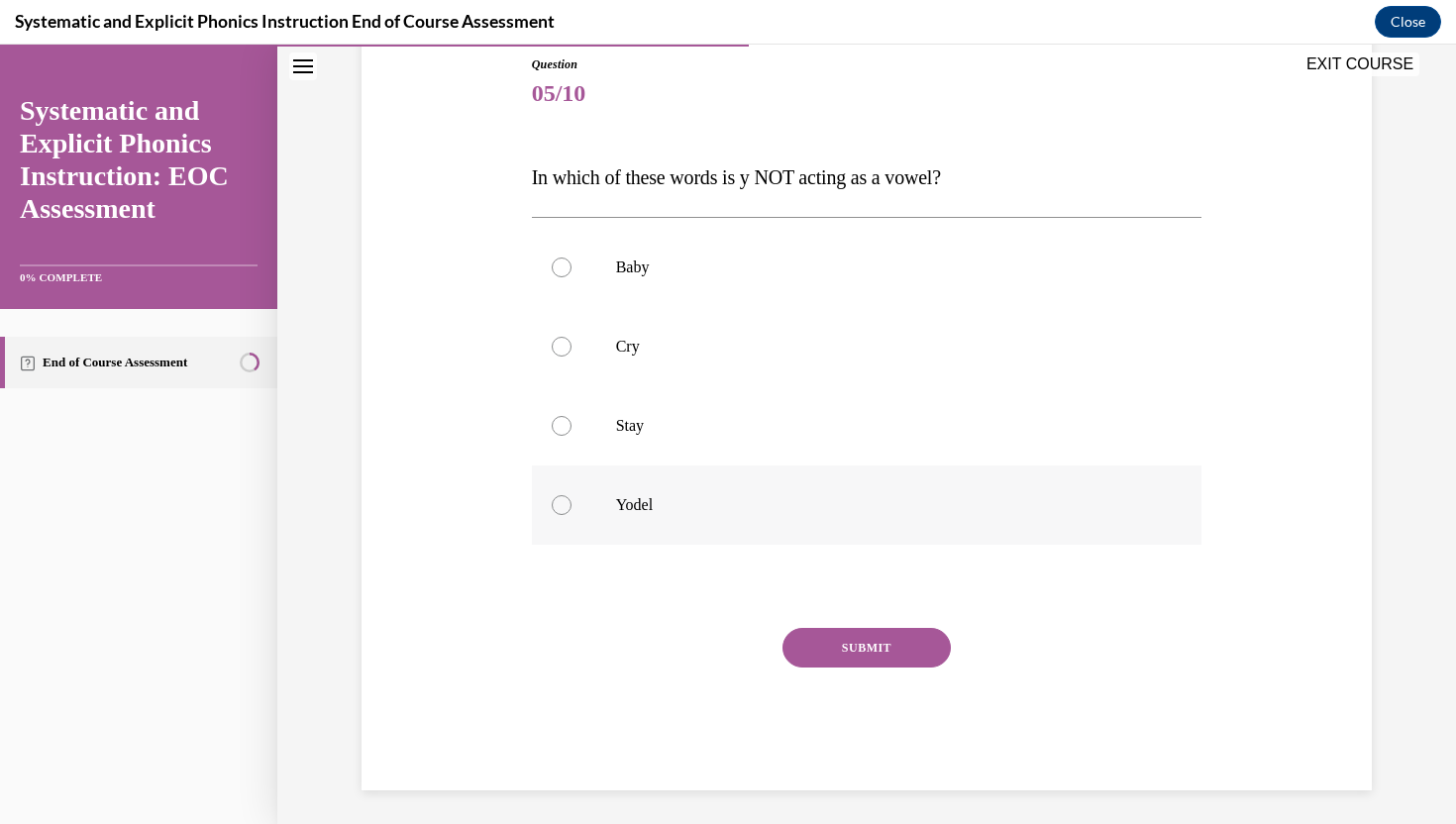
click at [596, 504] on div at bounding box center [867, 504] width 671 height 79
click at [889, 641] on button "SUBMIT" at bounding box center [866, 648] width 168 height 40
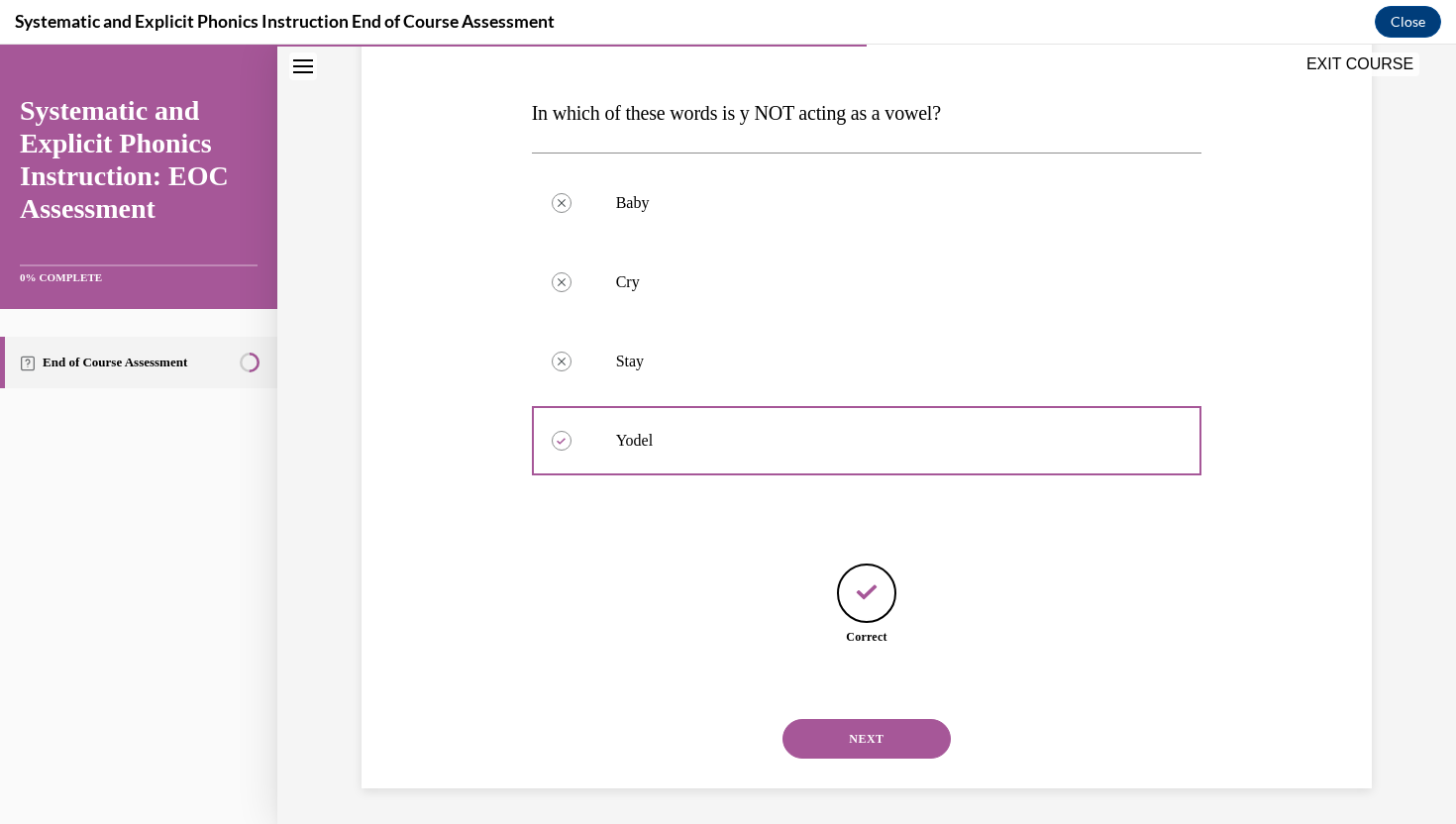
scroll to position [288, 0]
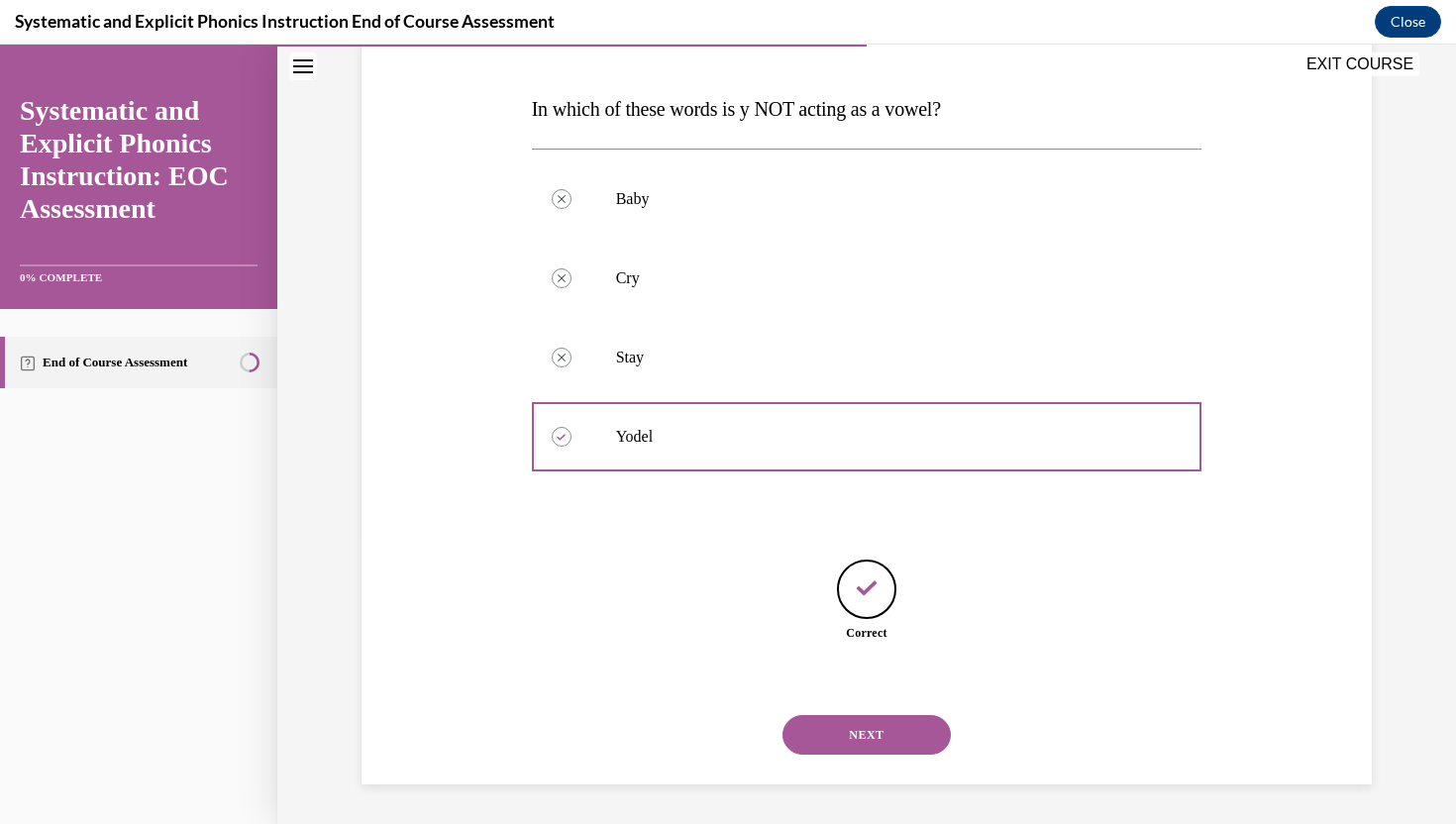
click at [861, 723] on button "NEXT" at bounding box center [866, 734] width 168 height 40
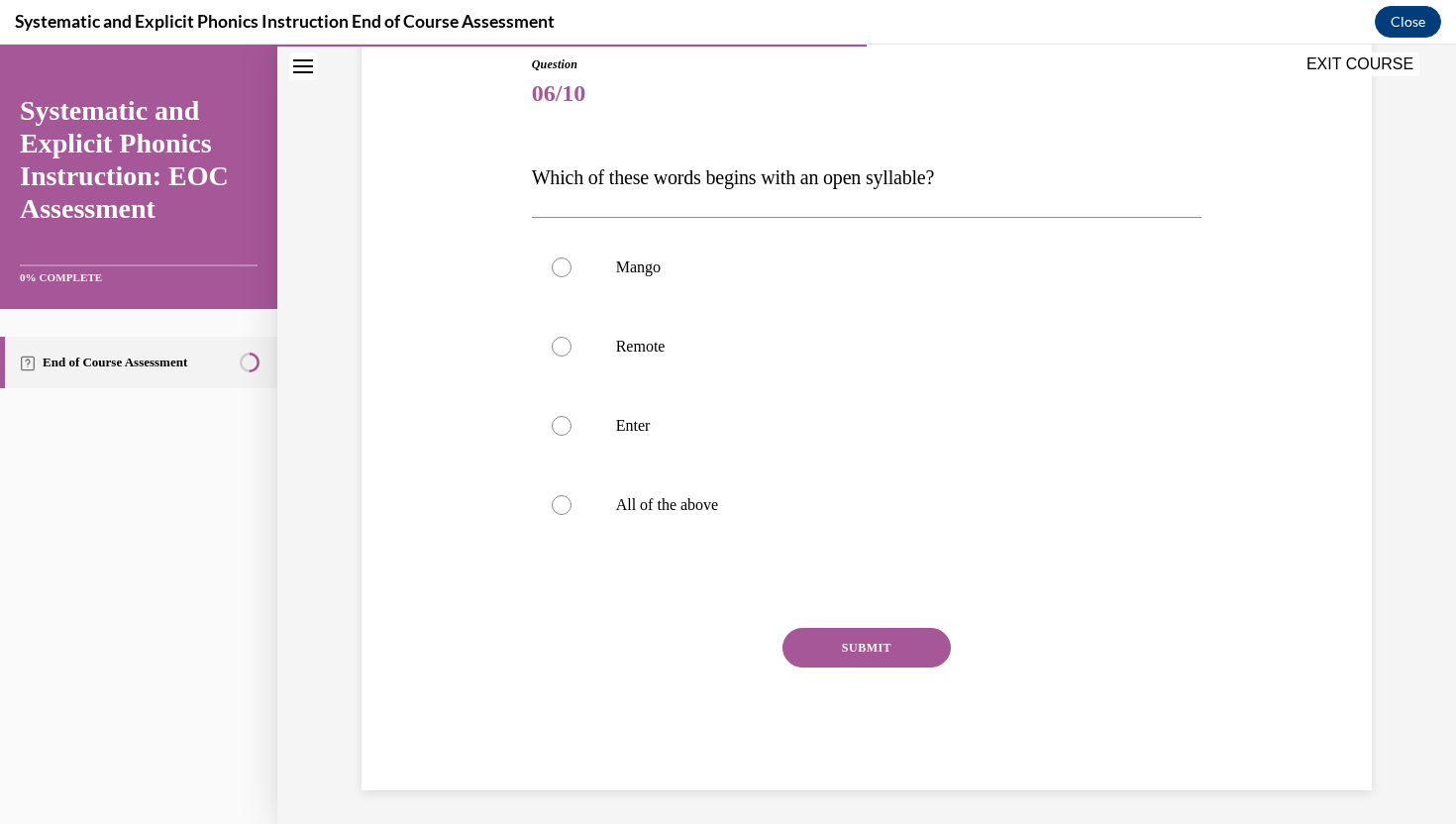
scroll to position [223, 0]
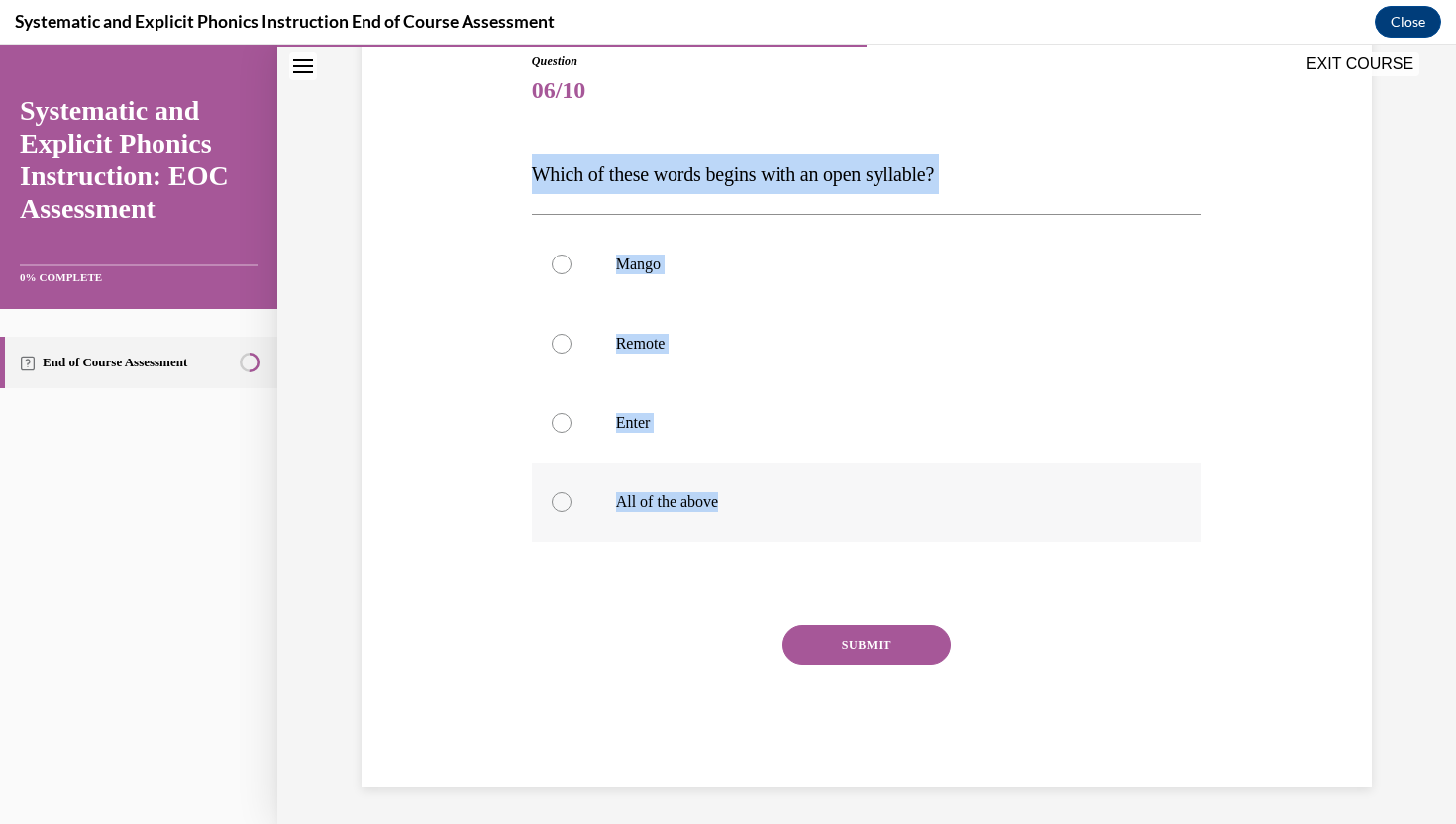
drag, startPoint x: 533, startPoint y: 170, endPoint x: 722, endPoint y: 504, distance: 383.8
click at [722, 504] on div "Question 06/10 Which of these words begins with an open syllable? Mango Remote …" at bounding box center [867, 419] width 671 height 734
copy div "Which of these words begins with an open syllable? Mango Remote Enter All of th…"
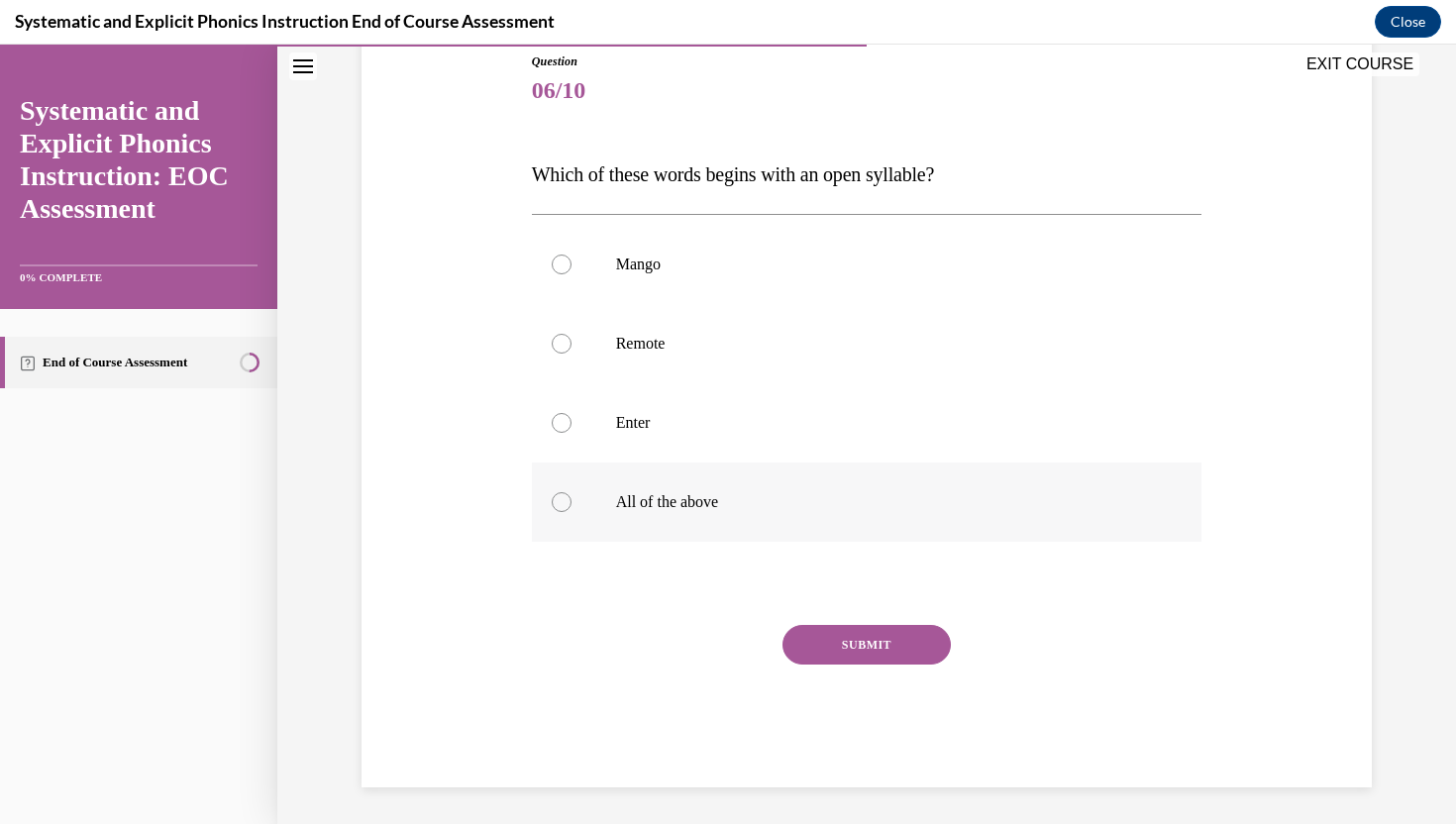
click at [652, 497] on p "All of the above" at bounding box center [884, 502] width 537 height 20
click at [868, 647] on button "SUBMIT" at bounding box center [866, 645] width 168 height 40
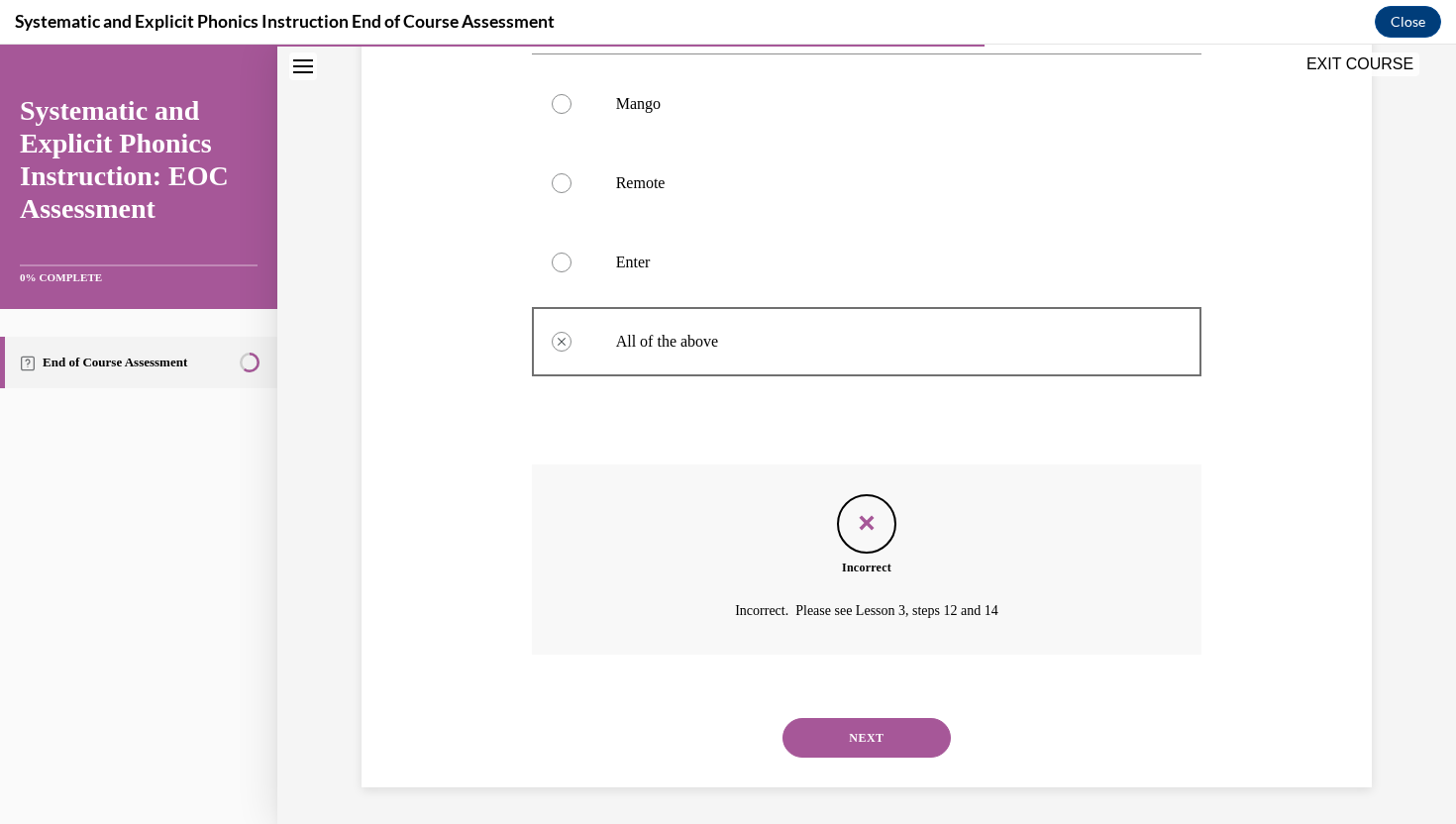
scroll to position [387, 0]
click at [849, 733] on button "NEXT" at bounding box center [866, 734] width 168 height 40
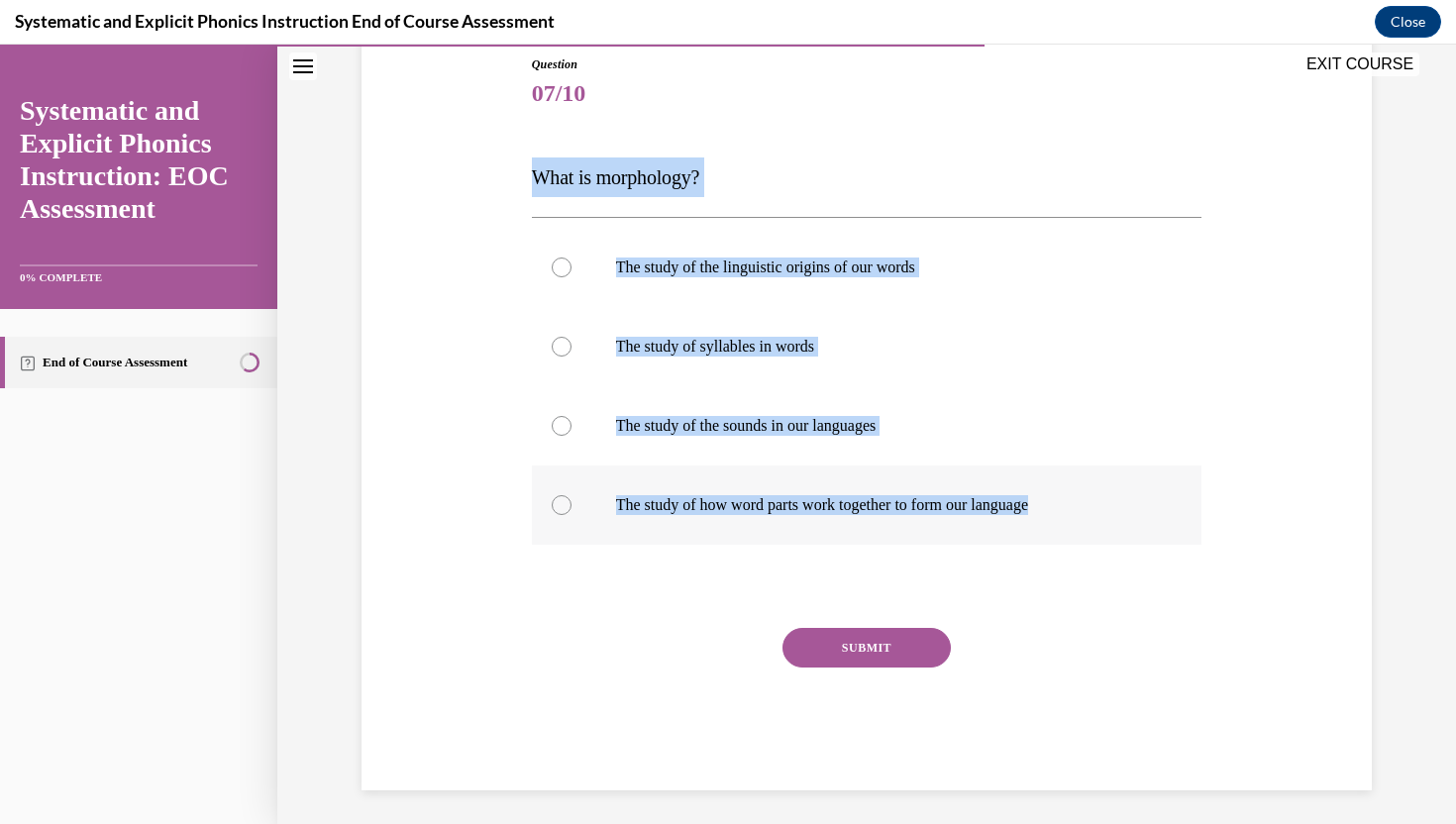
drag, startPoint x: 533, startPoint y: 176, endPoint x: 1063, endPoint y: 503, distance: 622.8
click at [1063, 503] on div "Question 07/10 What is morphology? The study of the linguistic origins of our w…" at bounding box center [867, 422] width 671 height 734
copy div "What is morphology? The study of the linguistic origins of our words The study …"
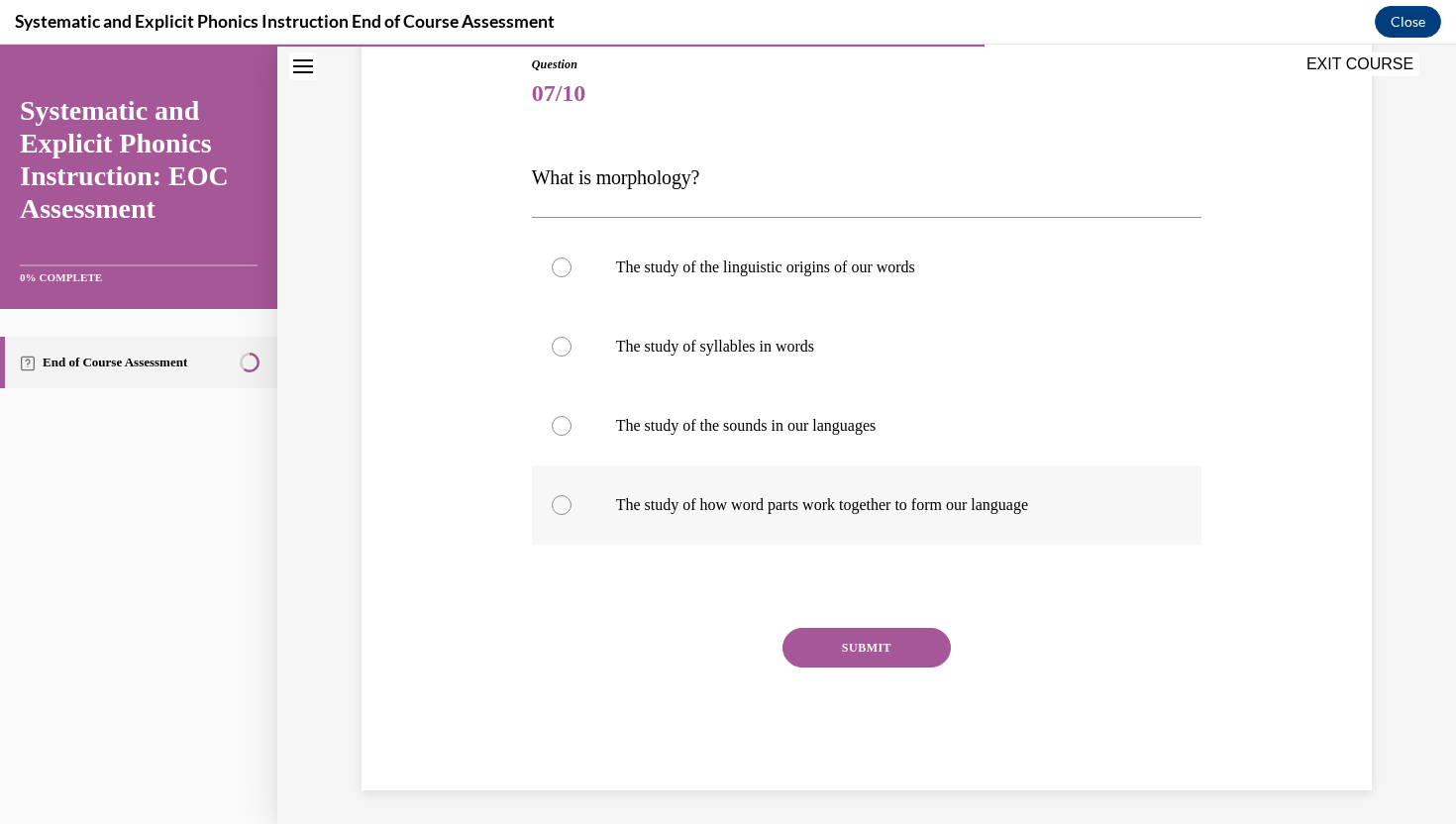
click at [786, 495] on p "The study of how word parts work together to form our language" at bounding box center [884, 505] width 537 height 20
click at [869, 651] on button "SUBMIT" at bounding box center [866, 648] width 168 height 40
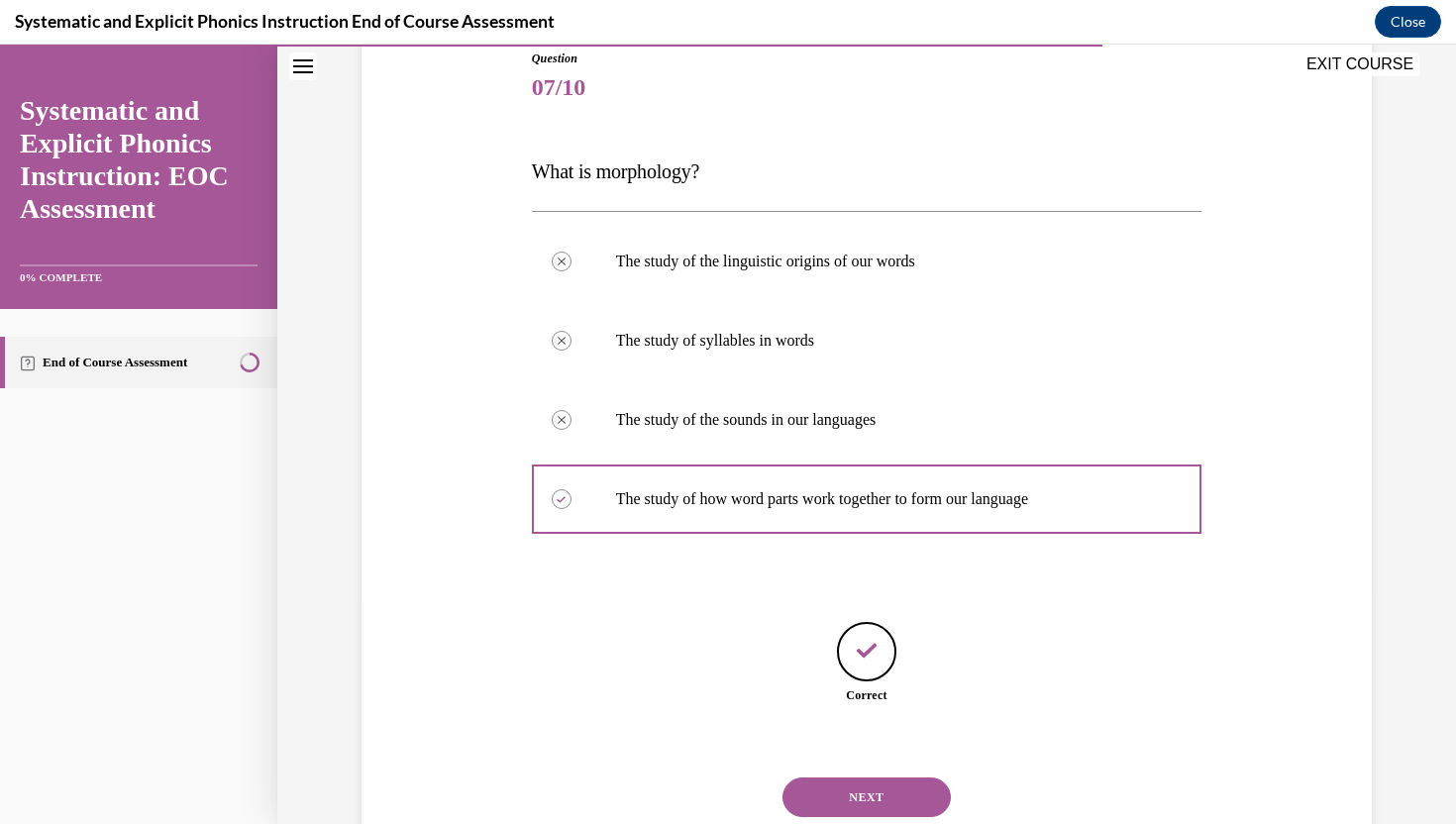
scroll to position [288, 0]
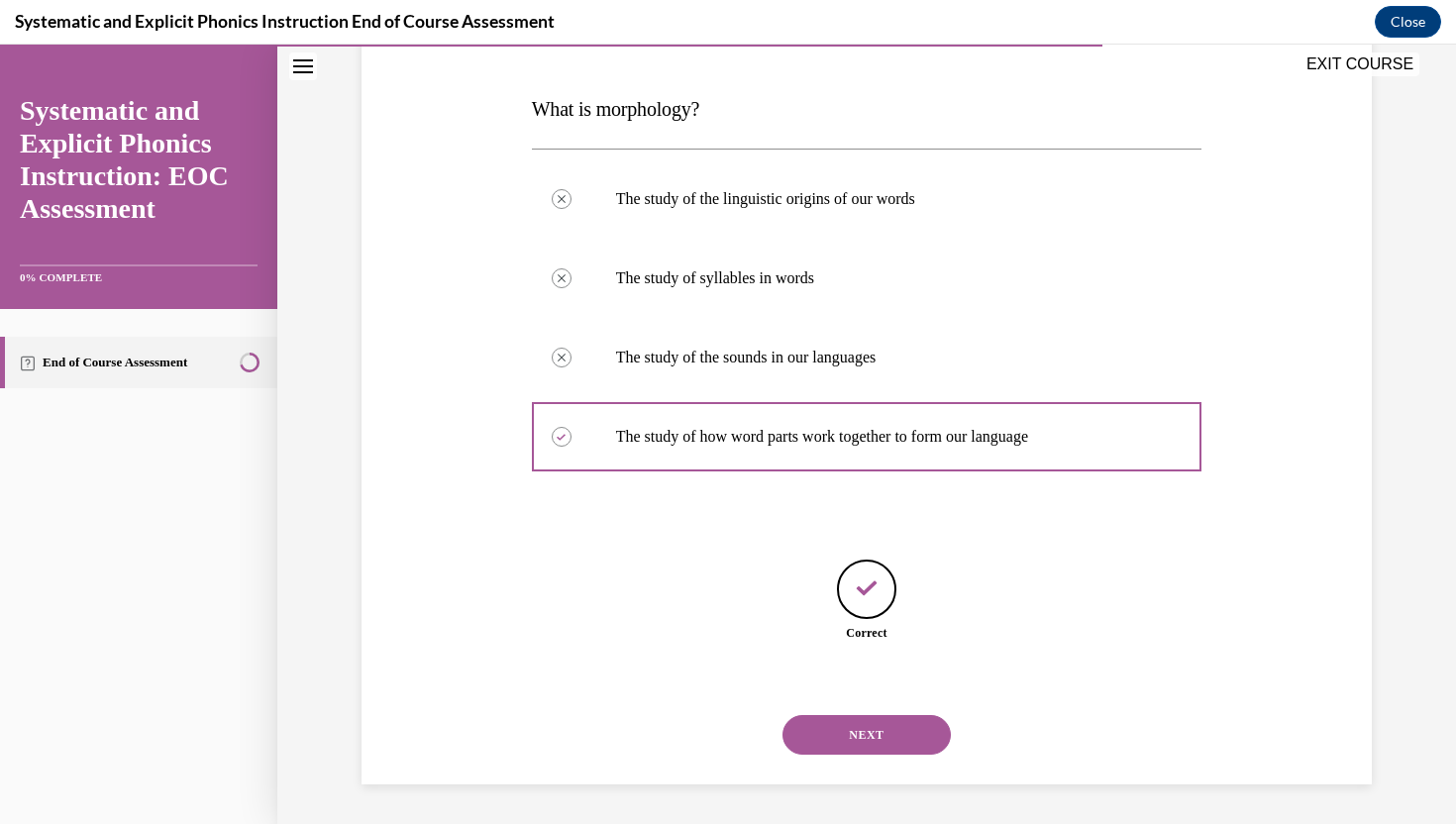
click at [887, 741] on button "NEXT" at bounding box center [866, 734] width 168 height 40
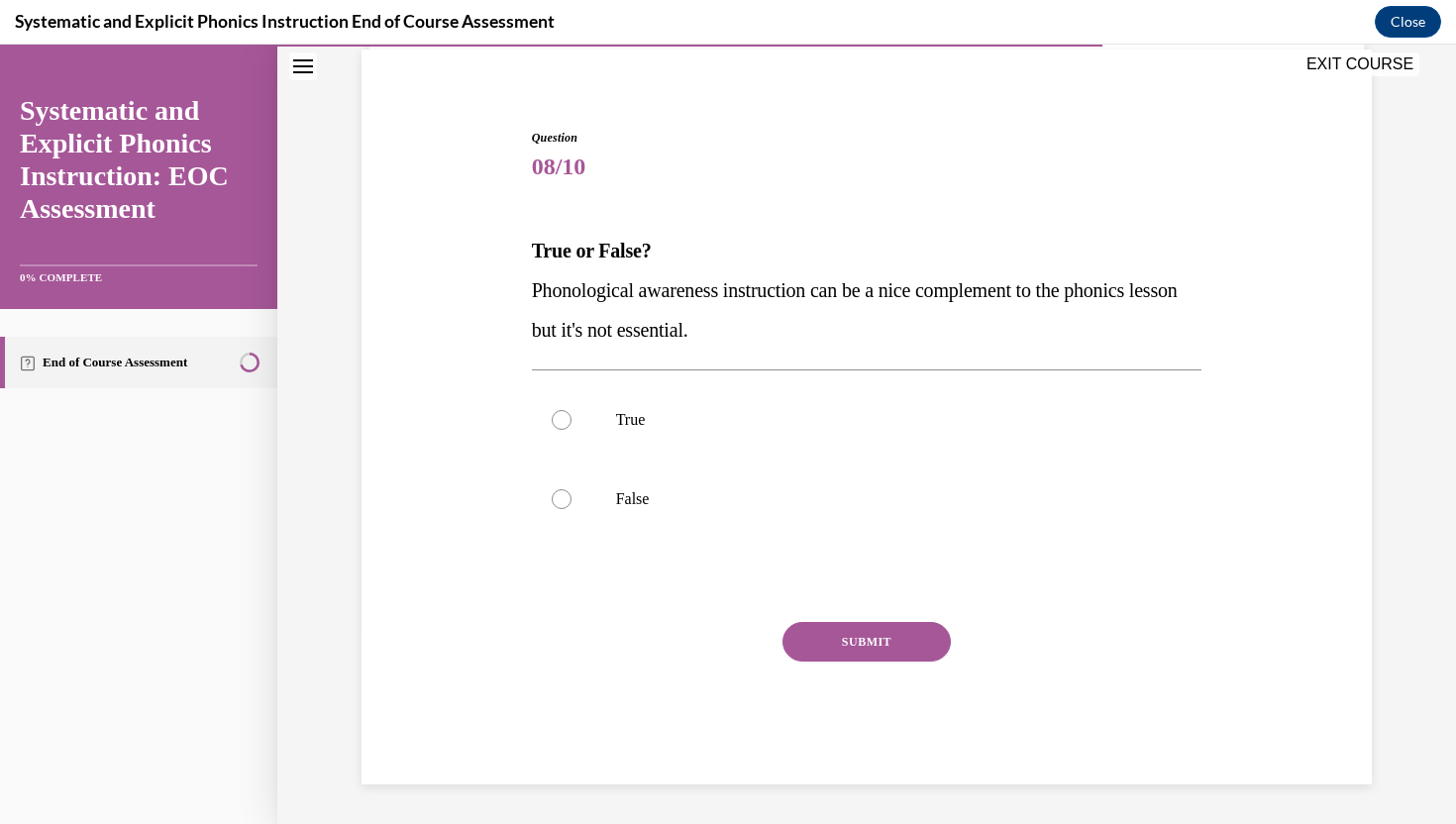
scroll to position [146, 0]
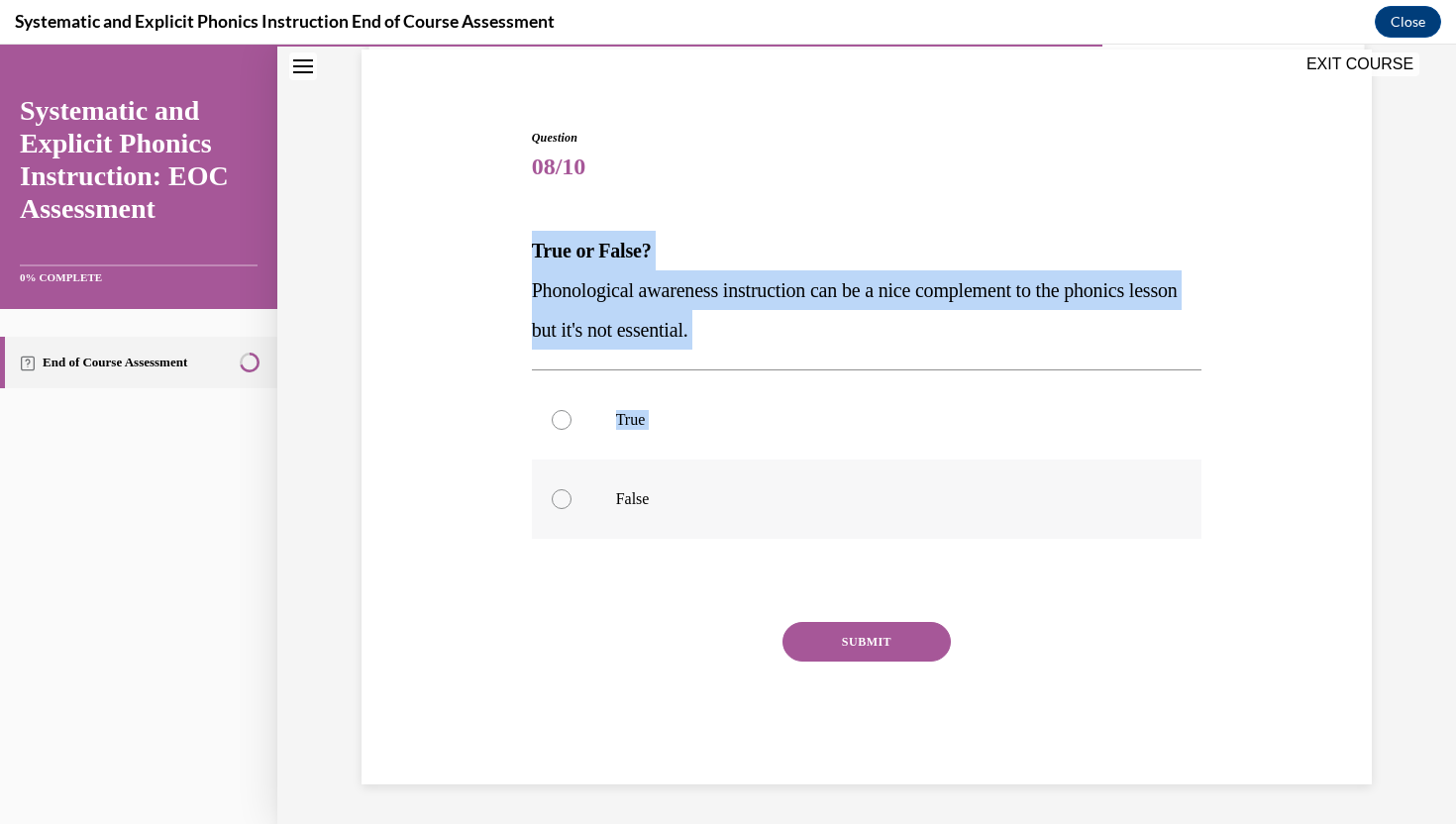
drag, startPoint x: 533, startPoint y: 255, endPoint x: 690, endPoint y: 509, distance: 298.6
click at [690, 509] on div "Question 08/10 True or False? Phonological awareness instruction can be a nice …" at bounding box center [867, 456] width 671 height 656
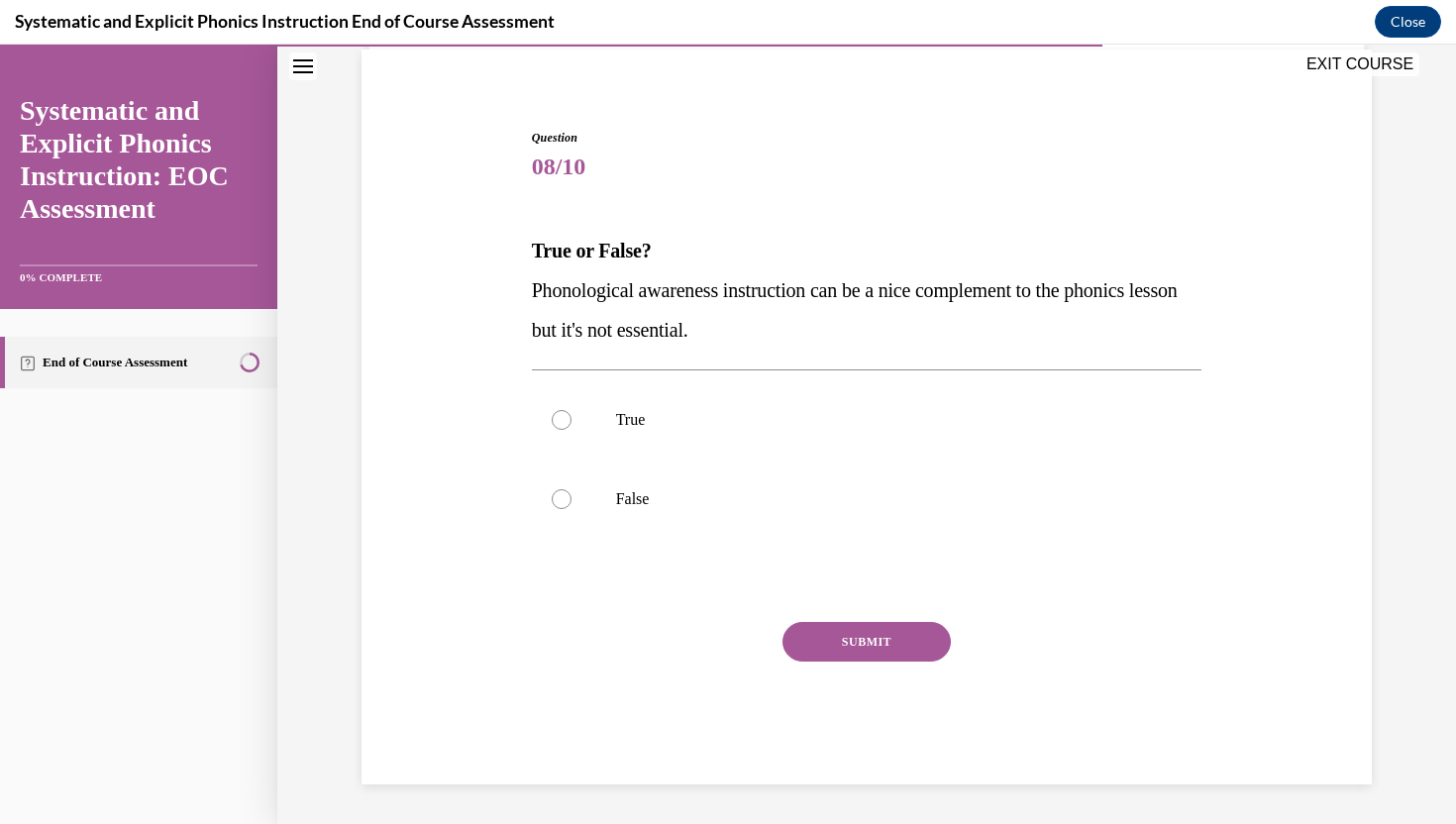
click at [547, 110] on div "Question 08/10 True or False? Phonological awareness instruction can be a nice …" at bounding box center [867, 441] width 681 height 686
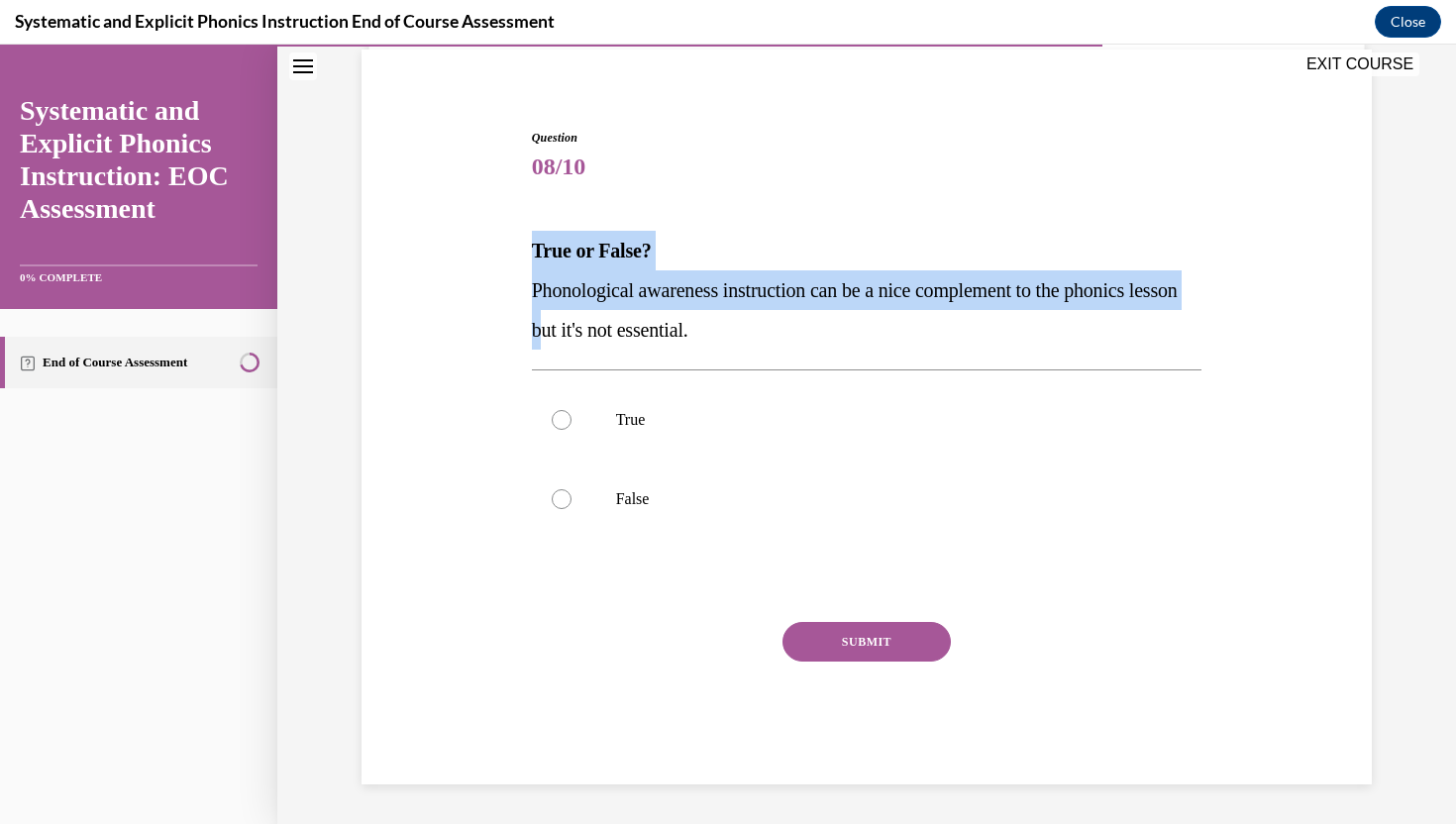
drag, startPoint x: 534, startPoint y: 252, endPoint x: 595, endPoint y: 327, distance: 96.7
click at [595, 327] on div "True or False? Phonological awareness instruction can be a nice complement to t…" at bounding box center [867, 290] width 671 height 119
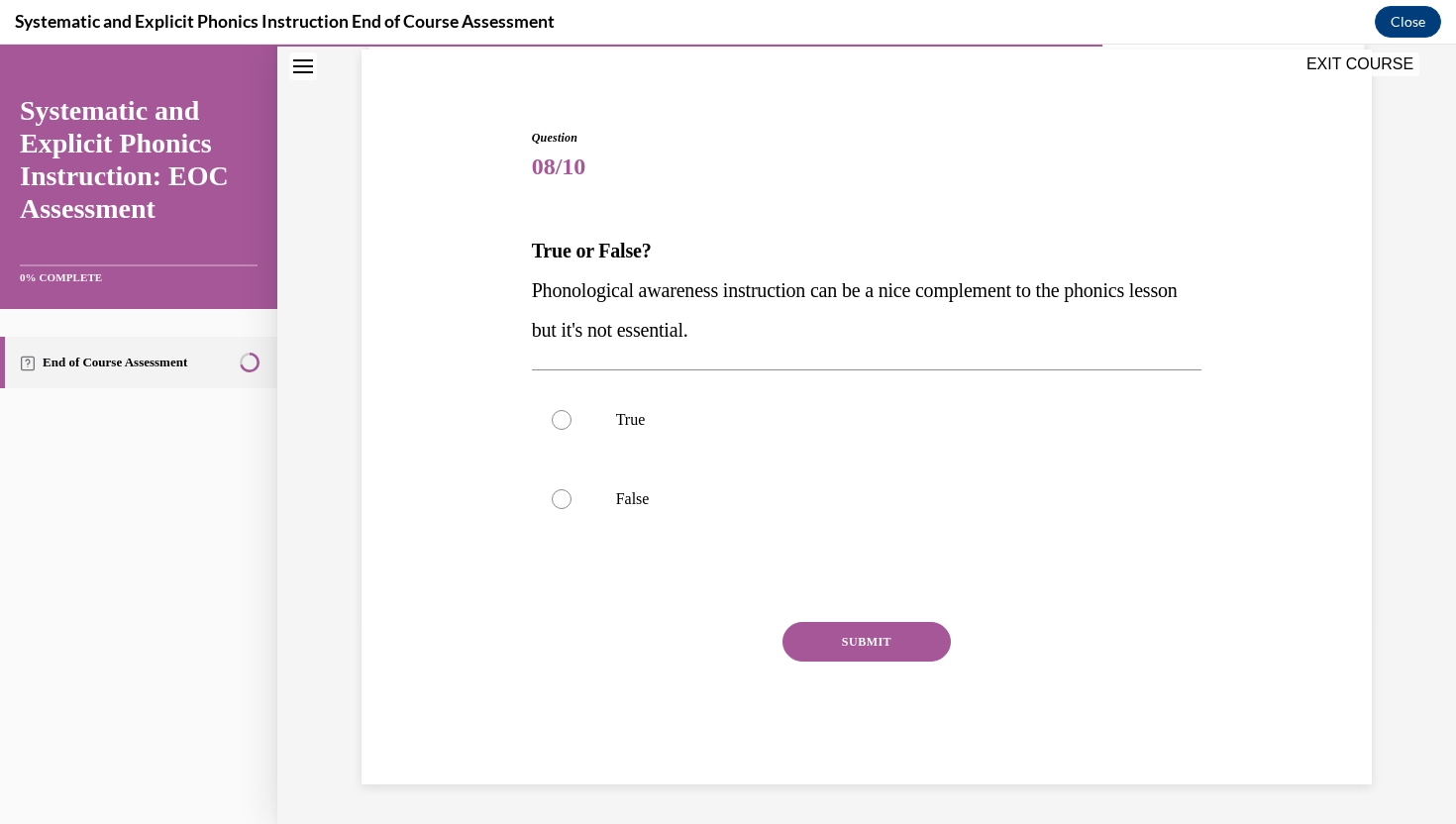
click at [695, 144] on span "Question" at bounding box center [867, 137] width 671 height 18
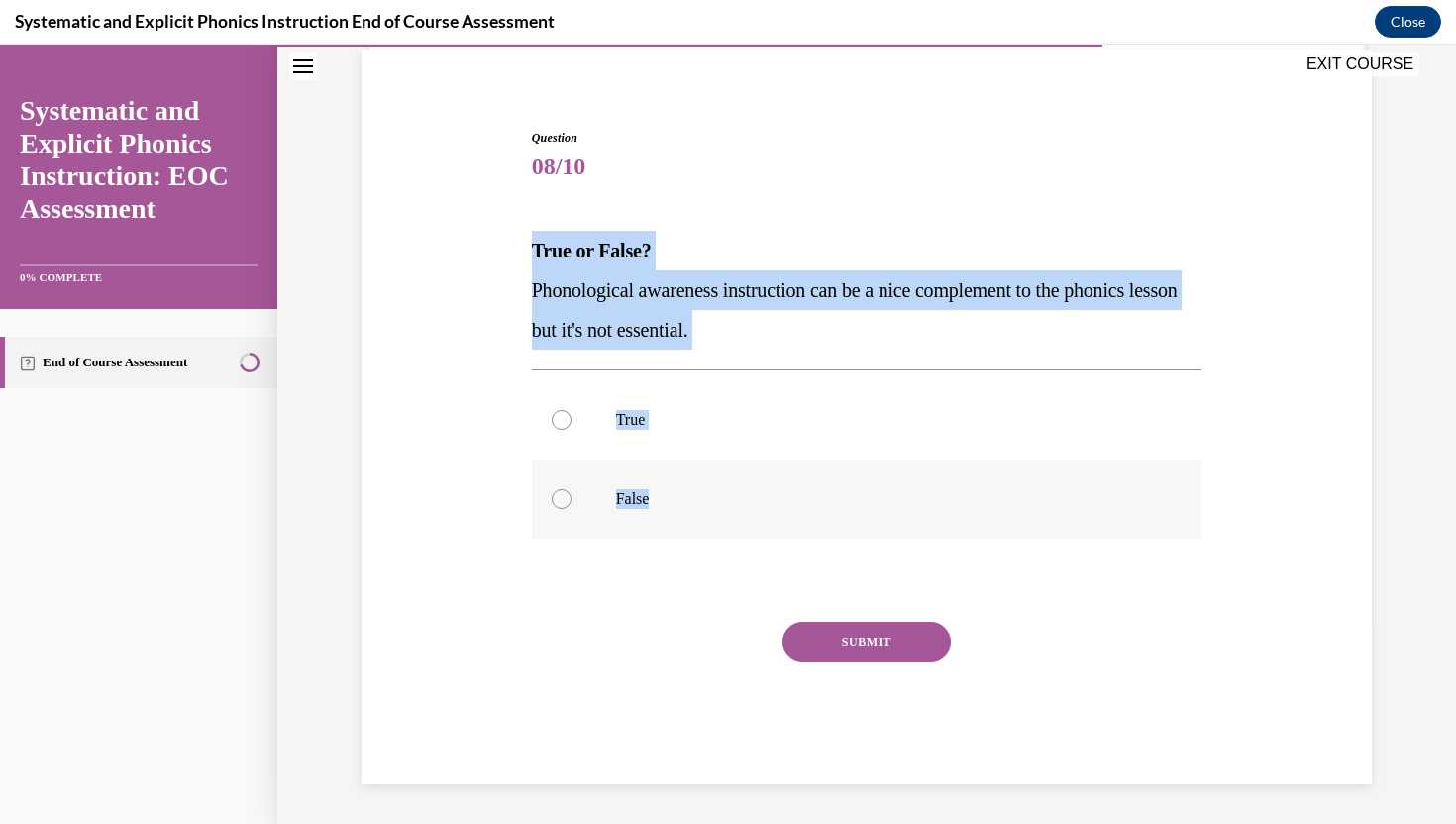
drag, startPoint x: 533, startPoint y: 249, endPoint x: 655, endPoint y: 505, distance: 283.6
click at [655, 505] on div "Question 08/10 True or False? Phonological awareness instruction can be a nice …" at bounding box center [867, 456] width 671 height 656
copy div "True or False? Phonological awareness instruction can be a nice complement to t…"
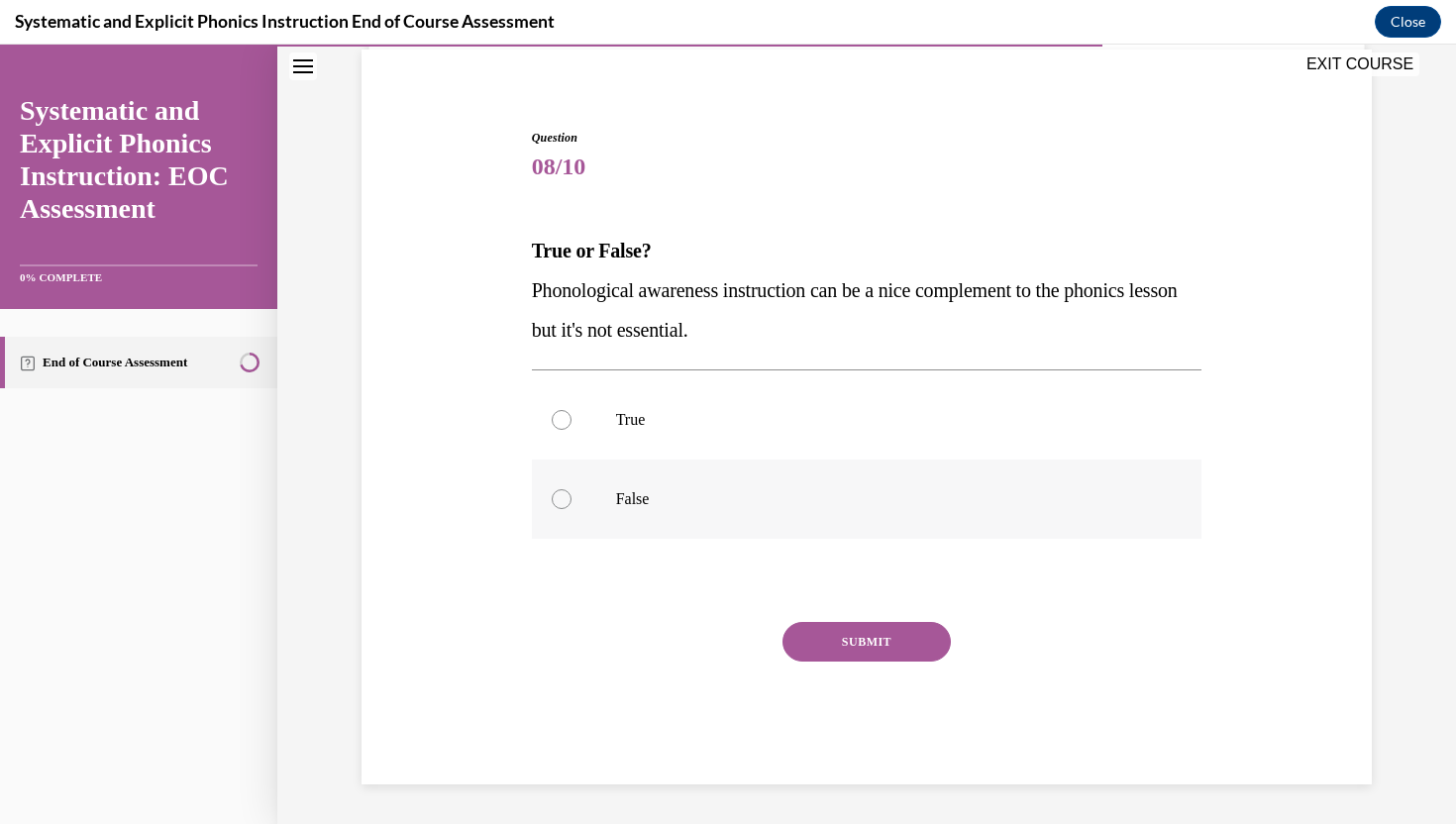
click at [589, 494] on div at bounding box center [867, 498] width 671 height 79
click at [863, 643] on button "SUBMIT" at bounding box center [866, 642] width 168 height 40
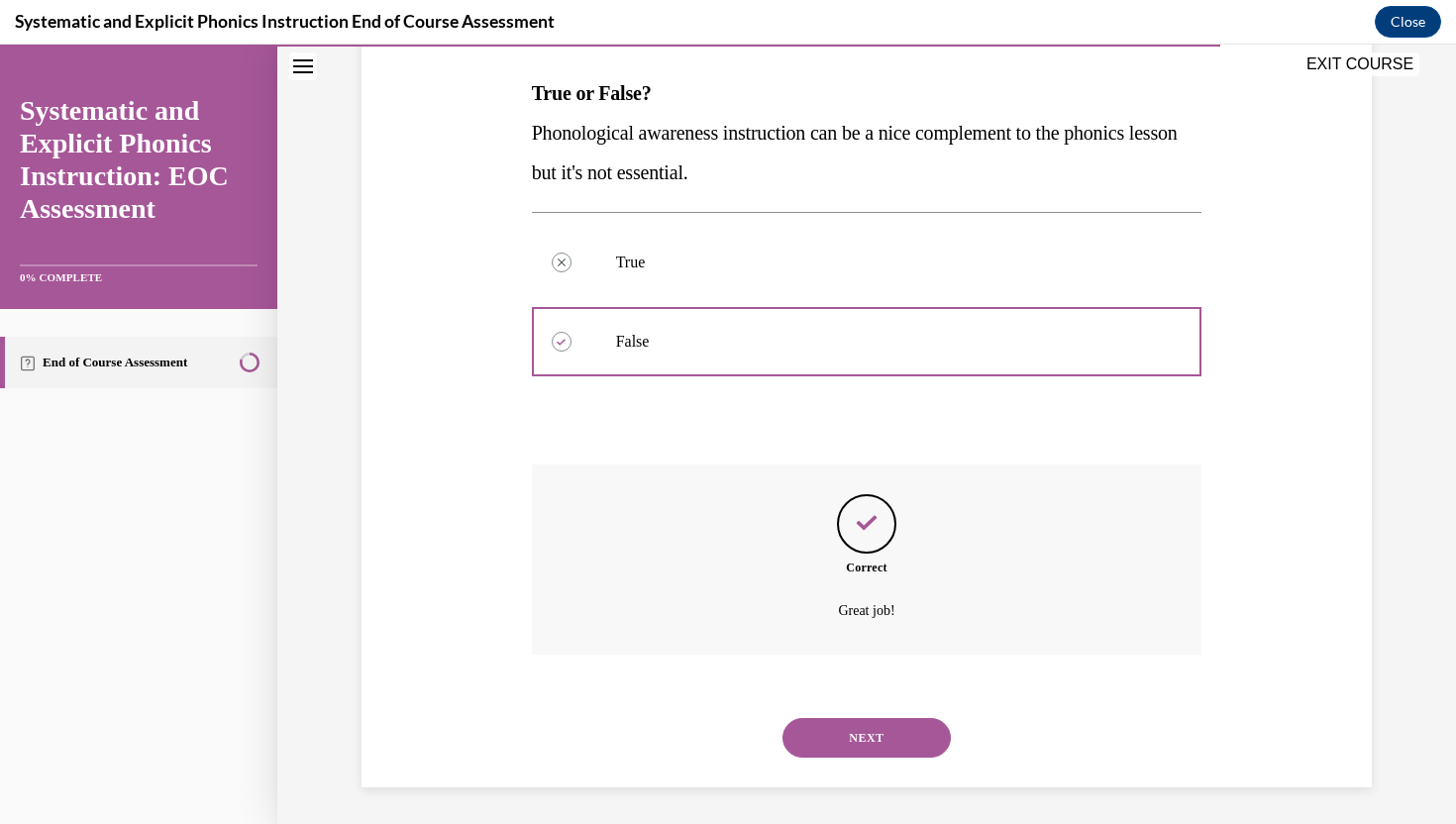
scroll to position [307, 0]
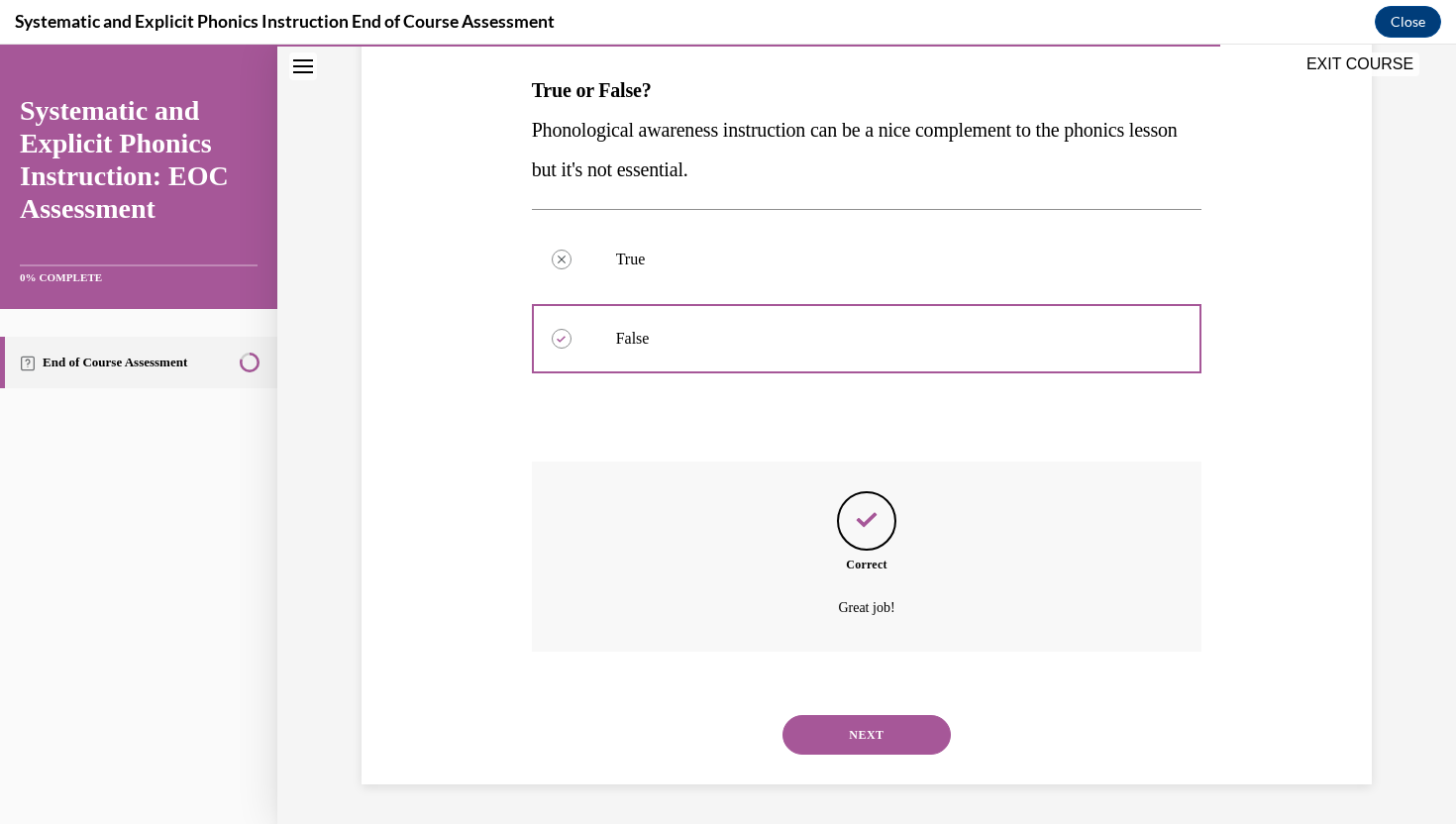
click at [847, 726] on button "NEXT" at bounding box center [866, 734] width 168 height 40
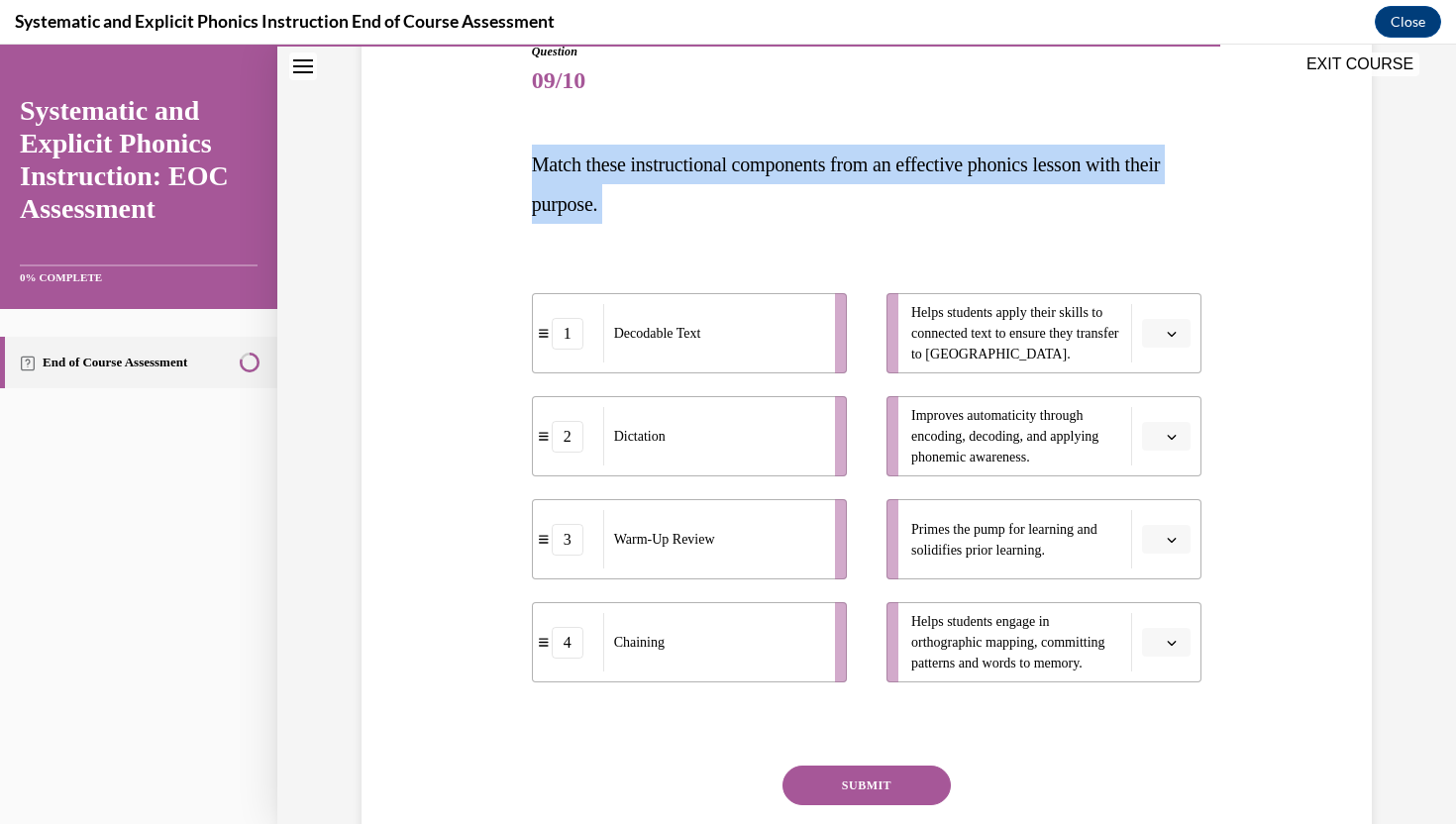
scroll to position [232, 0]
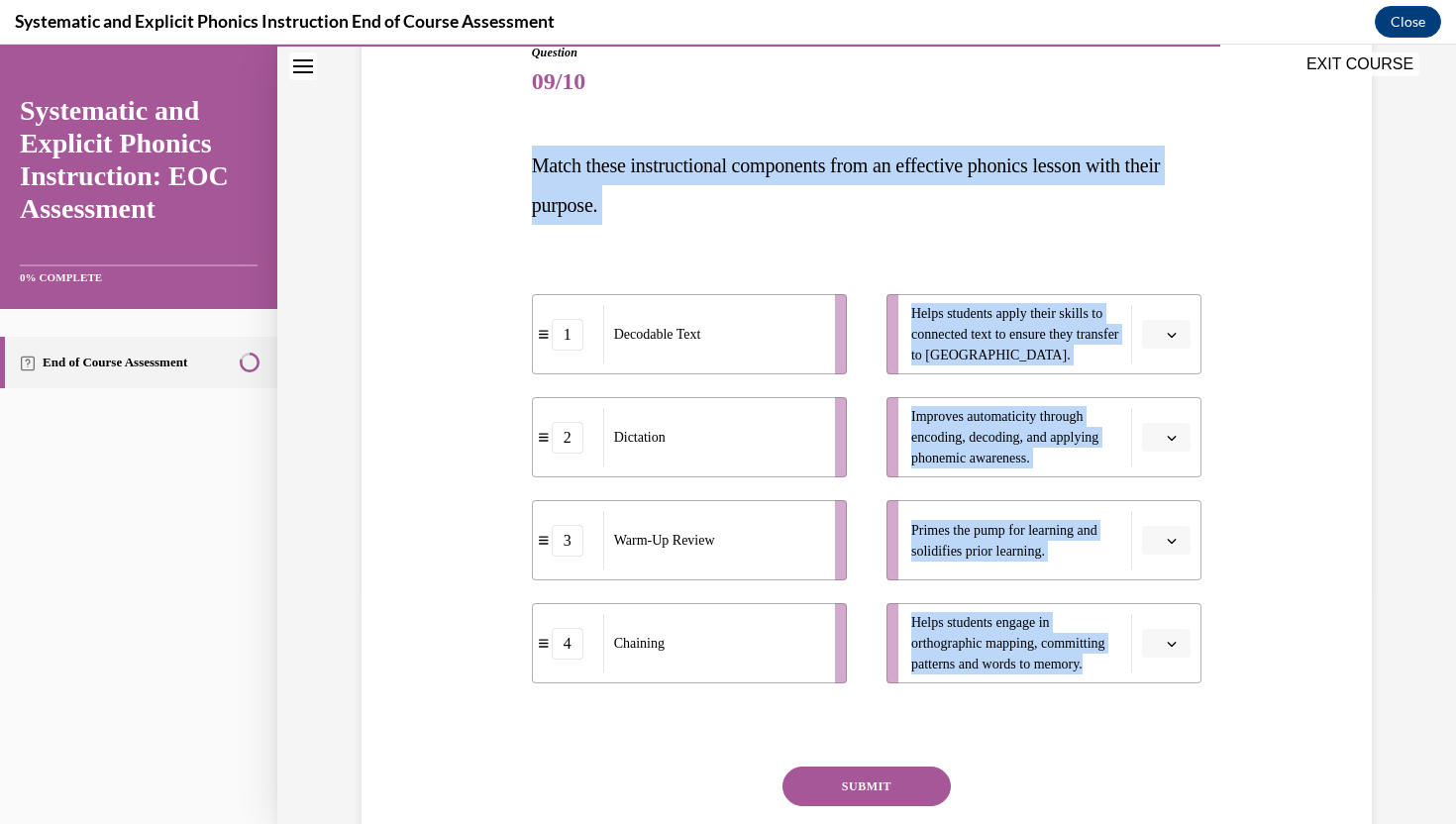
drag, startPoint x: 534, startPoint y: 163, endPoint x: 1090, endPoint y: 695, distance: 769.5
click at [1090, 695] on div "Question 09/10 Match these instructional components from an effective phonics l…" at bounding box center [867, 486] width 671 height 885
copy div "Match these instructional components from an effective phonics lesson with thei…"
click at [1165, 329] on span "button" at bounding box center [1172, 335] width 14 height 14
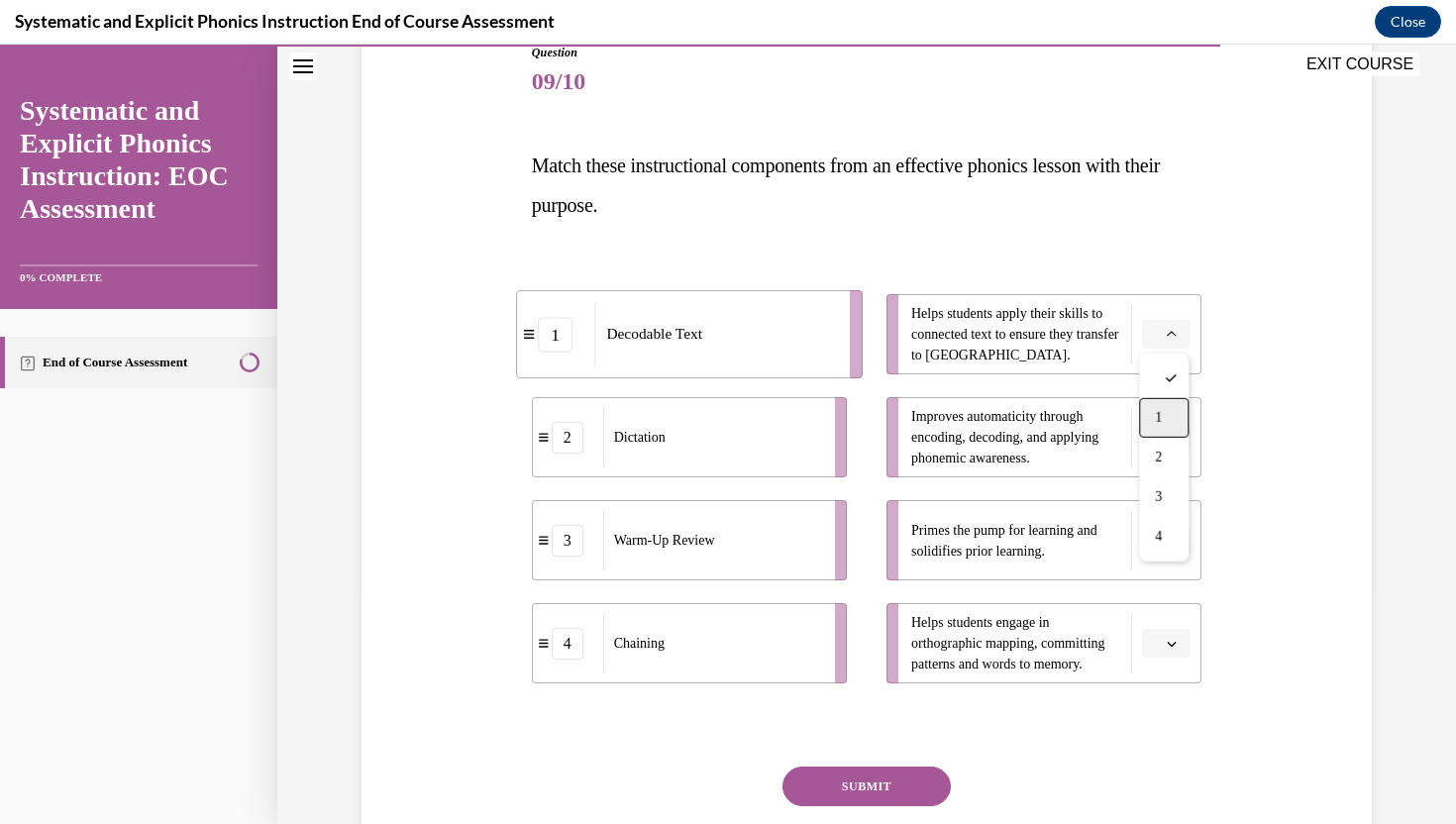
click at [1160, 420] on span "1" at bounding box center [1158, 417] width 7 height 16
click at [1167, 538] on icon "button" at bounding box center [1172, 541] width 10 height 10
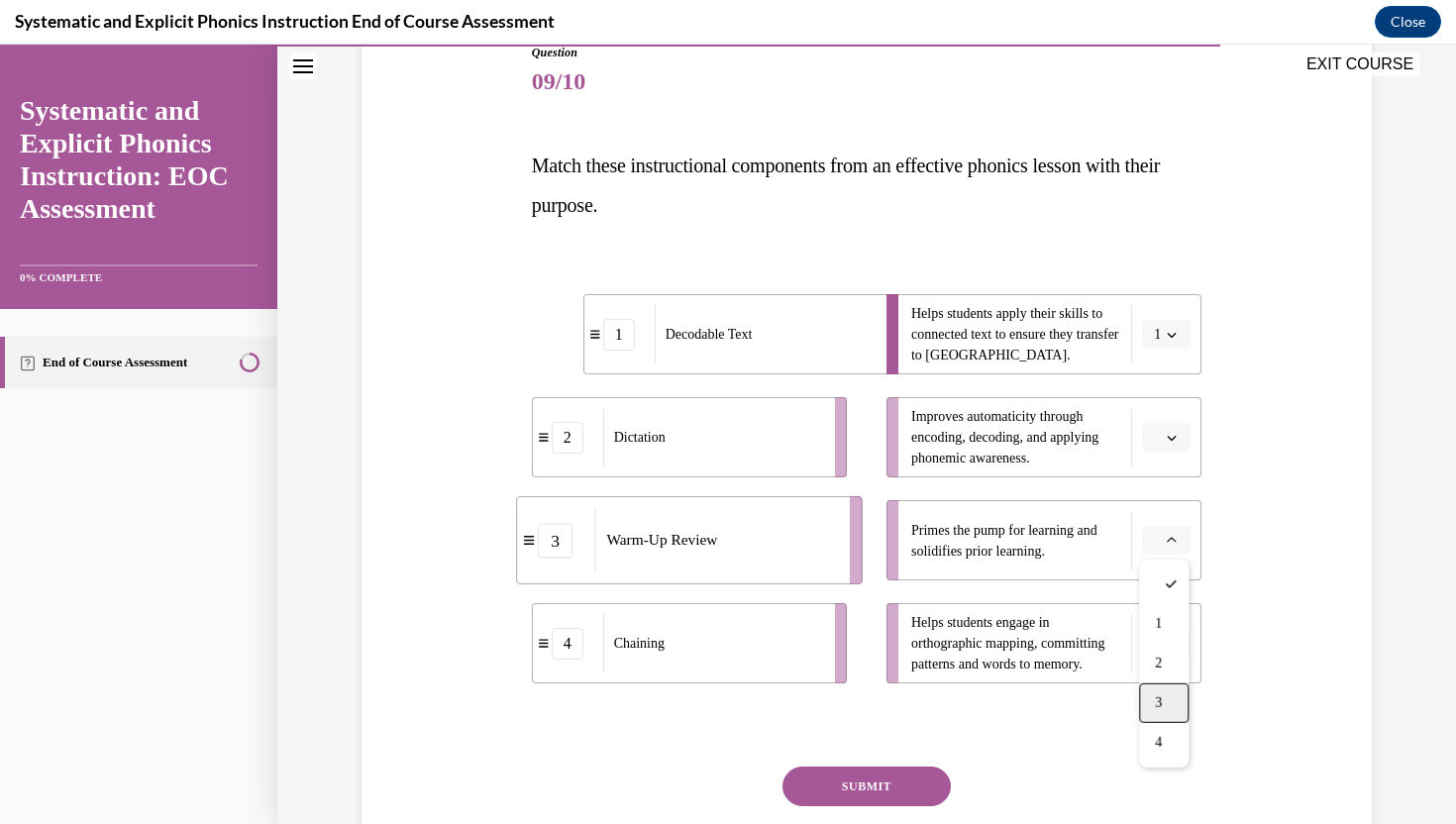
click at [1166, 707] on div "3" at bounding box center [1164, 703] width 50 height 40
click at [1172, 437] on icon "button" at bounding box center [1172, 437] width 9 height 5
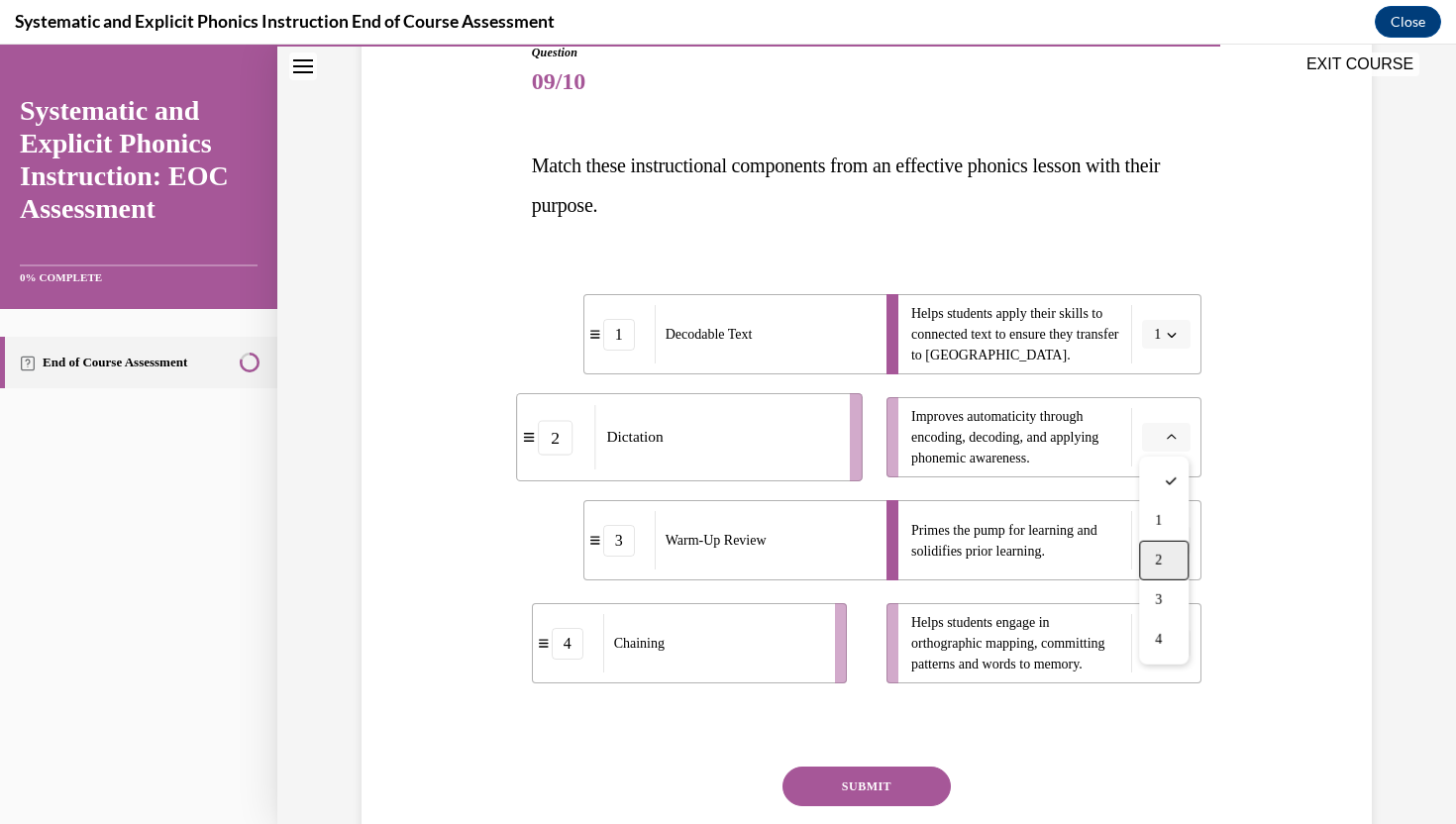
click at [1168, 555] on div "2" at bounding box center [1164, 561] width 50 height 40
click at [1169, 647] on icon "button" at bounding box center [1172, 644] width 10 height 10
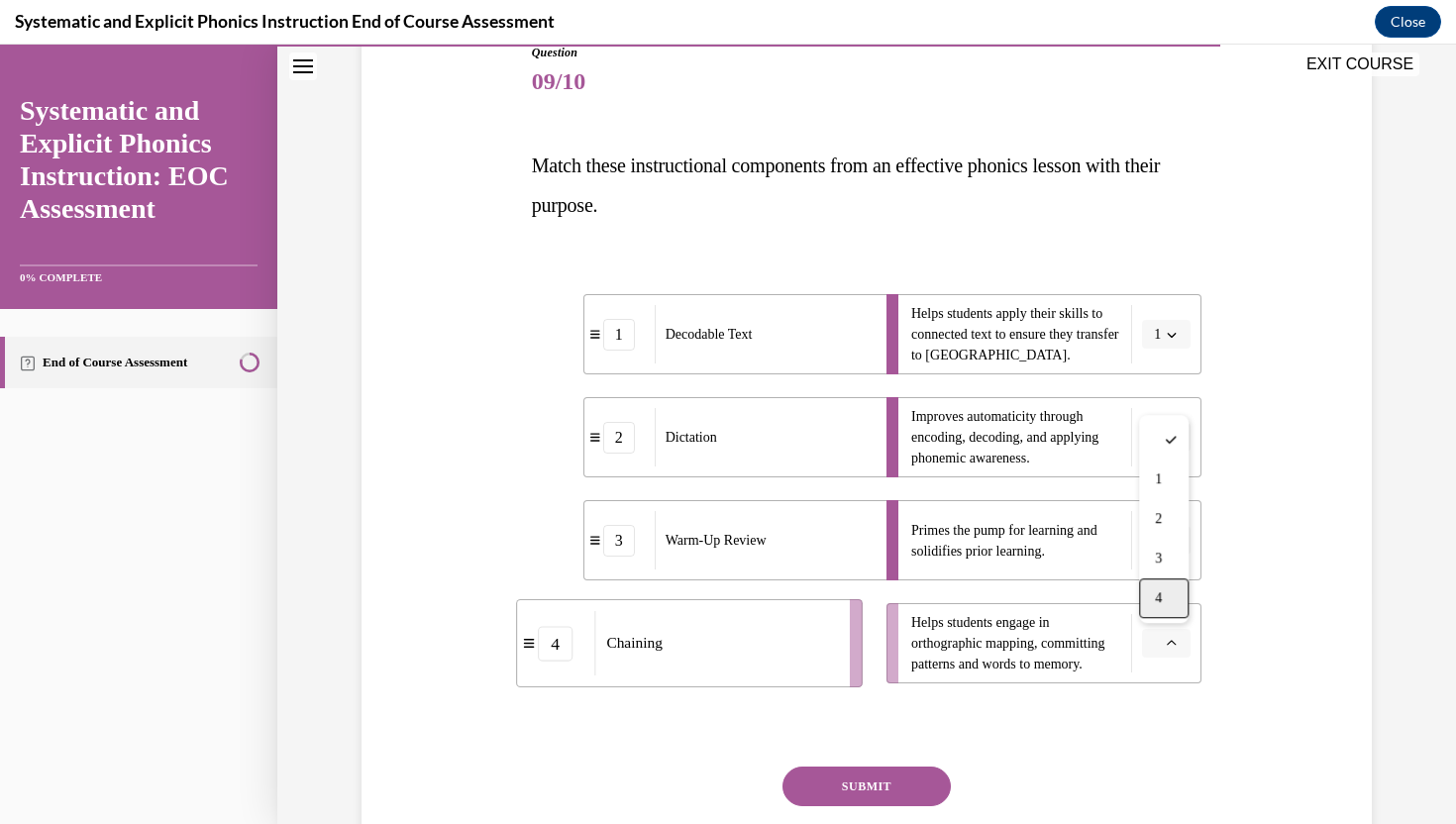
click at [1168, 612] on div "4" at bounding box center [1164, 598] width 50 height 40
click at [886, 787] on button "SUBMIT" at bounding box center [866, 786] width 168 height 40
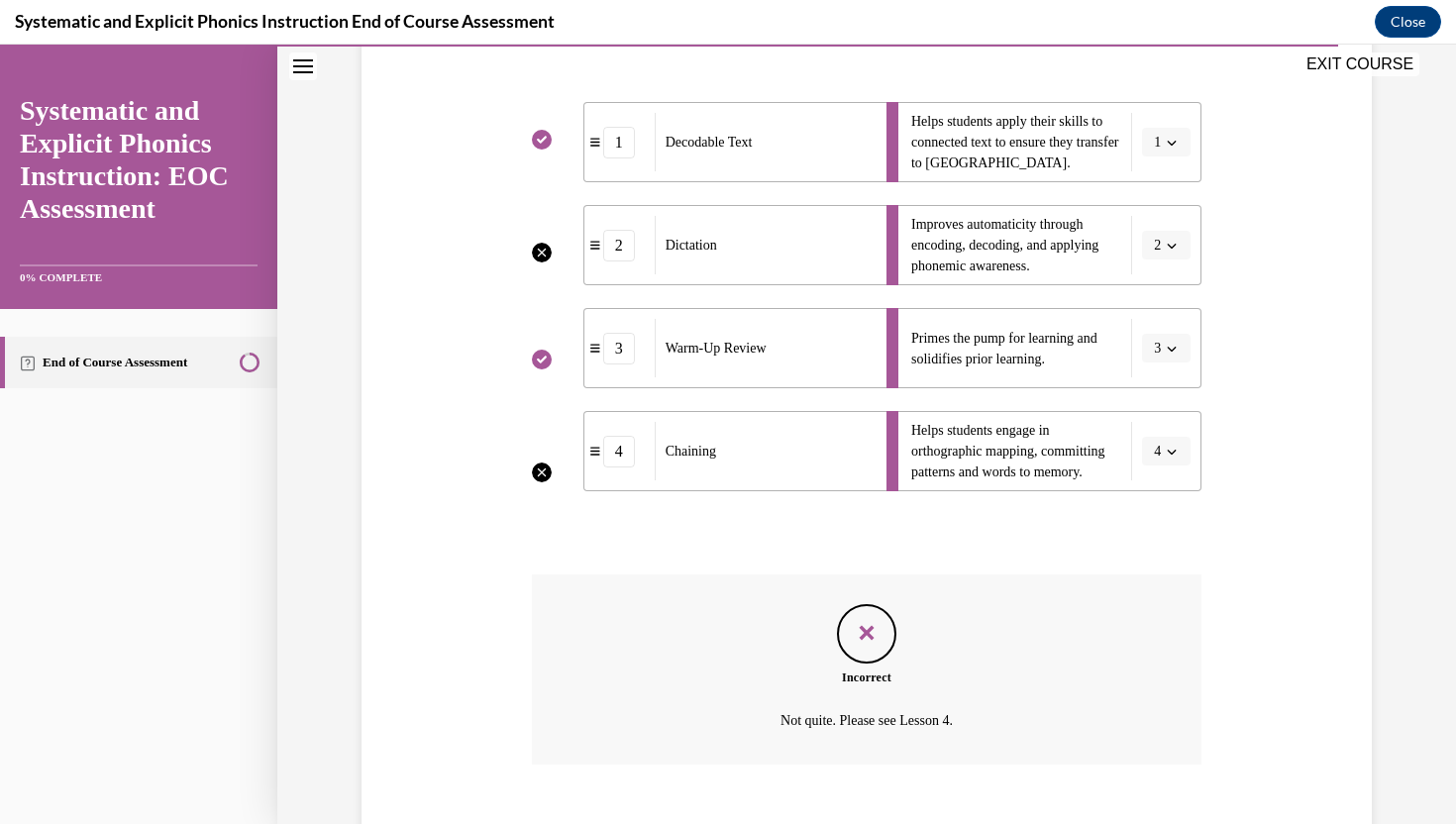
scroll to position [537, 0]
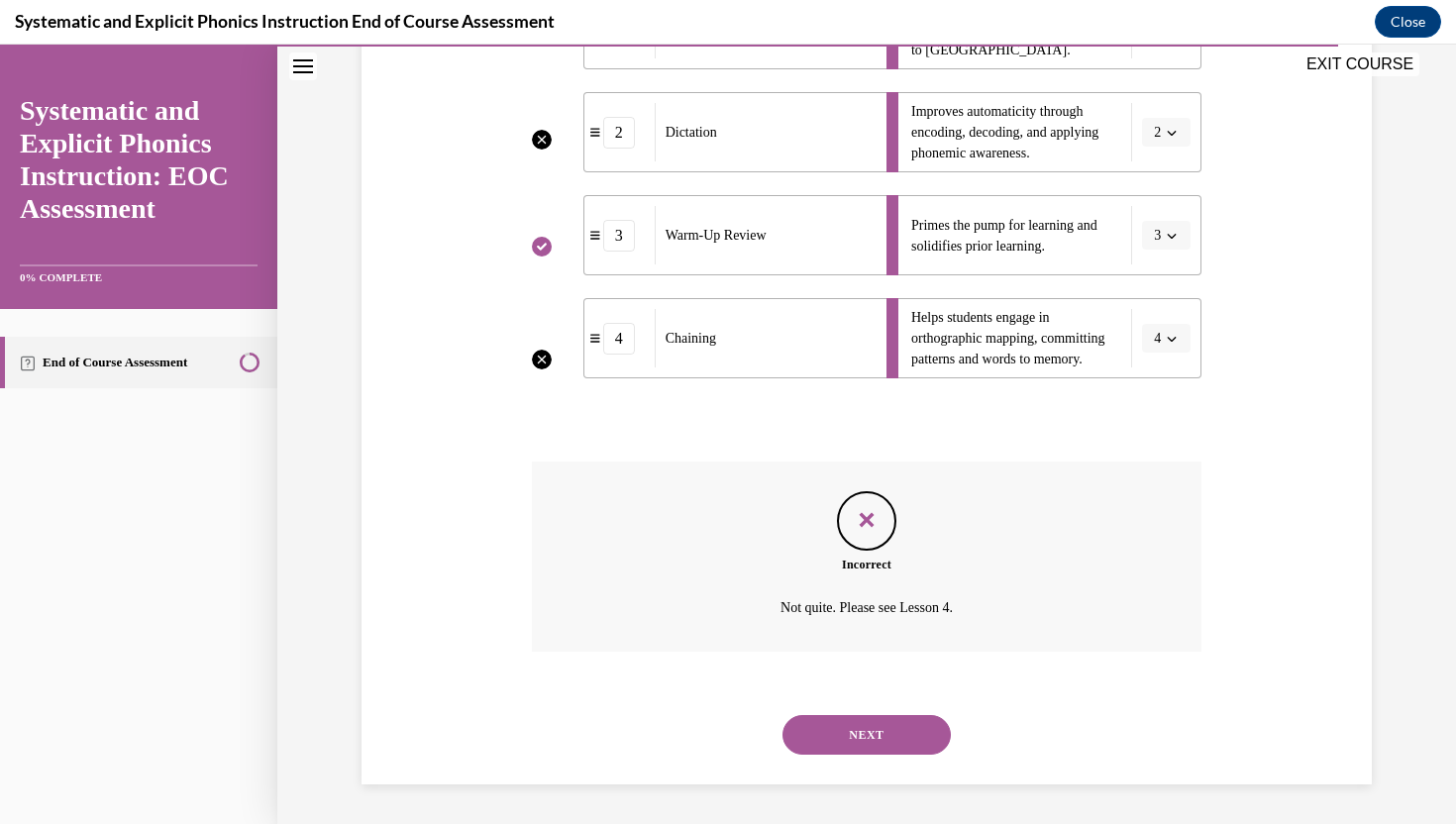
click at [863, 738] on button "NEXT" at bounding box center [866, 734] width 168 height 40
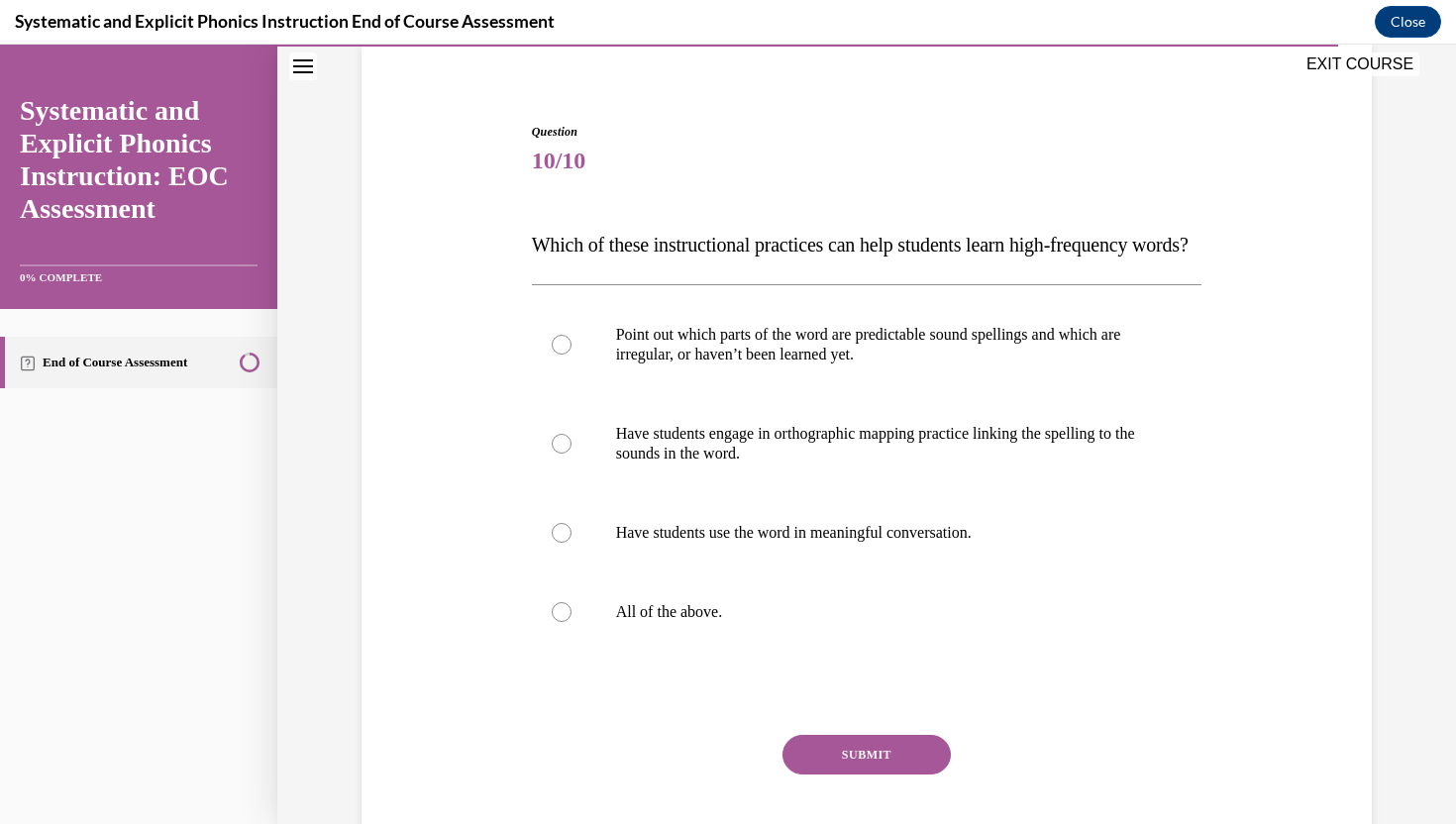
scroll to position [181, 0]
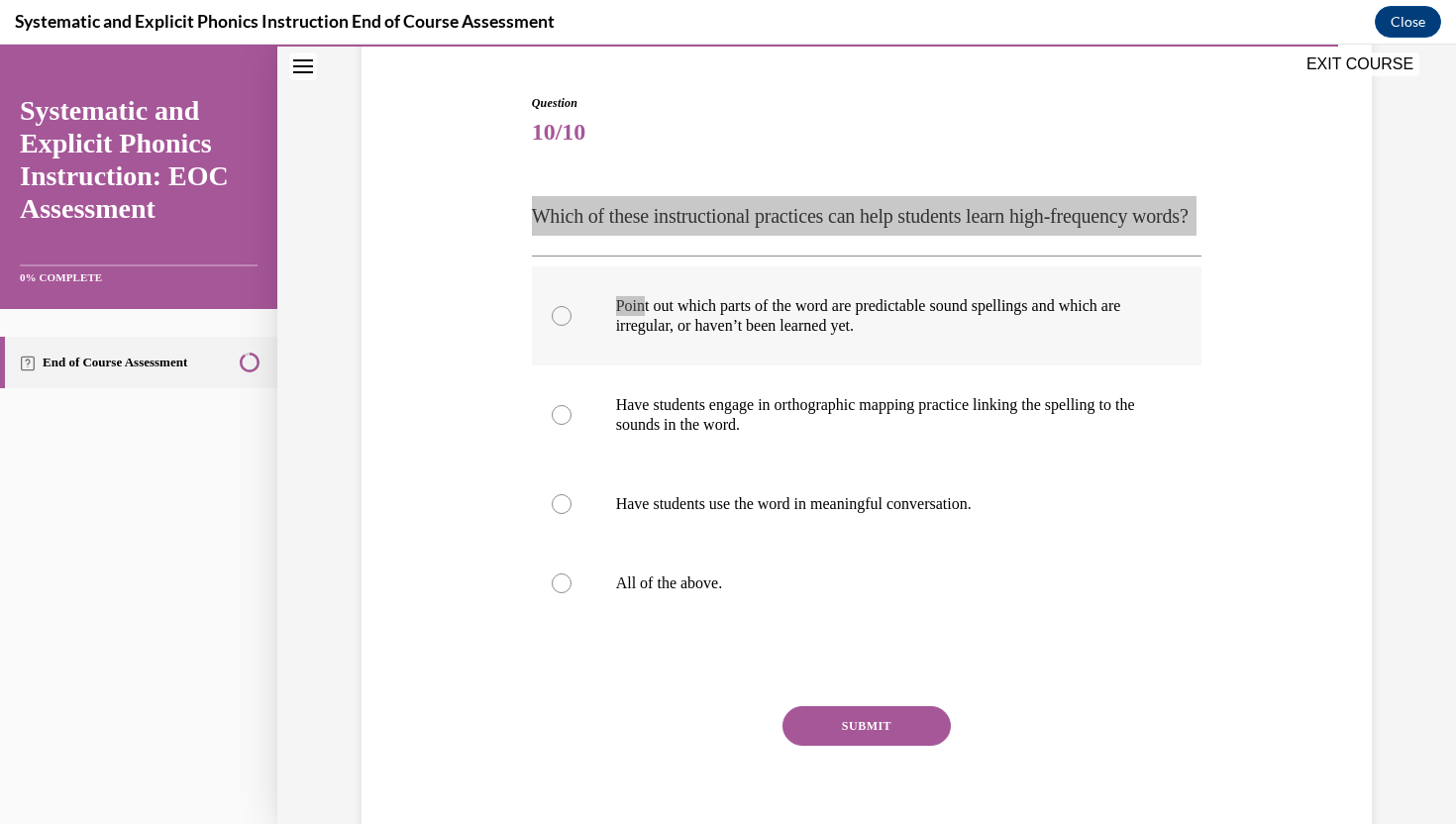
drag, startPoint x: 533, startPoint y: 218, endPoint x: 645, endPoint y: 347, distance: 170.8
click at [645, 347] on div "Question 10/10 Which of these instructional practices can help students learn h…" at bounding box center [867, 480] width 671 height 774
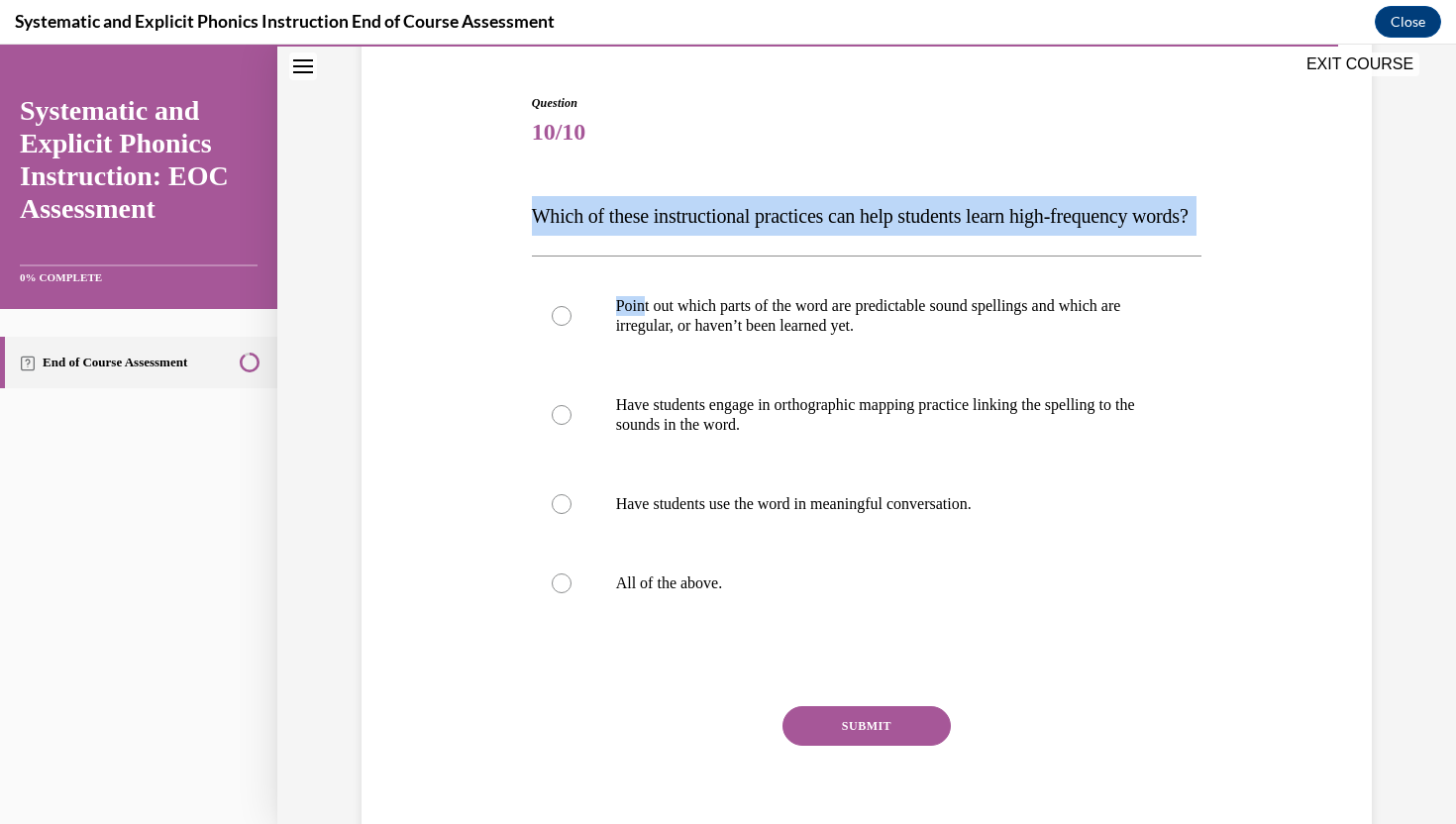
click at [632, 196] on p "Which of these instructional practices can help students learn high-frequency w…" at bounding box center [867, 216] width 671 height 40
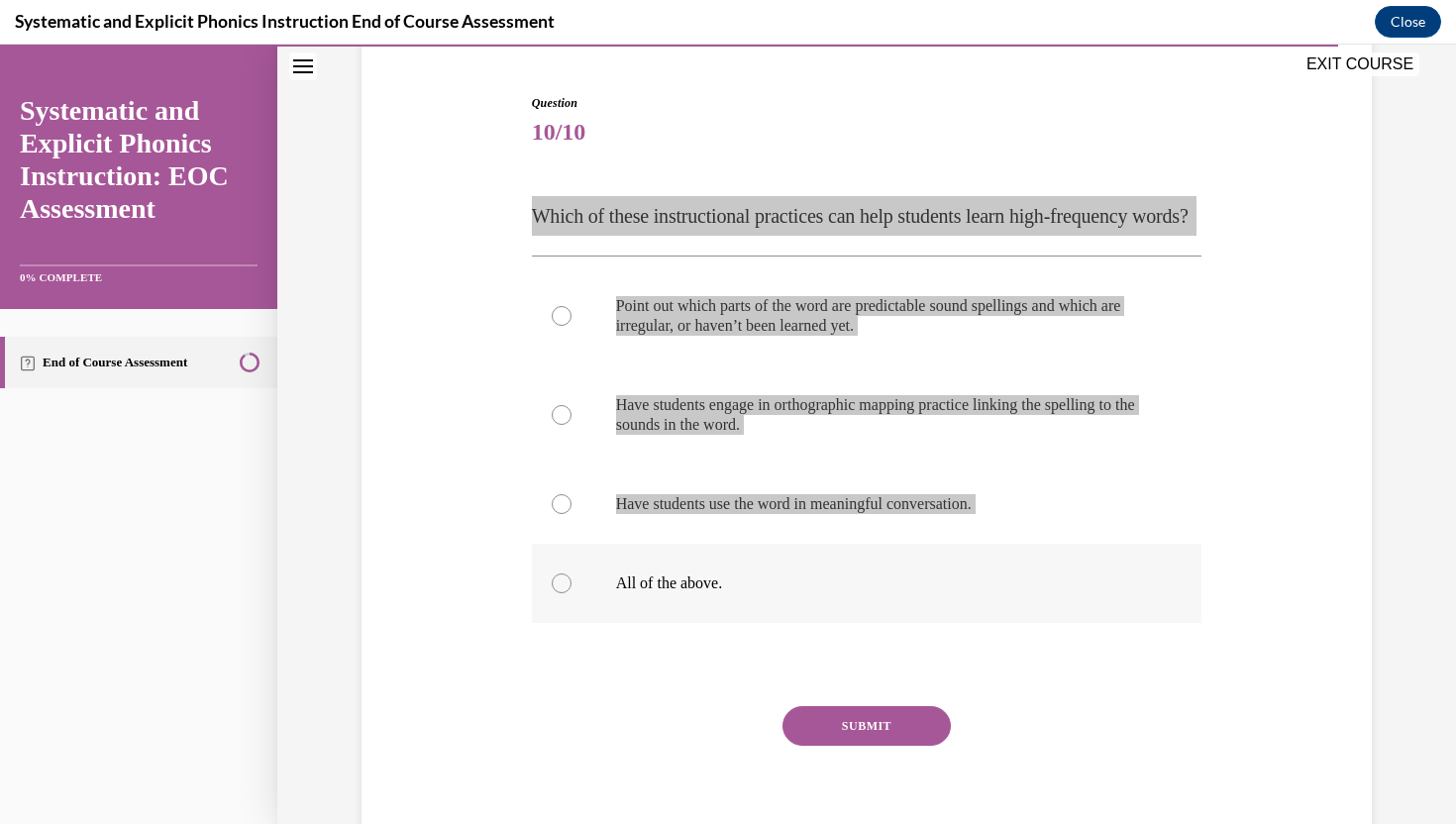
drag, startPoint x: 534, startPoint y: 219, endPoint x: 788, endPoint y: 609, distance: 465.4
click at [788, 609] on div "Question 10/10 Which of these instructional practices can help students learn h…" at bounding box center [867, 480] width 671 height 774
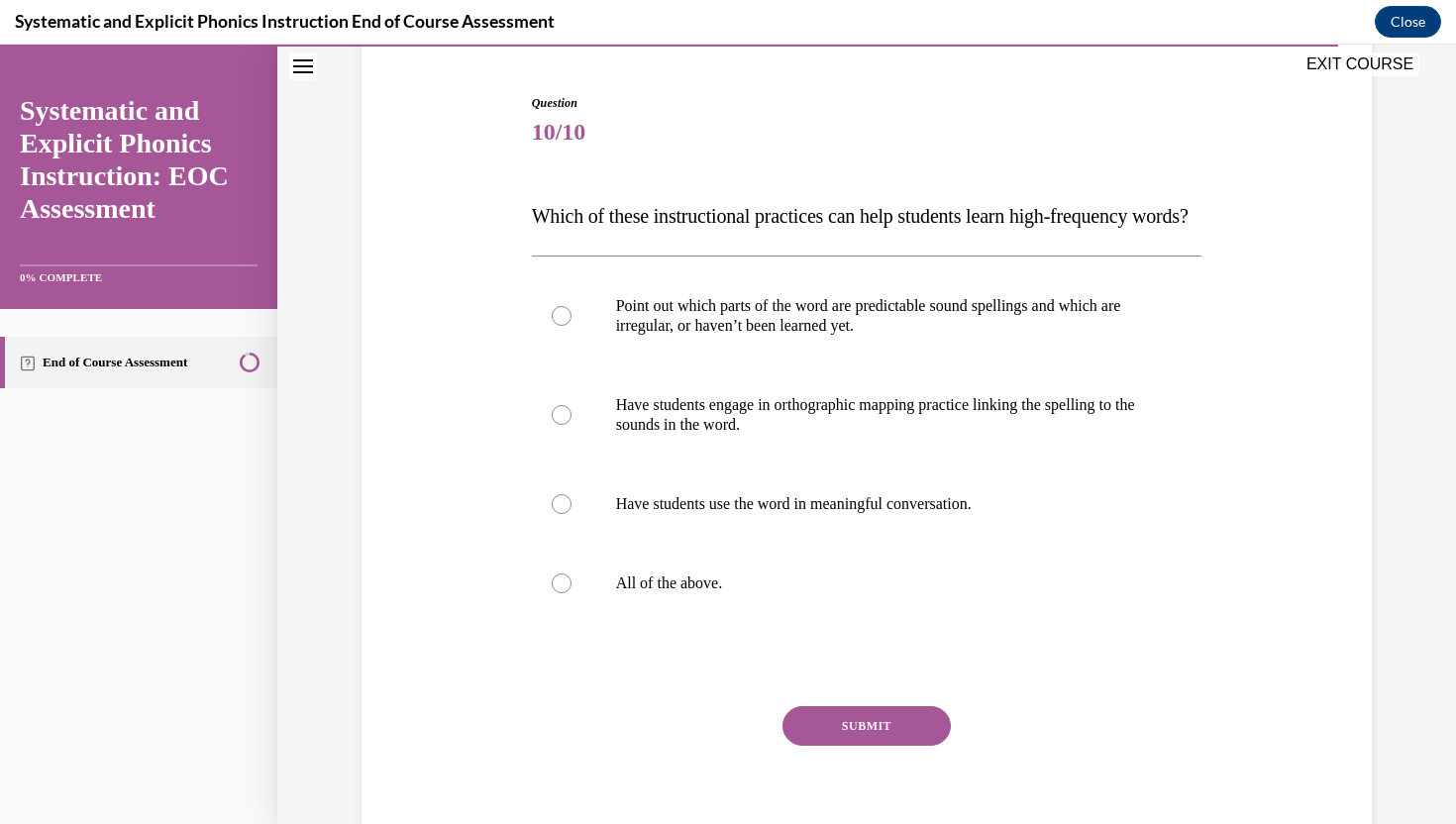
click at [811, 136] on span "10/10" at bounding box center [867, 132] width 671 height 40
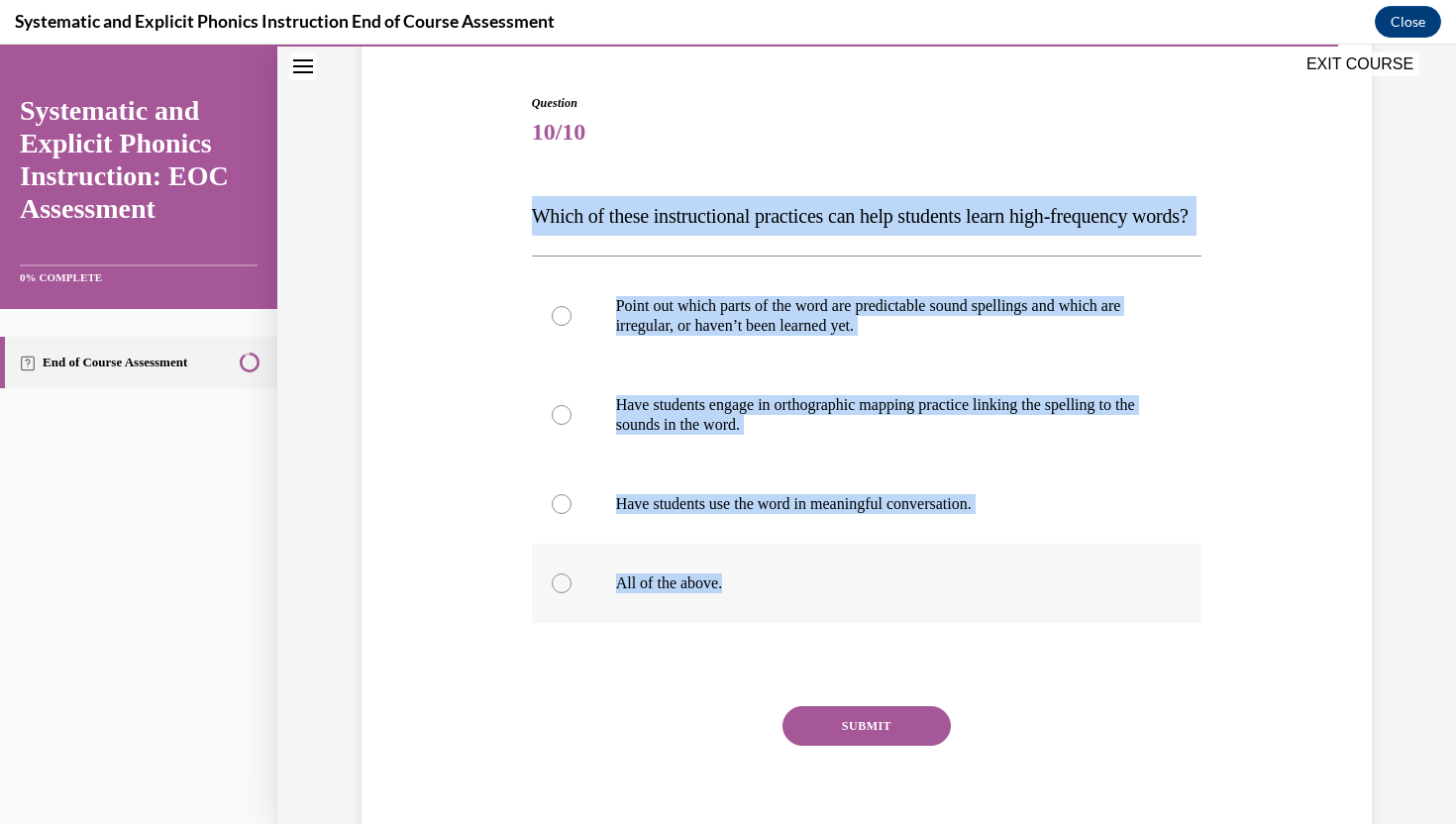
drag, startPoint x: 533, startPoint y: 211, endPoint x: 729, endPoint y: 624, distance: 457.1
click at [729, 624] on div "Question 10/10 Which of these instructional practices can help students learn h…" at bounding box center [867, 480] width 671 height 774
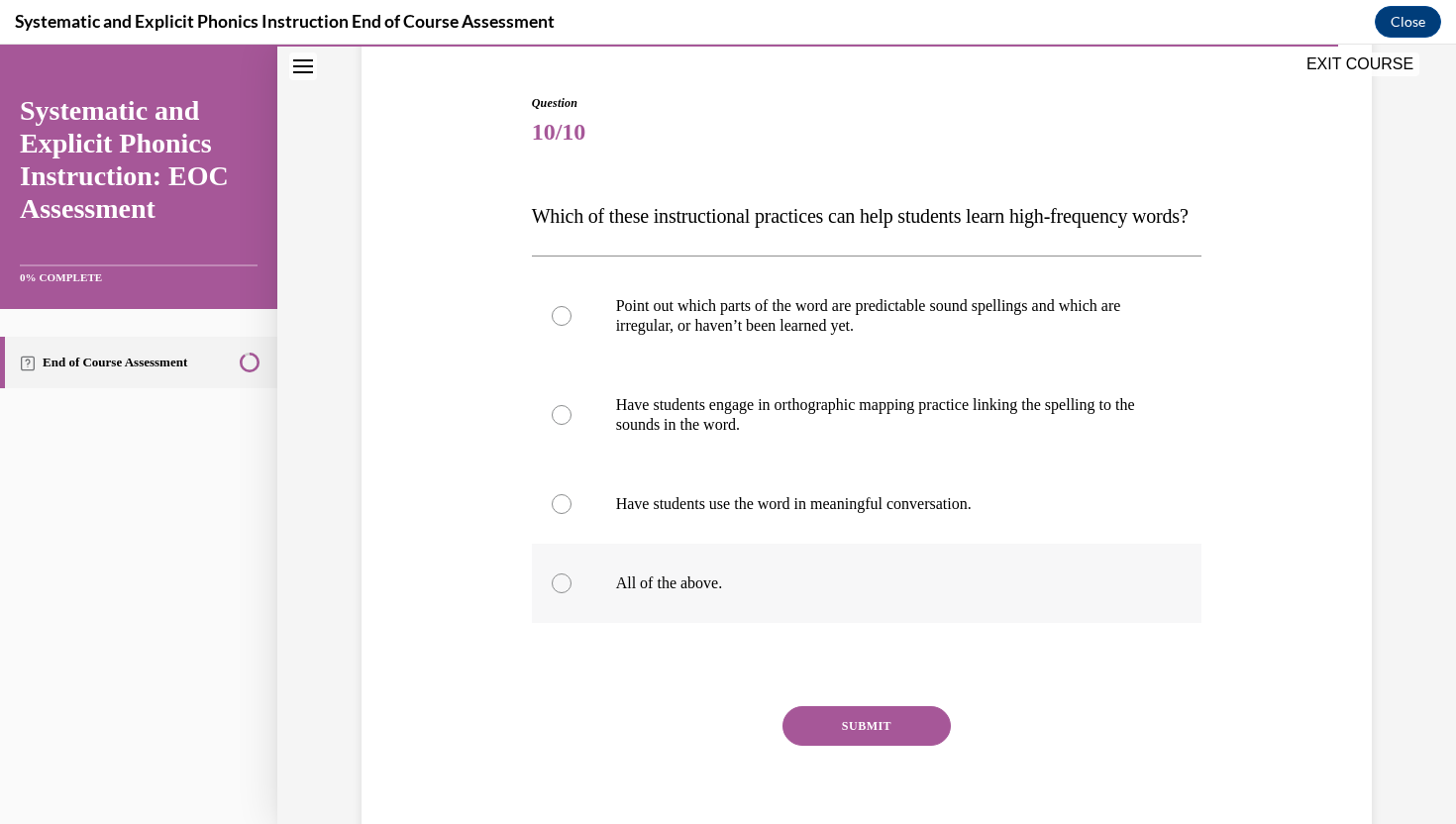
click at [573, 613] on div at bounding box center [867, 583] width 671 height 79
click at [850, 745] on button "SUBMIT" at bounding box center [866, 726] width 168 height 40
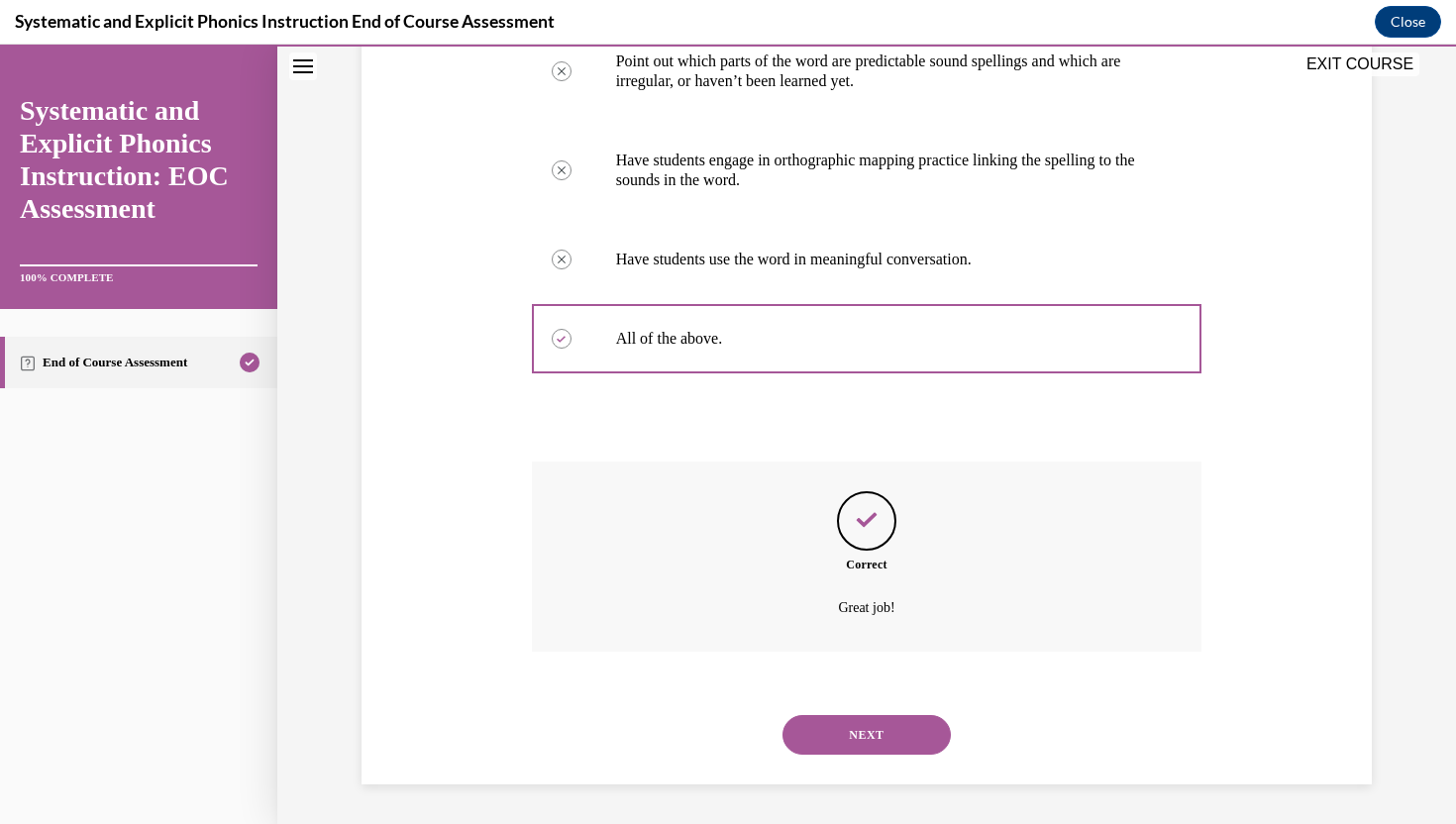
scroll to position [465, 0]
click at [887, 740] on button "NEXT" at bounding box center [866, 734] width 168 height 40
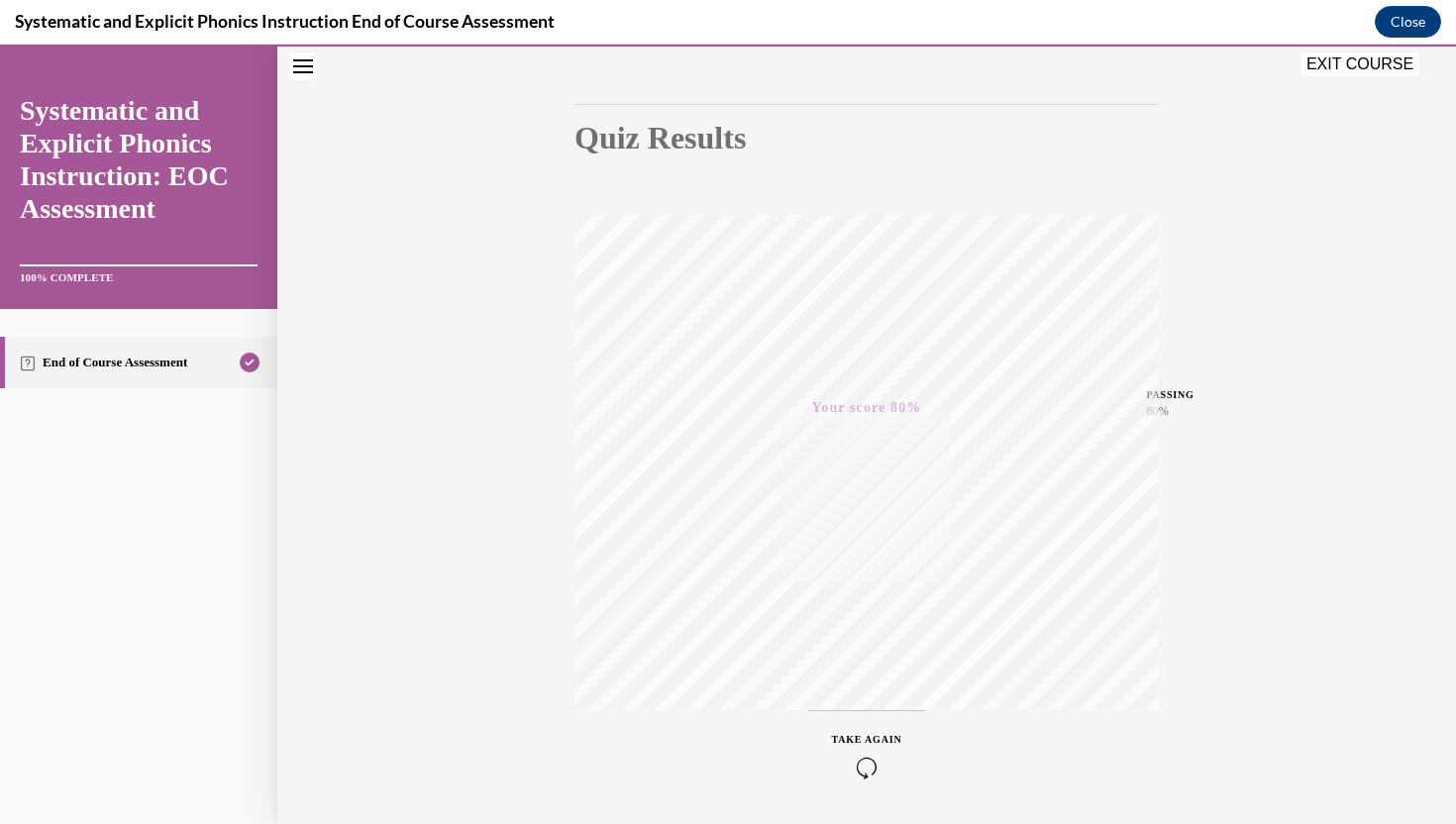
scroll to position [167, 0]
